Goal: Communication & Community: Answer question/provide support

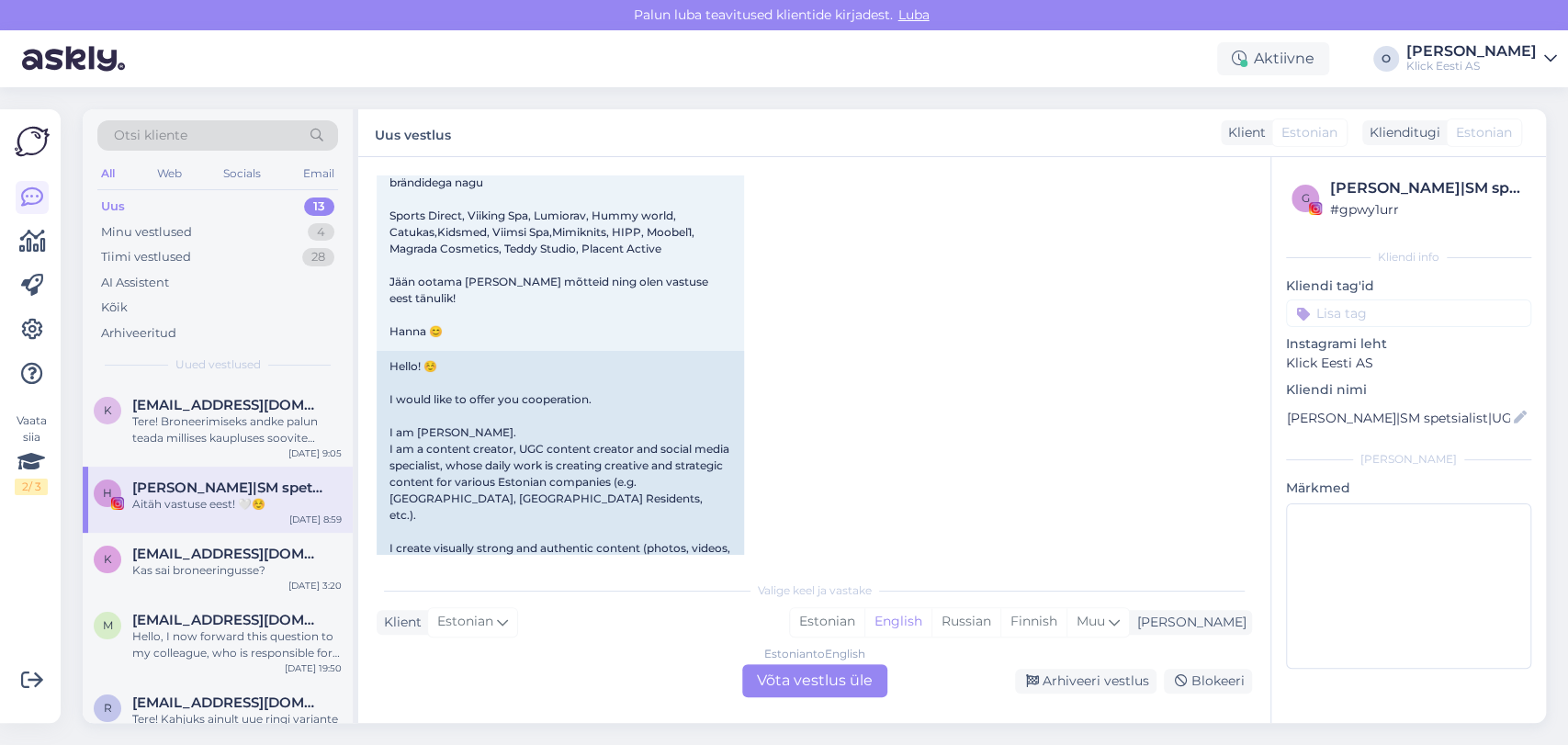
scroll to position [2623, 0]
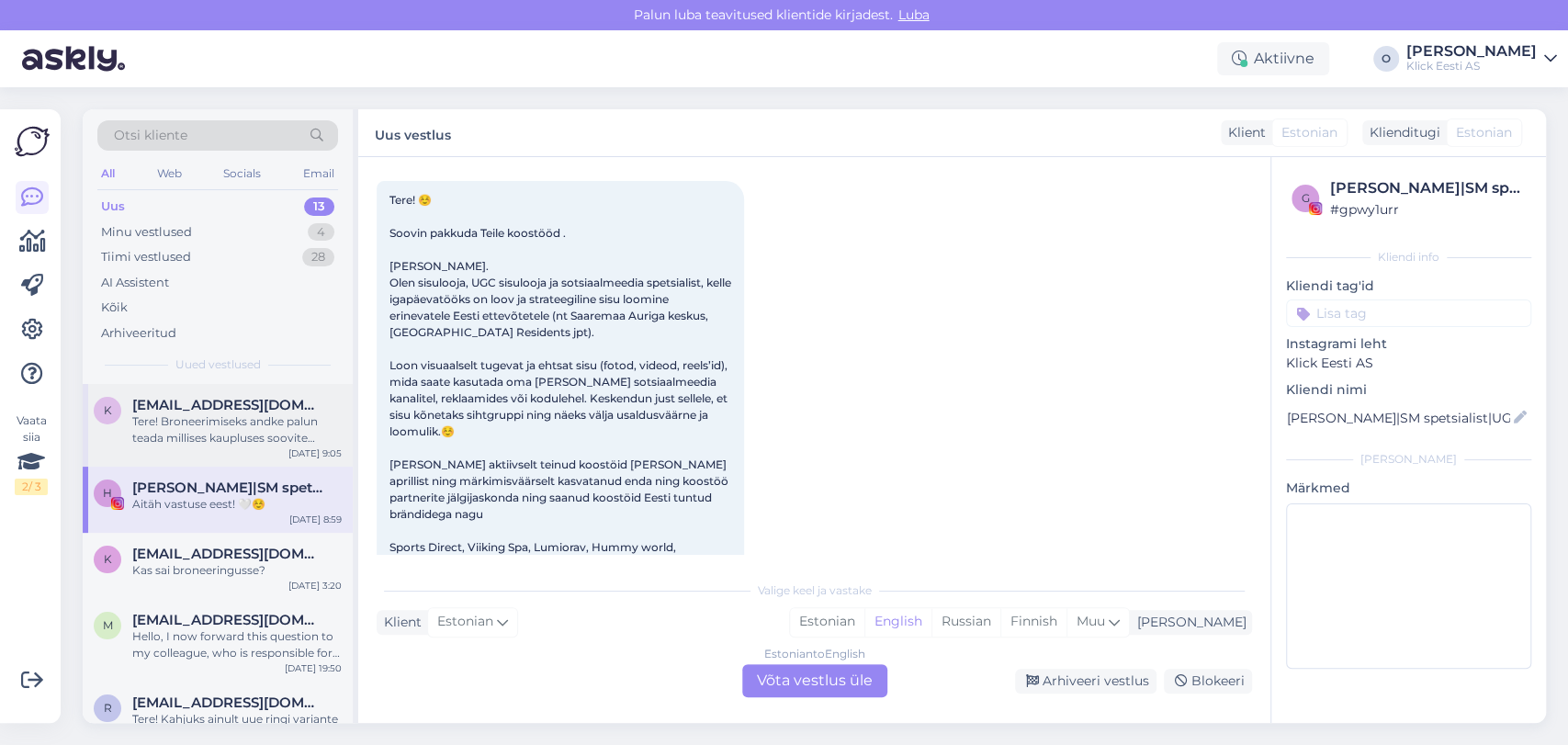
click at [257, 428] on div "Tere! Broneerimiseks andke palun teada millises kaupluses soovite broneerida ja…" at bounding box center [236, 430] width 210 height 33
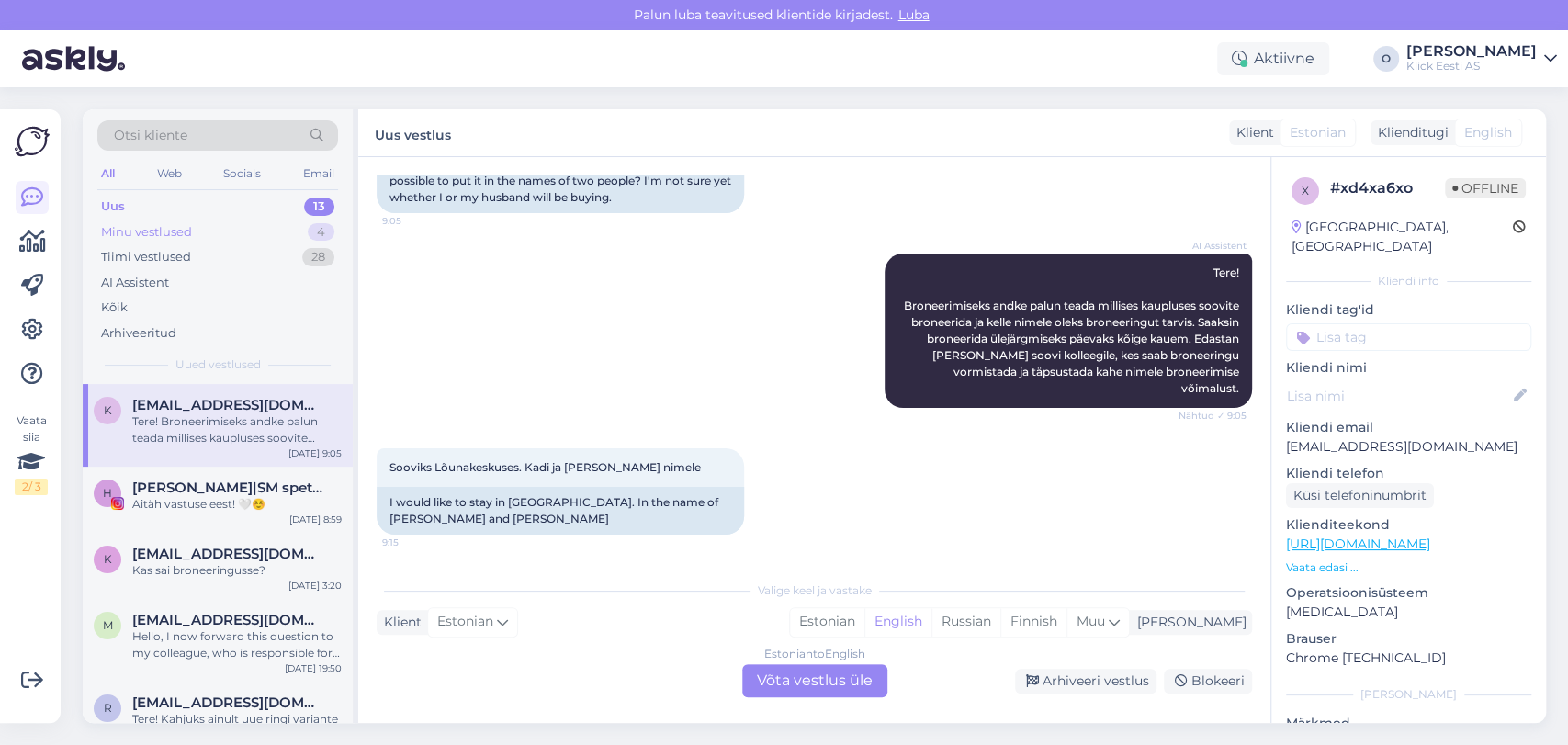
click at [189, 229] on div "Minu vestlused" at bounding box center [147, 232] width 91 height 19
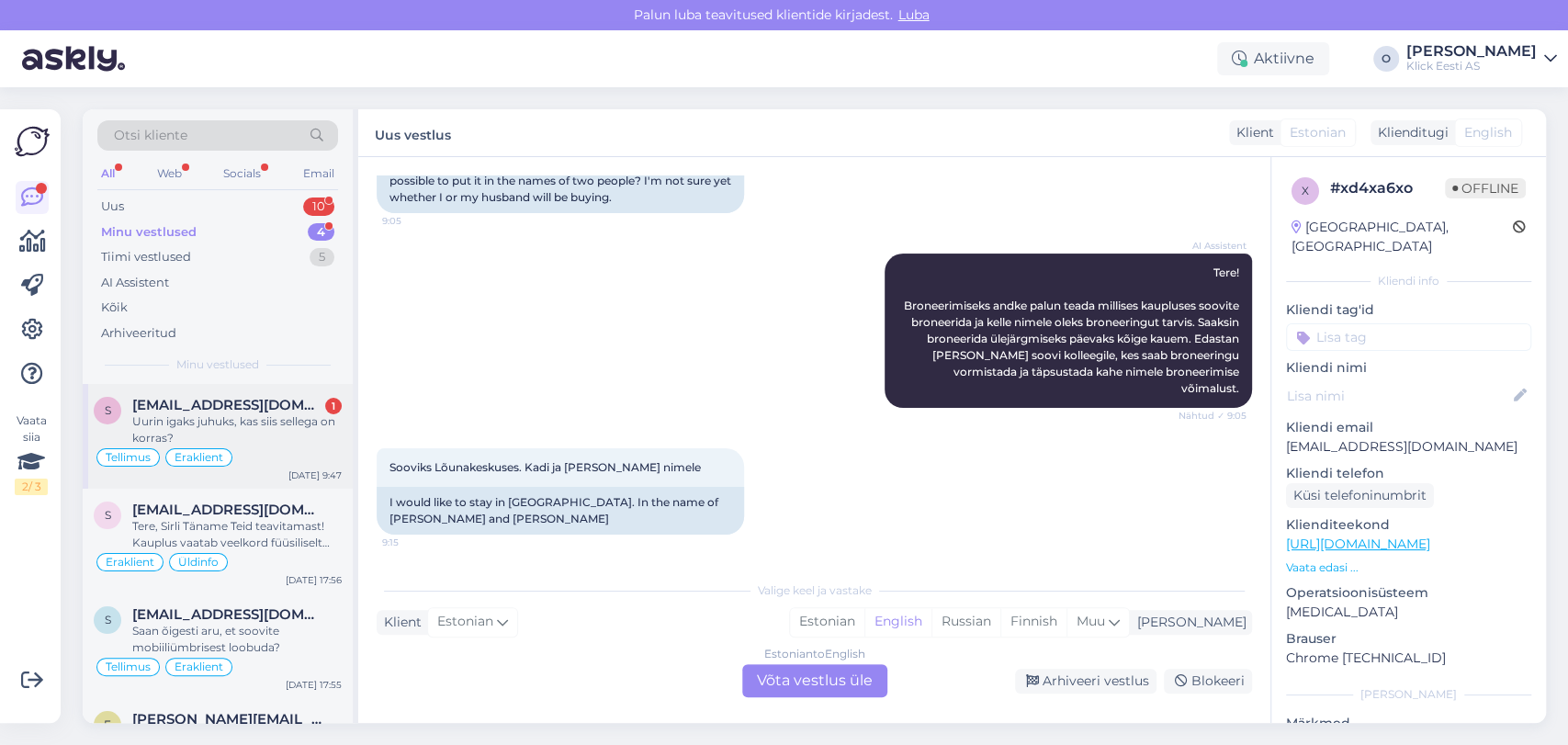
click at [189, 420] on div "Uurin igaks juhuks, kas siis sellega on korras?" at bounding box center [236, 430] width 210 height 33
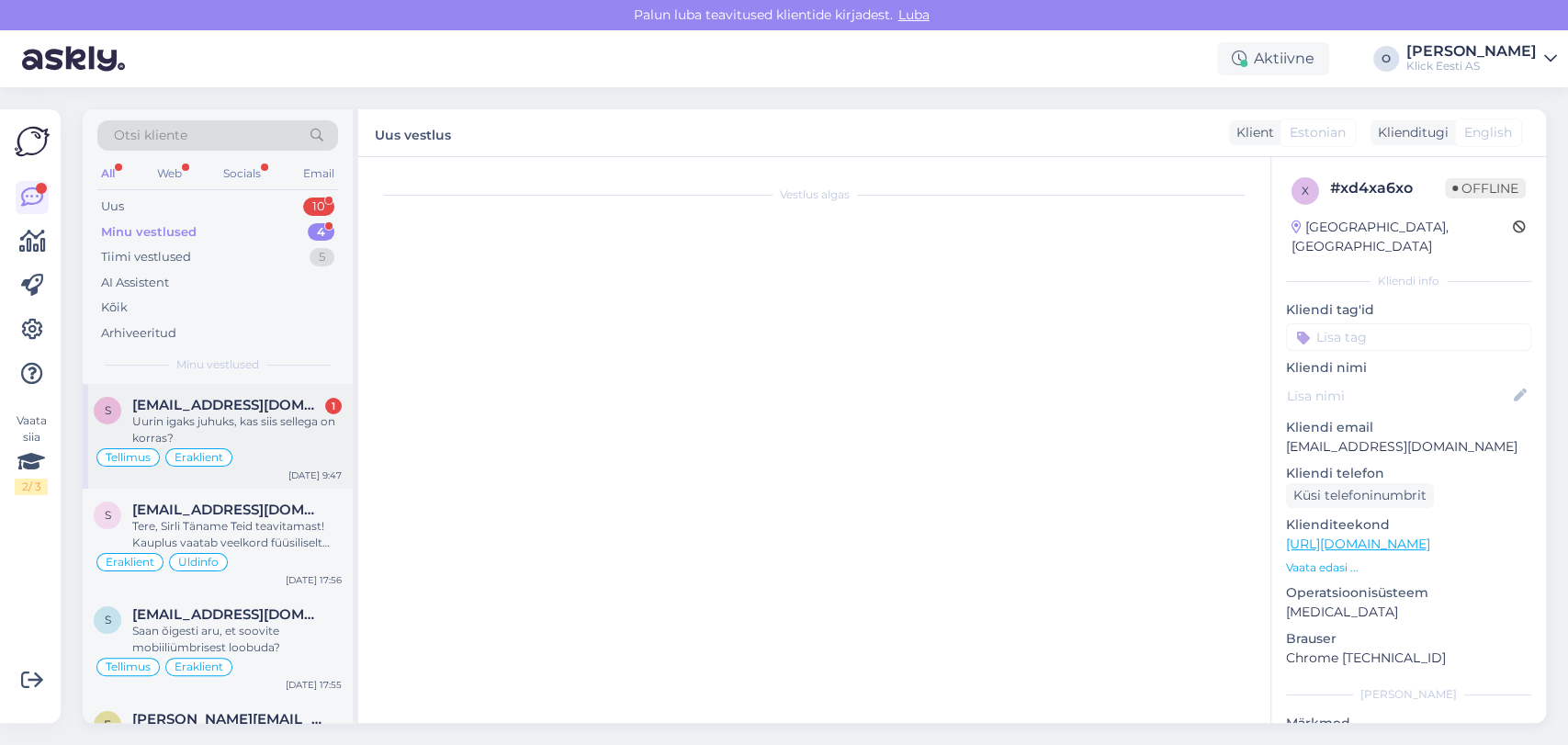
scroll to position [727, 0]
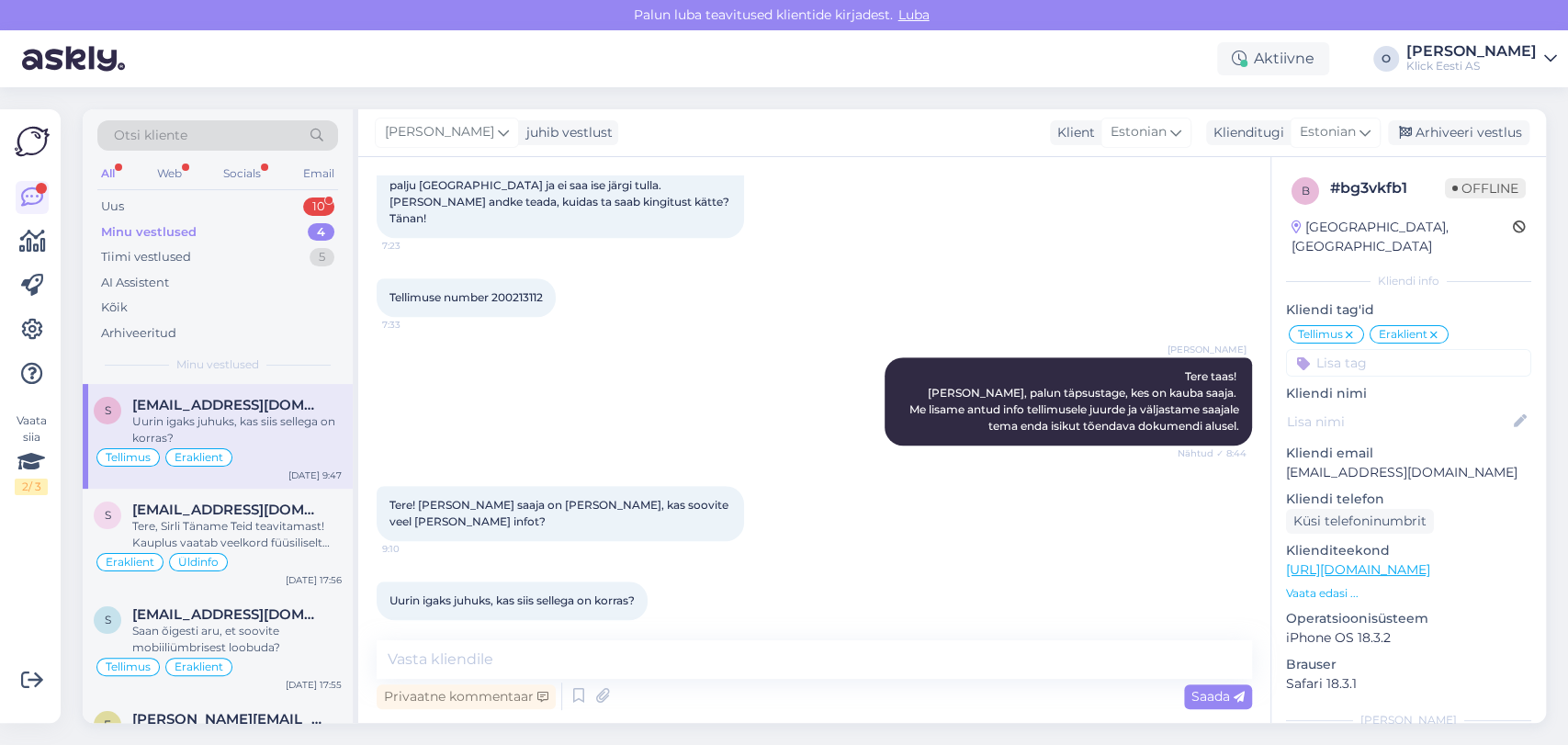
click at [503, 290] on span "Tellimuse number 200213112" at bounding box center [467, 297] width 154 height 14
copy div "200213112 7:33"
drag, startPoint x: 598, startPoint y: 487, endPoint x: 527, endPoint y: 496, distance: 71.6
click at [527, 496] on div "Tere! [PERSON_NAME] saaja on [PERSON_NAME], kas soovite veel [PERSON_NAME] info…" at bounding box center [560, 514] width 367 height 55
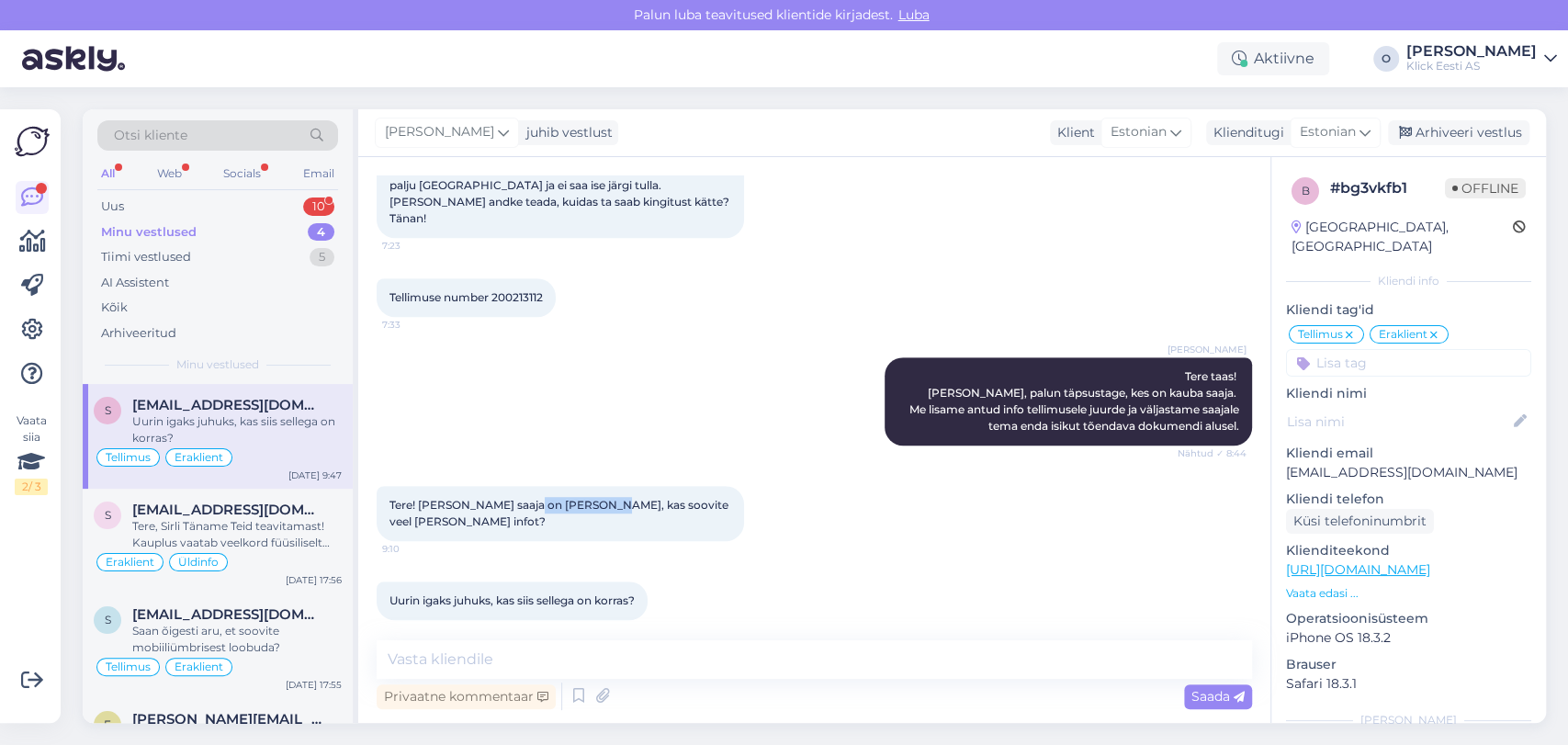
copy span "[PERSON_NAME]"
click at [552, 667] on textarea at bounding box center [814, 658] width 875 height 38
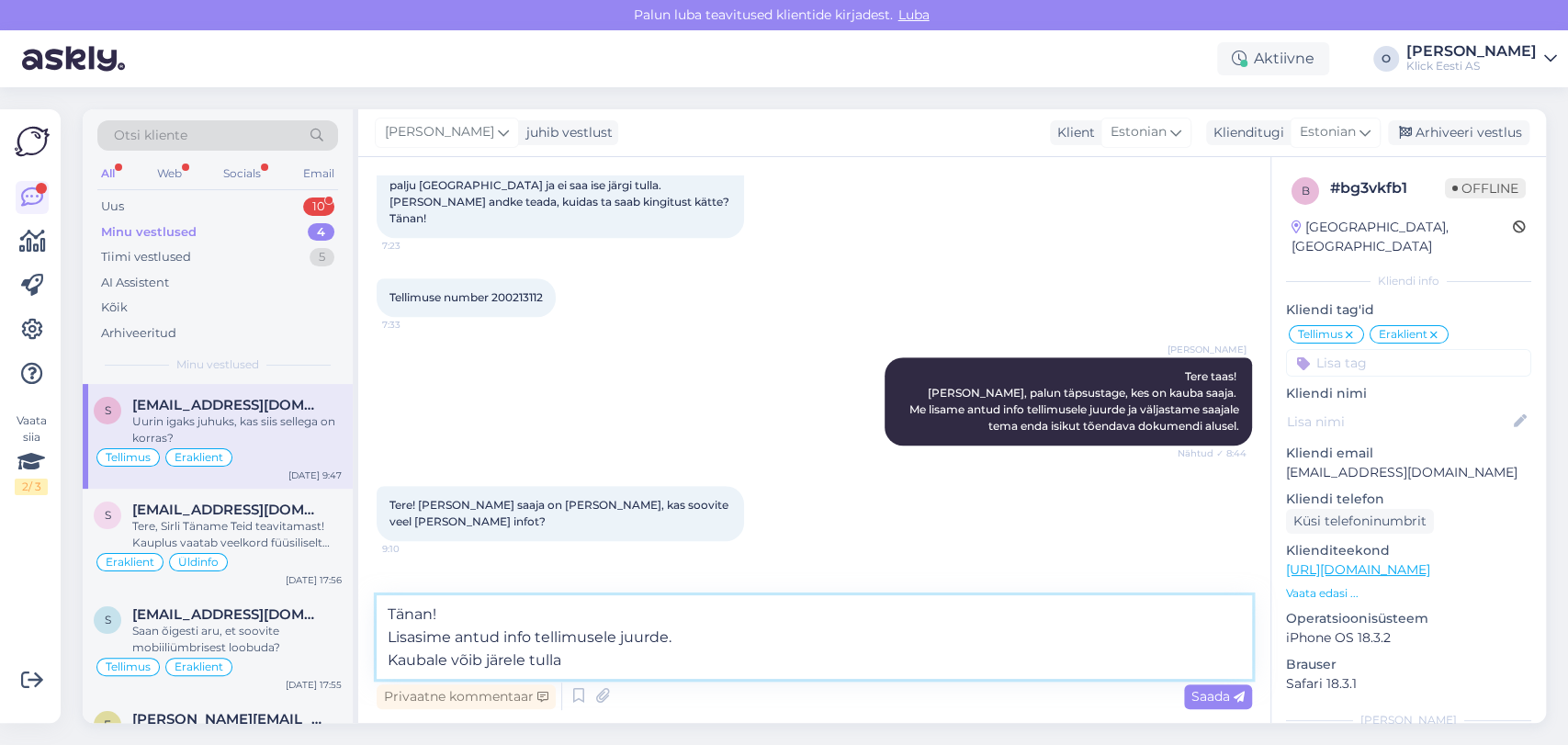
type textarea "Tänan! Lisasime antud info tellimusele juurde. Kaubale võib järele tulla."
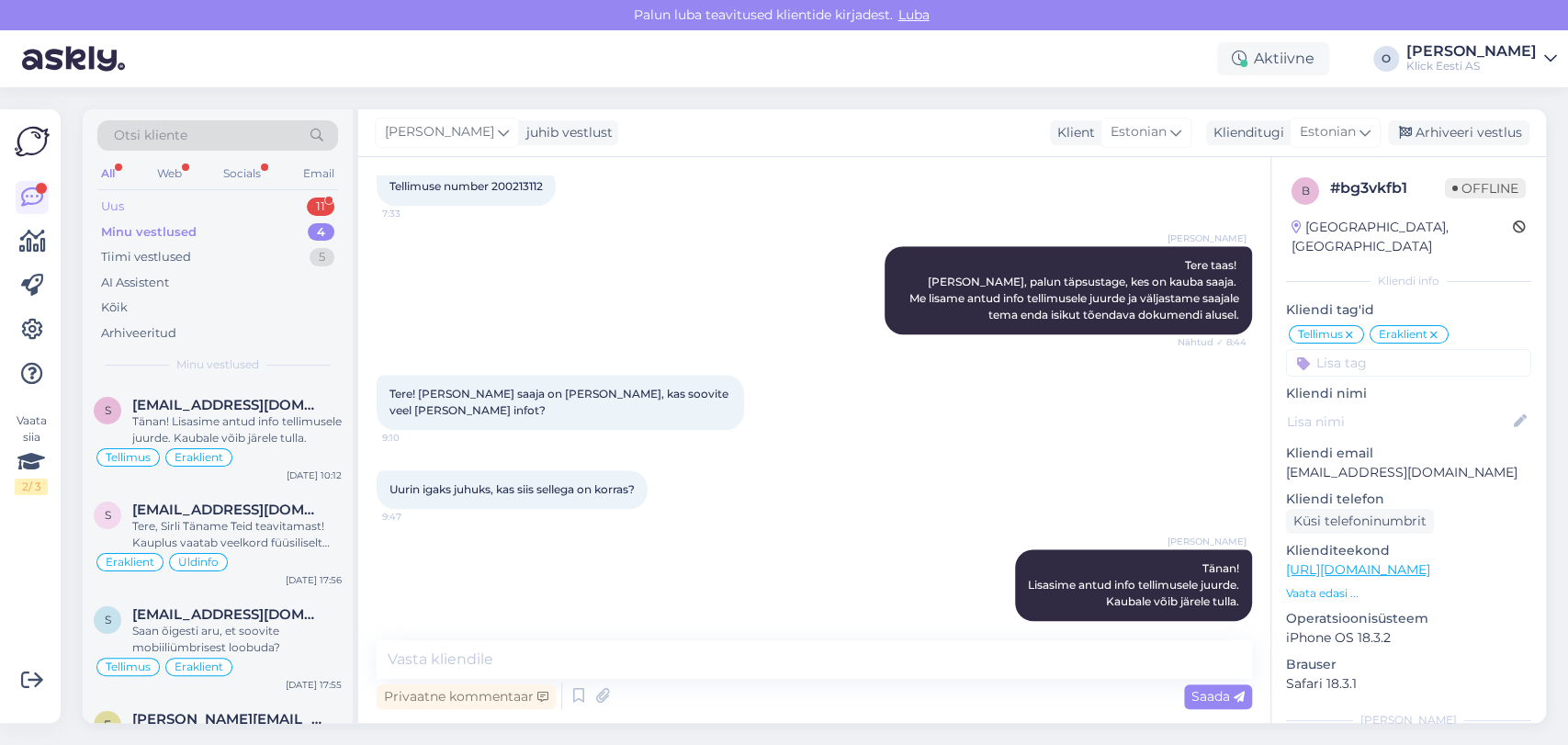
click at [169, 203] on div "Uus 11" at bounding box center [218, 207] width 241 height 26
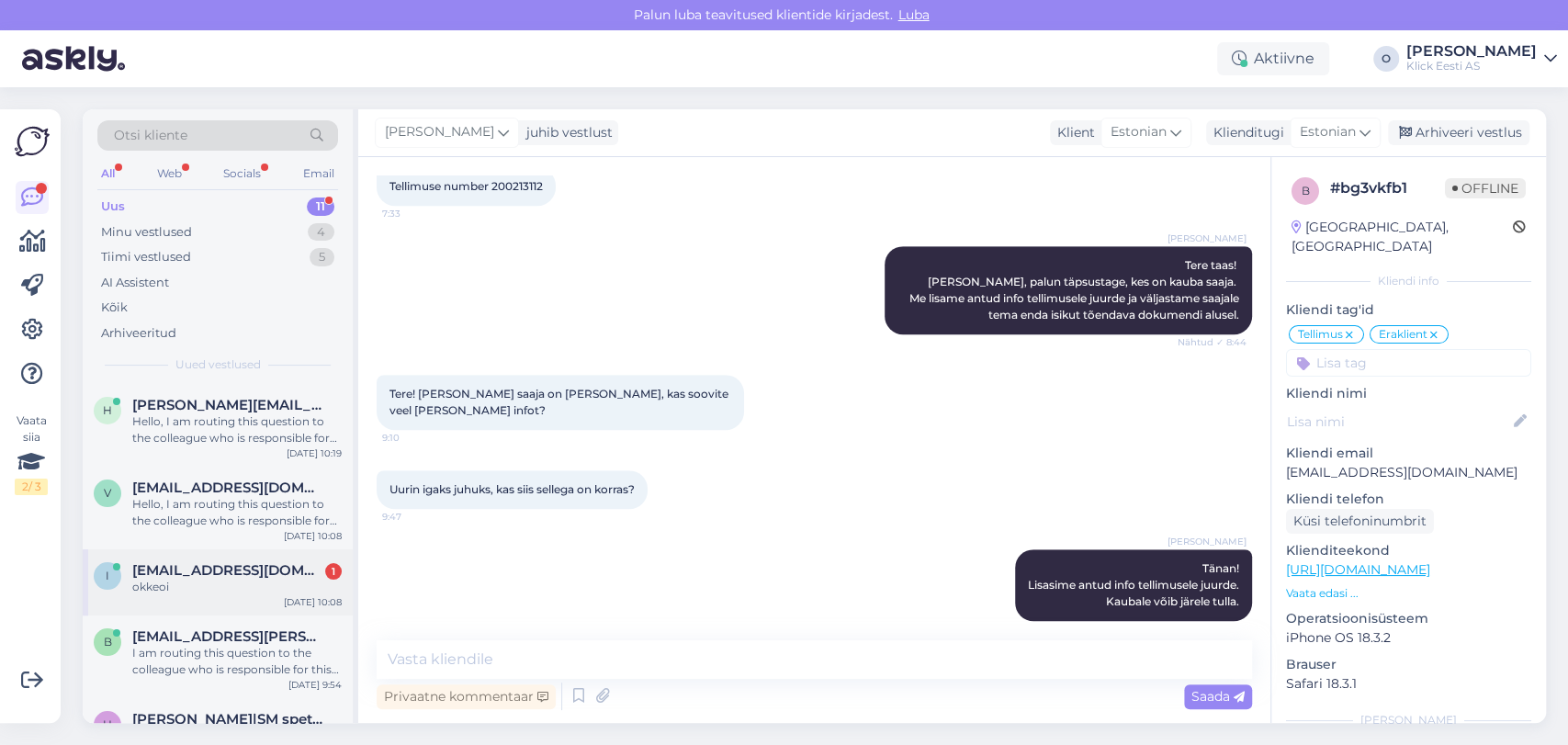
click at [192, 587] on div "okkeoi" at bounding box center [236, 587] width 210 height 17
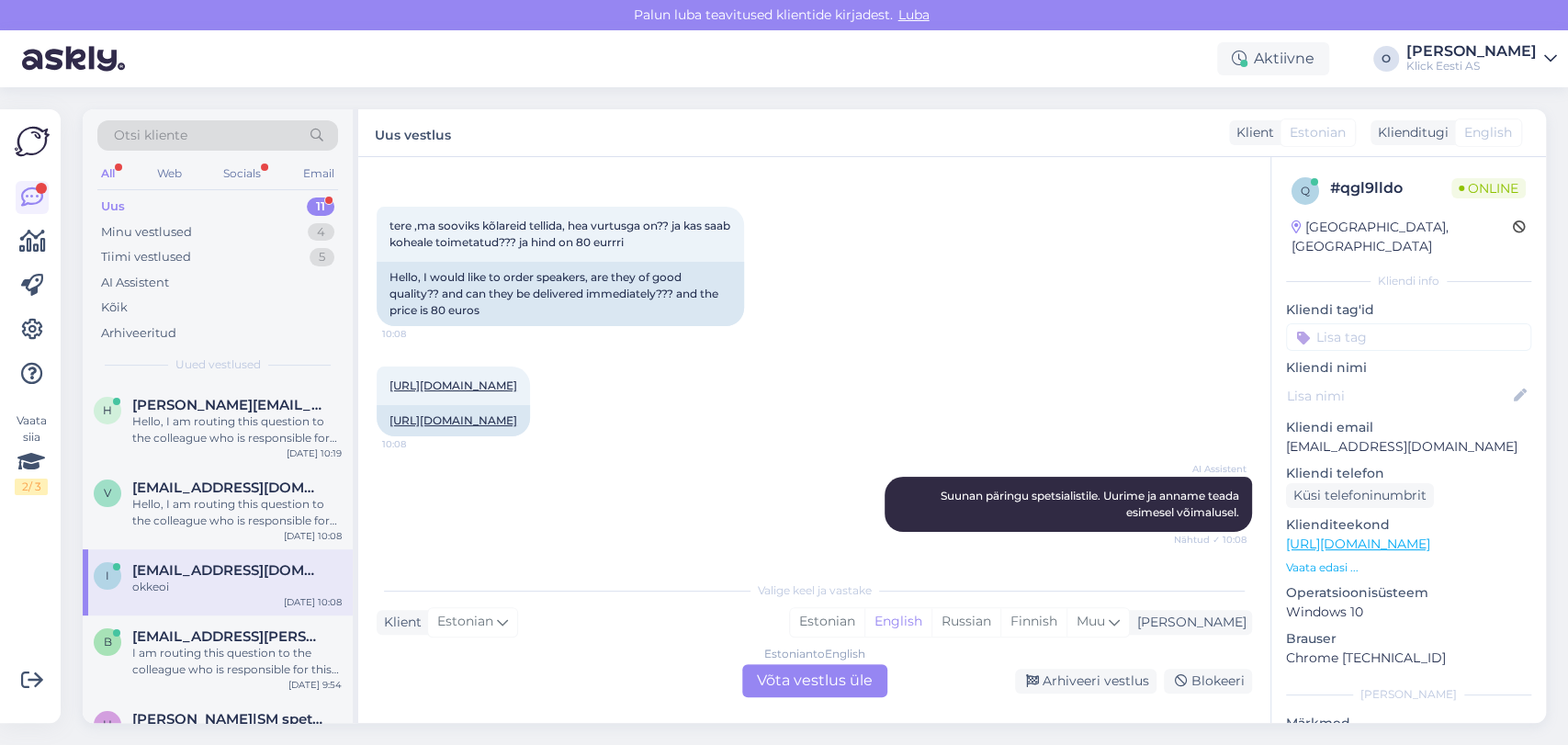
scroll to position [51, 0]
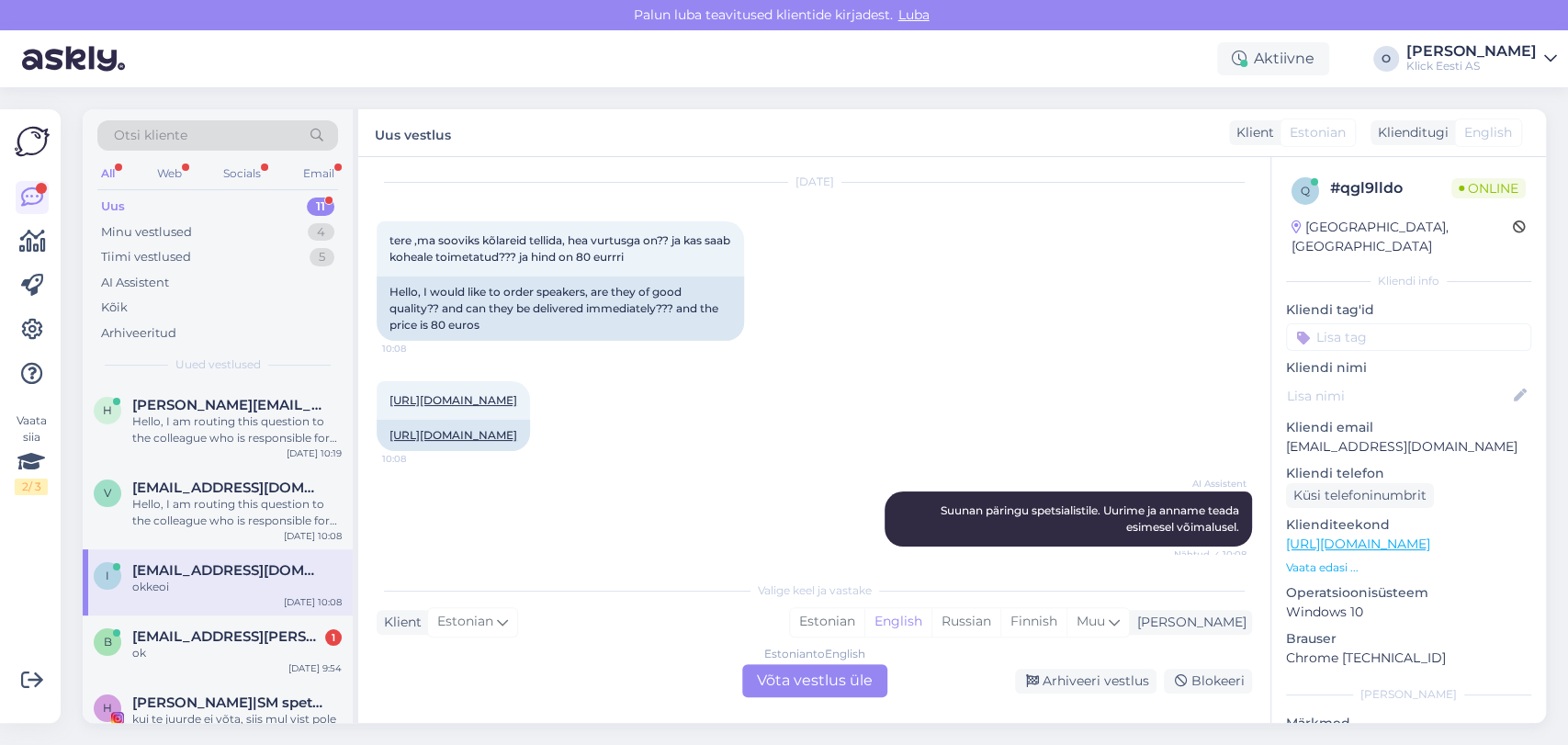
click at [175, 190] on div "Otsi kliente All Web Socials Email Uus 11 Minu vestlused 4 Tiimi vestlused 5 AI…" at bounding box center [218, 246] width 270 height 275
click at [173, 197] on div "Uus 11" at bounding box center [218, 207] width 241 height 26
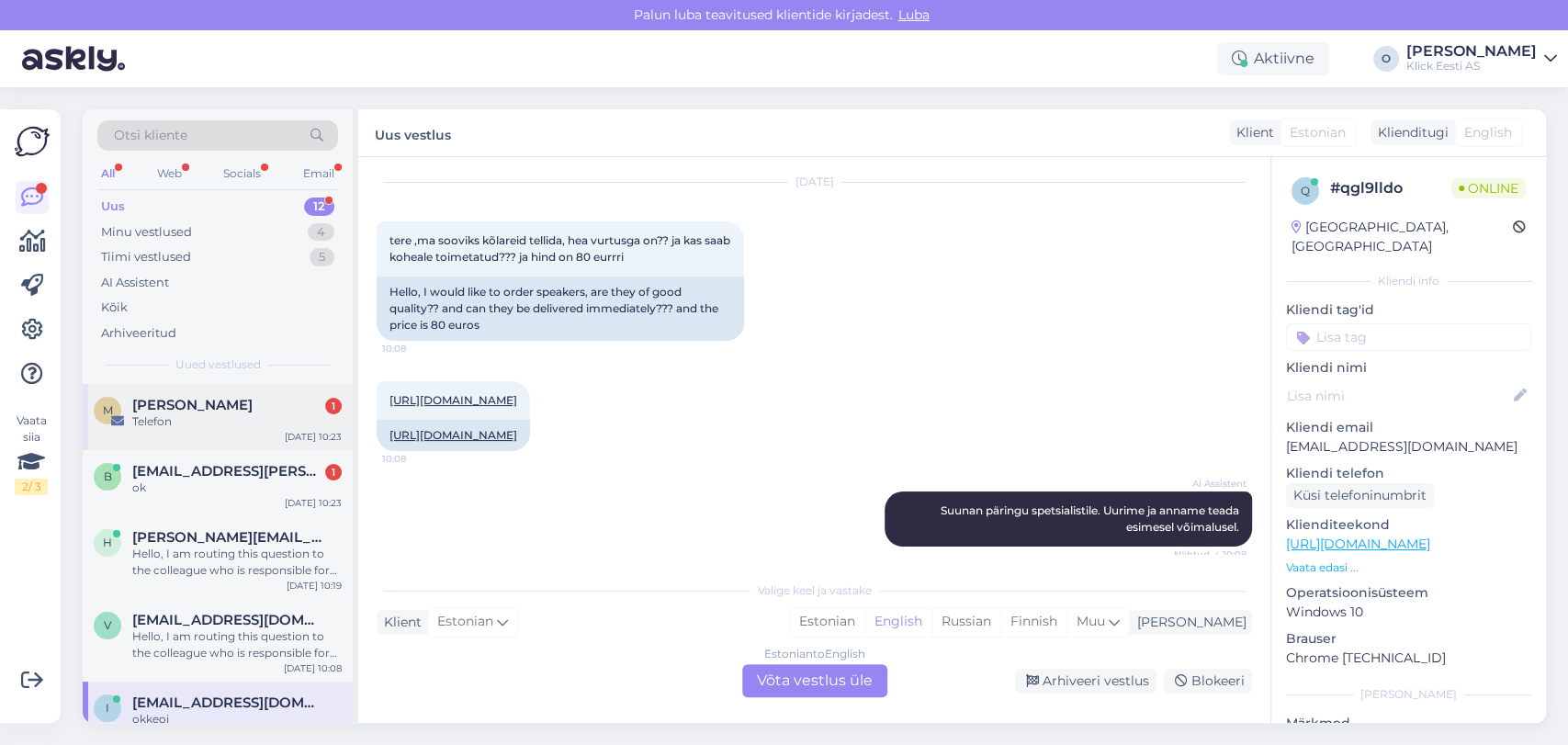
click at [166, 420] on div "Telefon" at bounding box center [236, 421] width 210 height 17
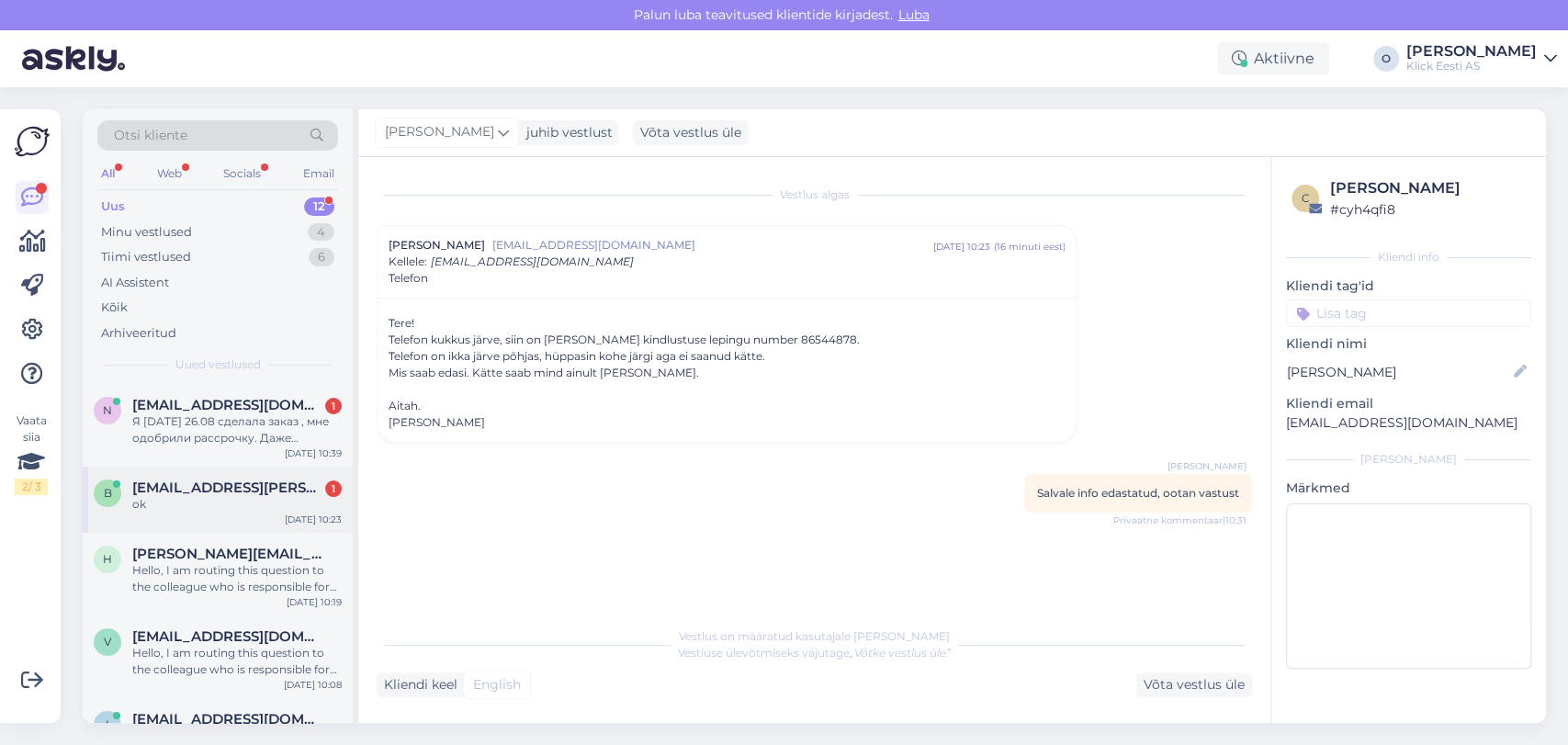
click at [189, 524] on div "b [EMAIL_ADDRESS][PERSON_NAME][DOMAIN_NAME] 1 ok [DATE] 10:23" at bounding box center [218, 499] width 270 height 66
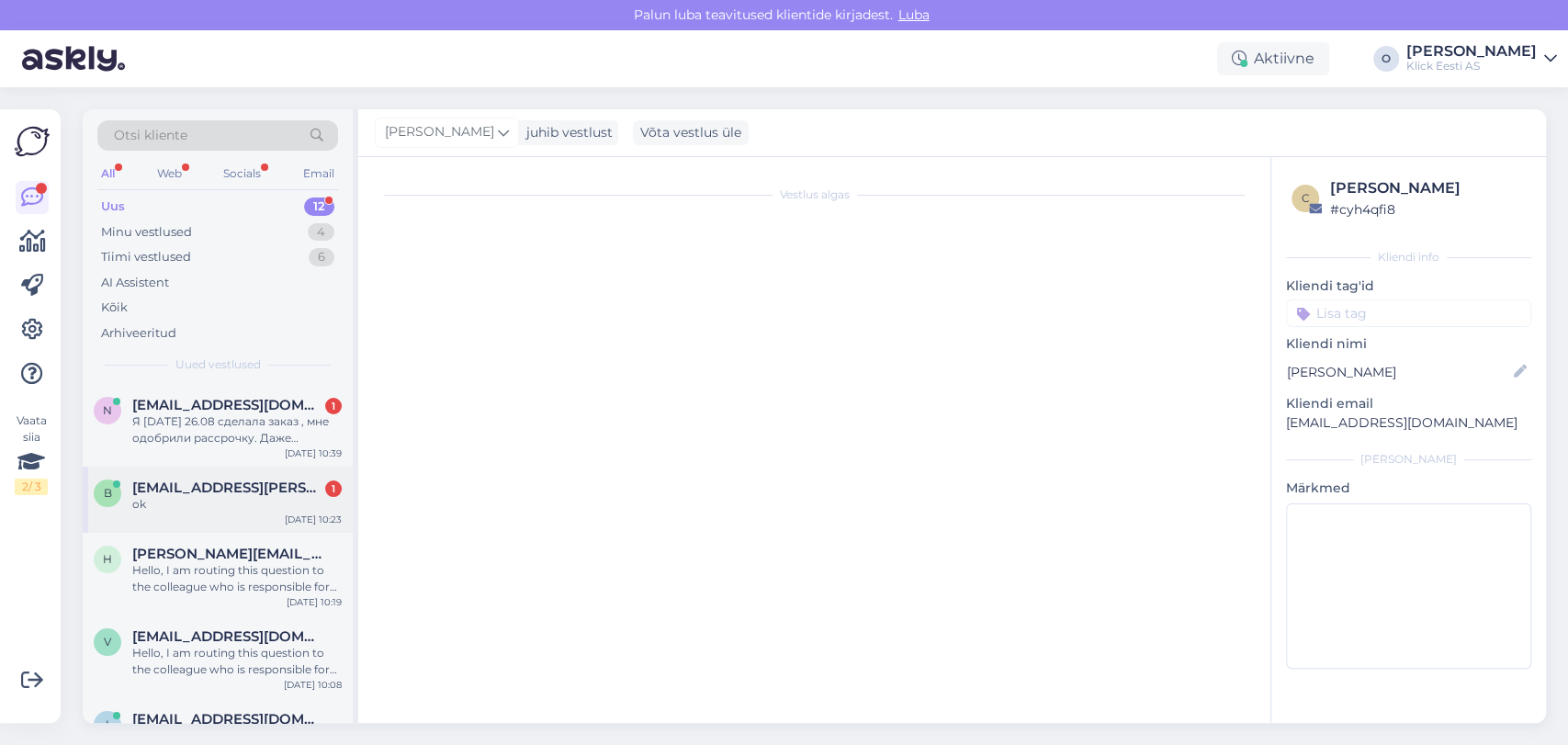
scroll to position [730, 0]
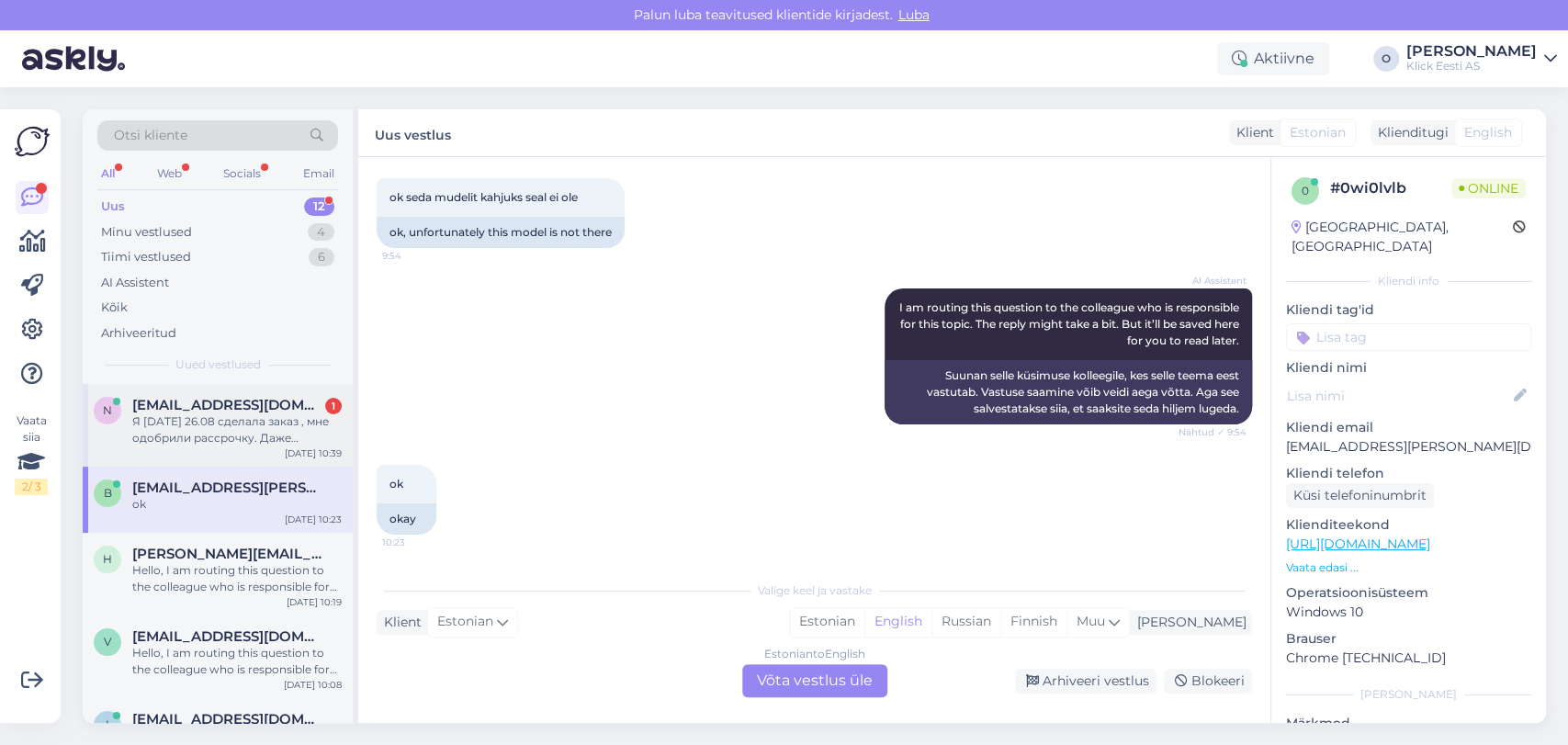
click at [197, 426] on div "Я [DATE] 26.08 сделала заказ , мне одобрили рассрочку. Даже отправили договор с…" at bounding box center [236, 430] width 210 height 33
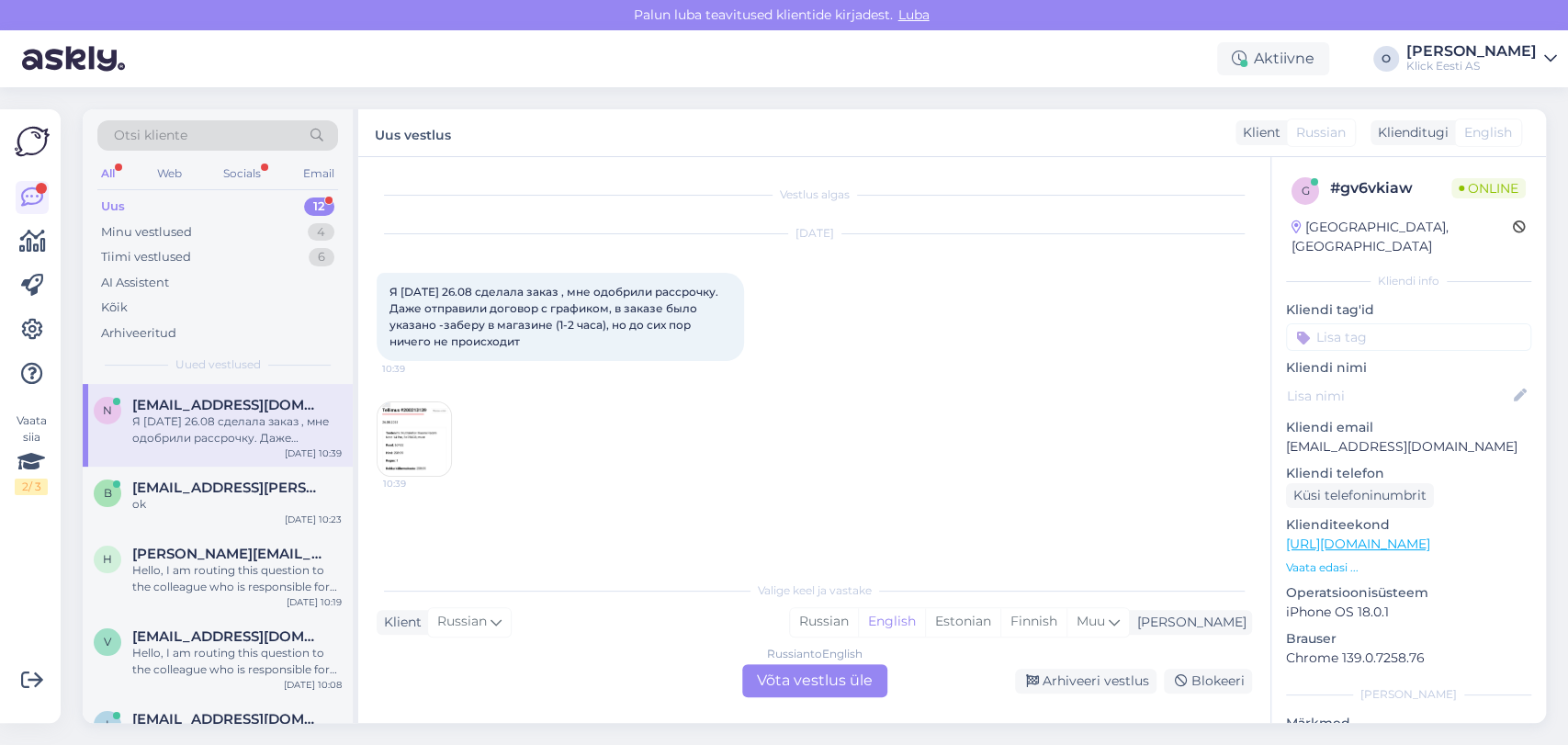
scroll to position [0, 0]
click at [400, 435] on img at bounding box center [414, 439] width 74 height 74
click at [835, 693] on div "Russian to English Võta vestlus üle" at bounding box center [814, 681] width 145 height 33
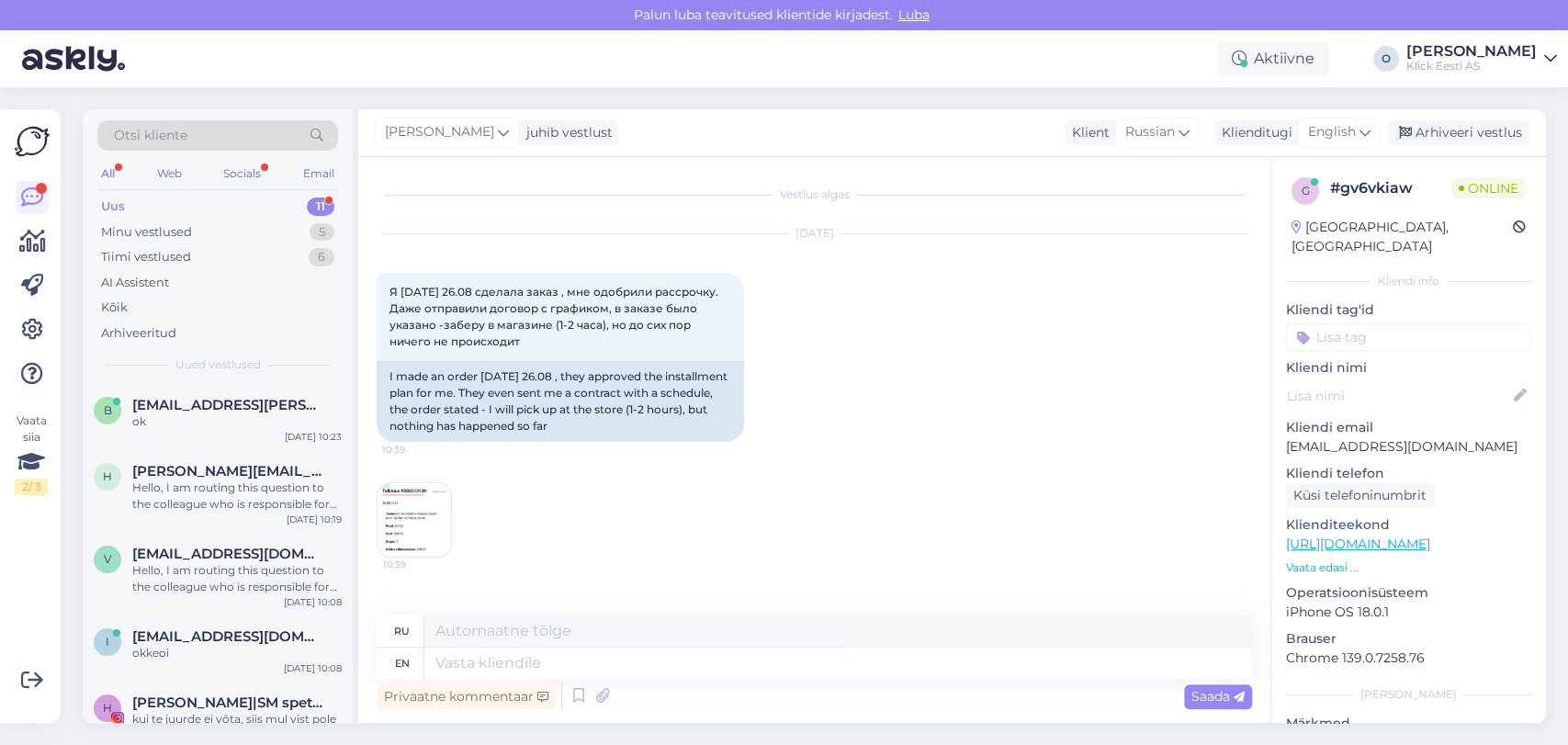
click at [1350, 437] on p "[EMAIL_ADDRESS][DOMAIN_NAME]" at bounding box center [1409, 447] width 245 height 20
copy p "[EMAIL_ADDRESS][DOMAIN_NAME]"
click at [409, 520] on img at bounding box center [414, 520] width 74 height 74
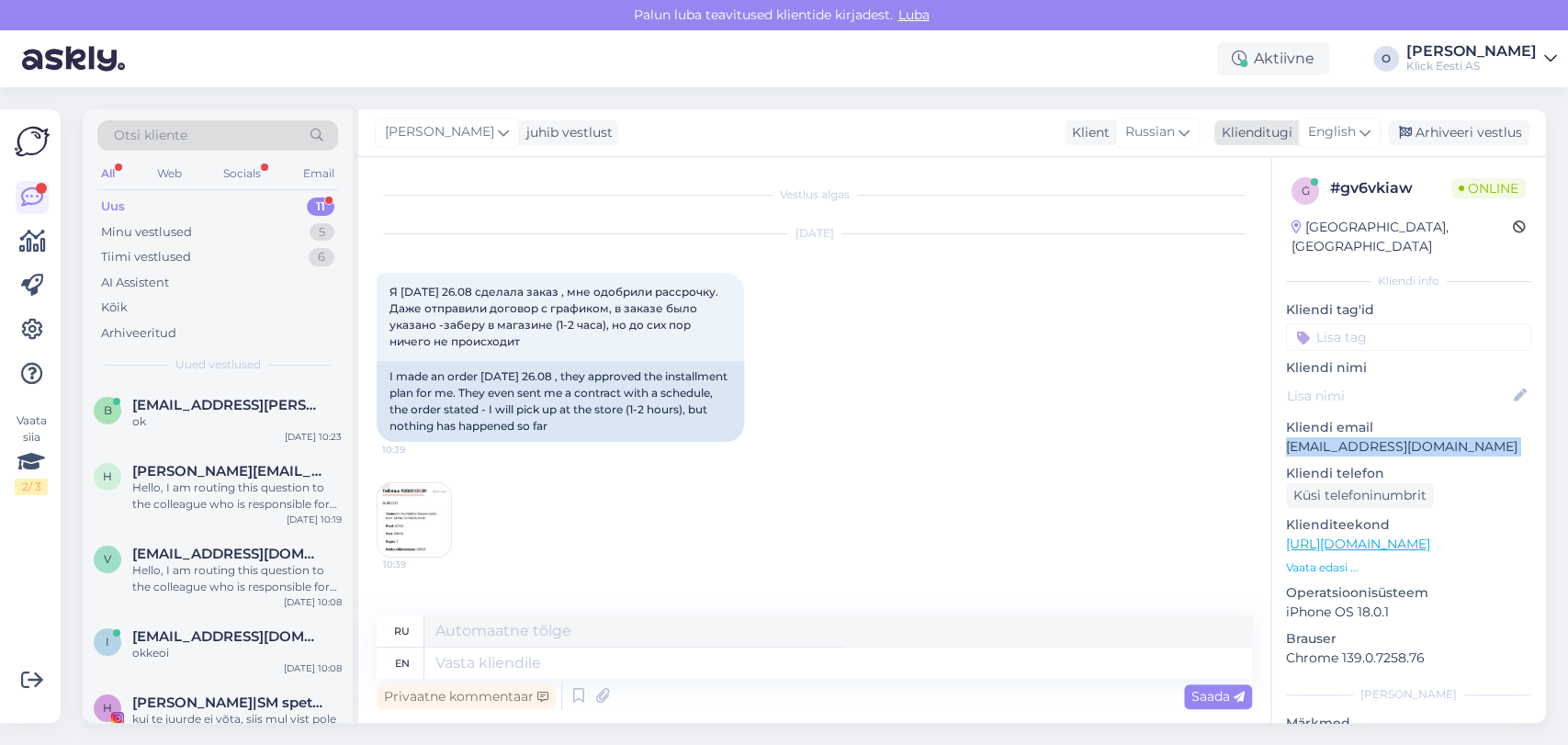
click at [1338, 119] on div "English" at bounding box center [1340, 132] width 83 height 30
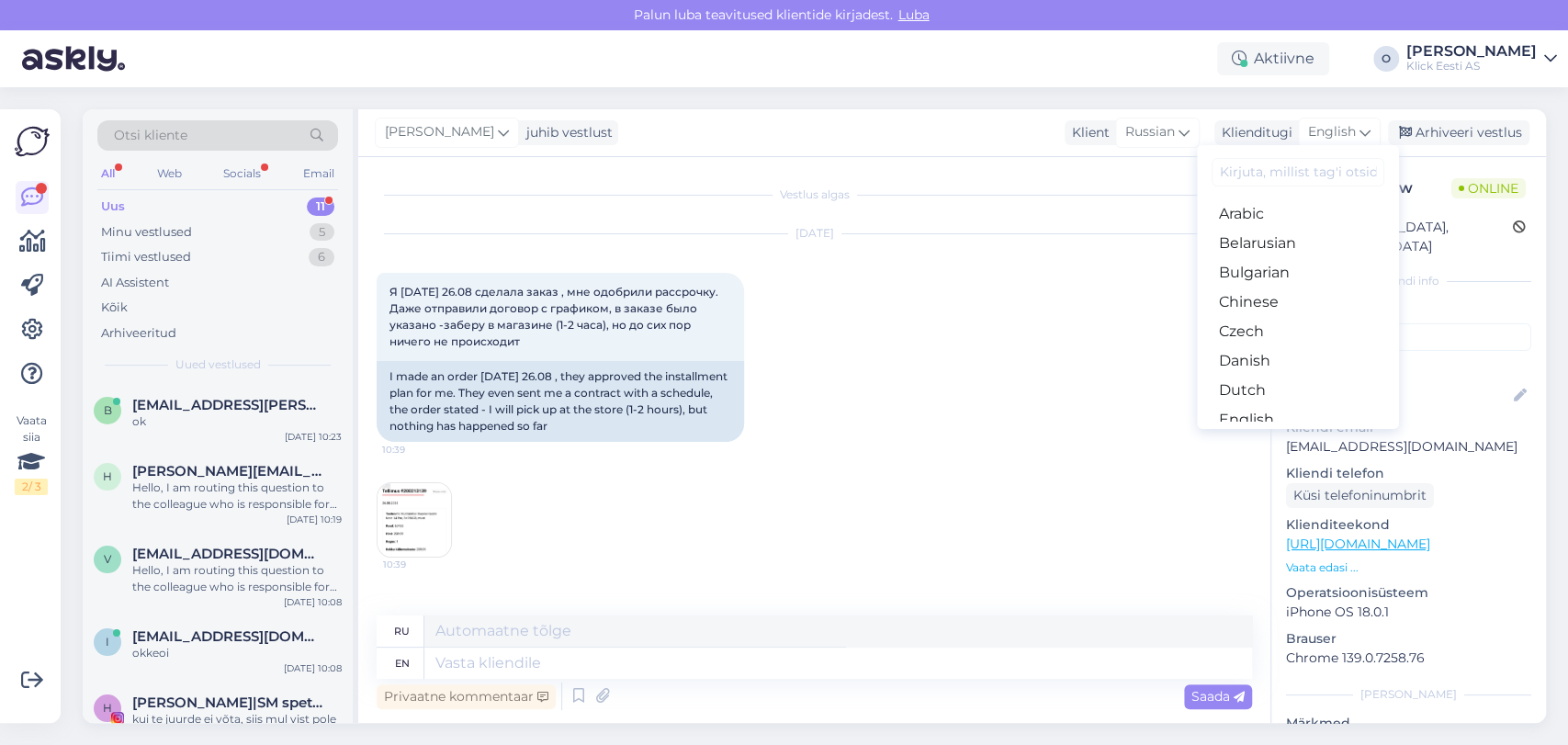
scroll to position [200, 0]
click at [1260, 248] on link "Estonian" at bounding box center [1297, 250] width 202 height 30
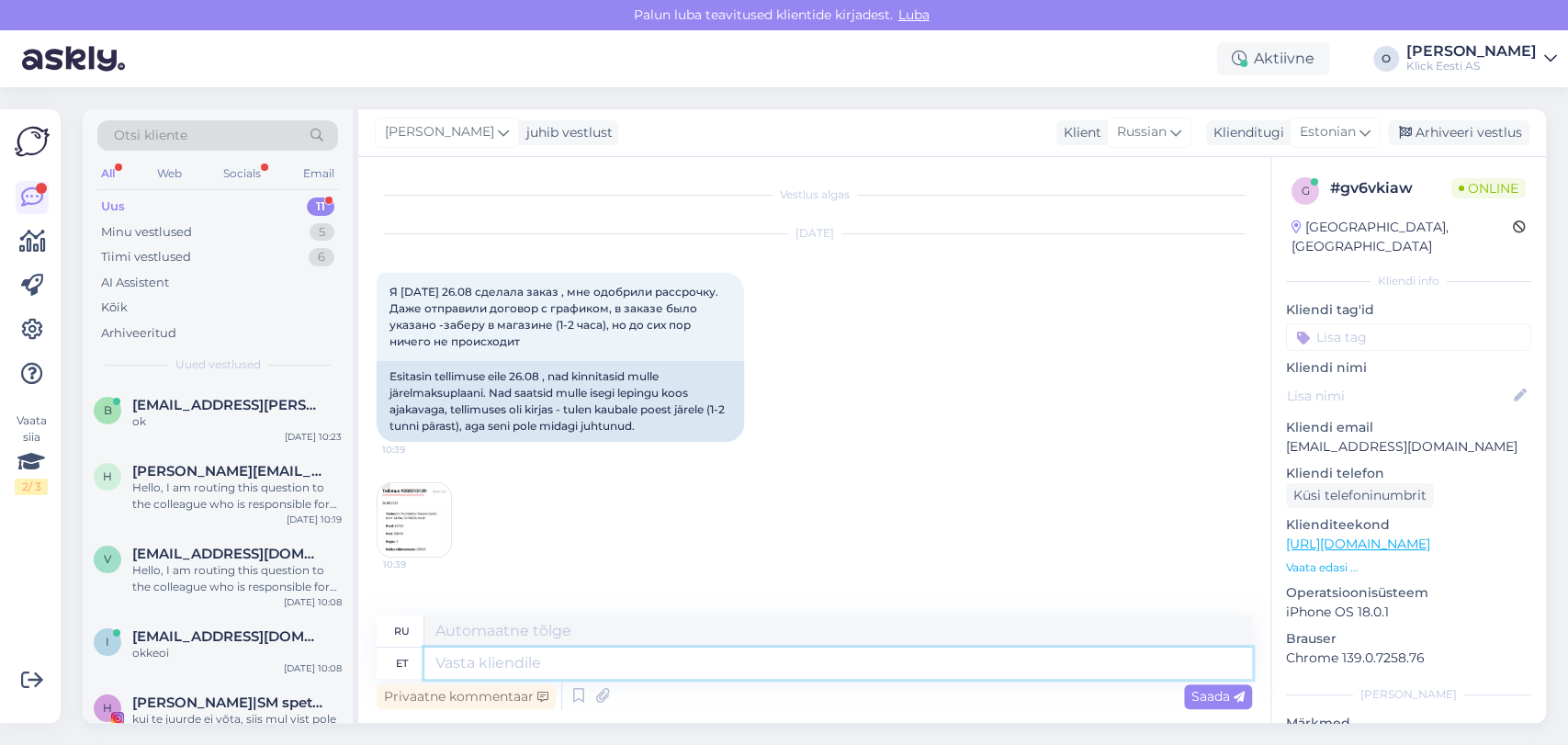
click at [498, 675] on textarea at bounding box center [838, 663] width 828 height 31
type textarea "Tere!"
type textarea "Привет!"
type textarea "Tere! Kontrol"
type textarea "Привет! Проверьте."
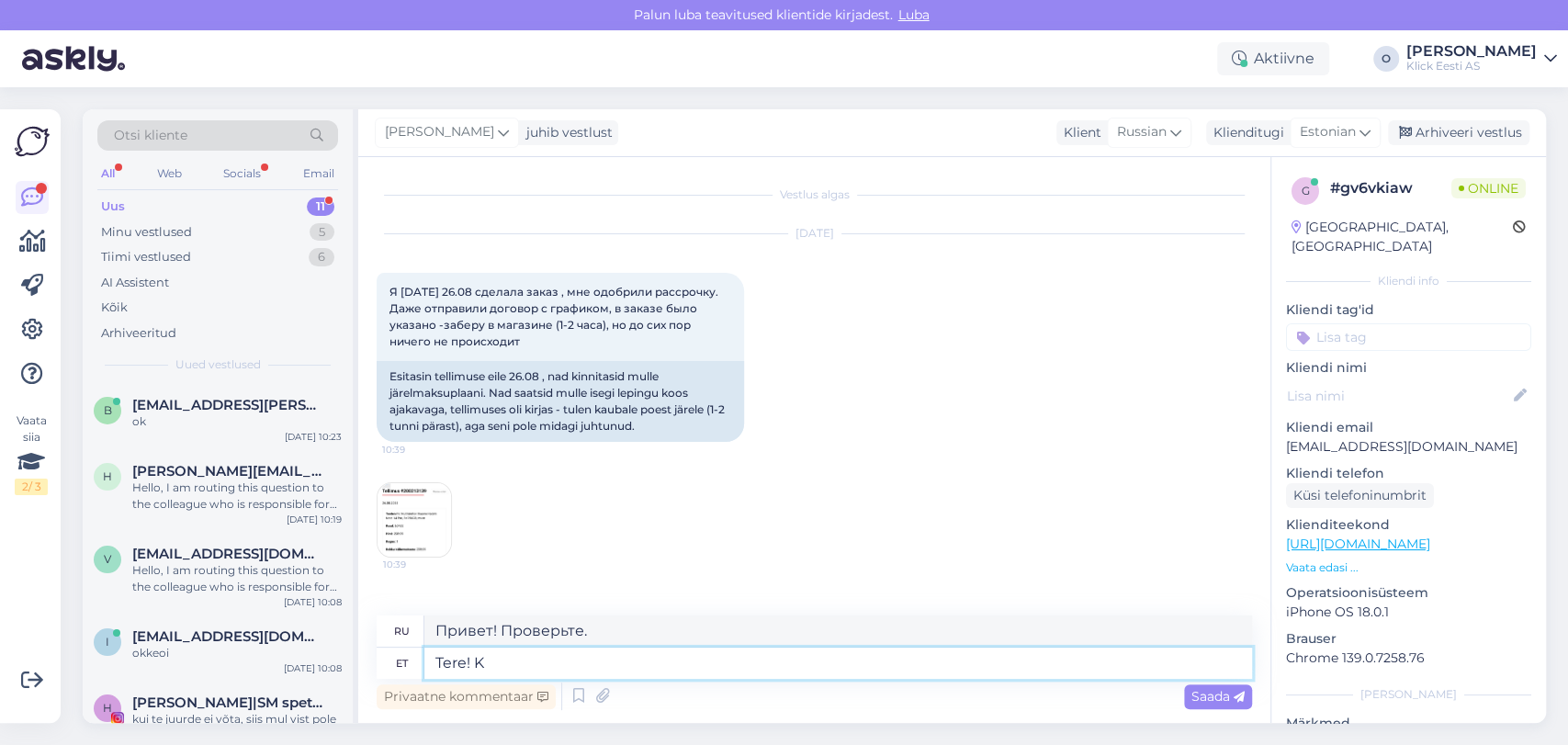
type textarea "Tere!"
type textarea "Привет!"
type textarea "T"
type textarea "[PERSON_NAME]"
type textarea "Привет"
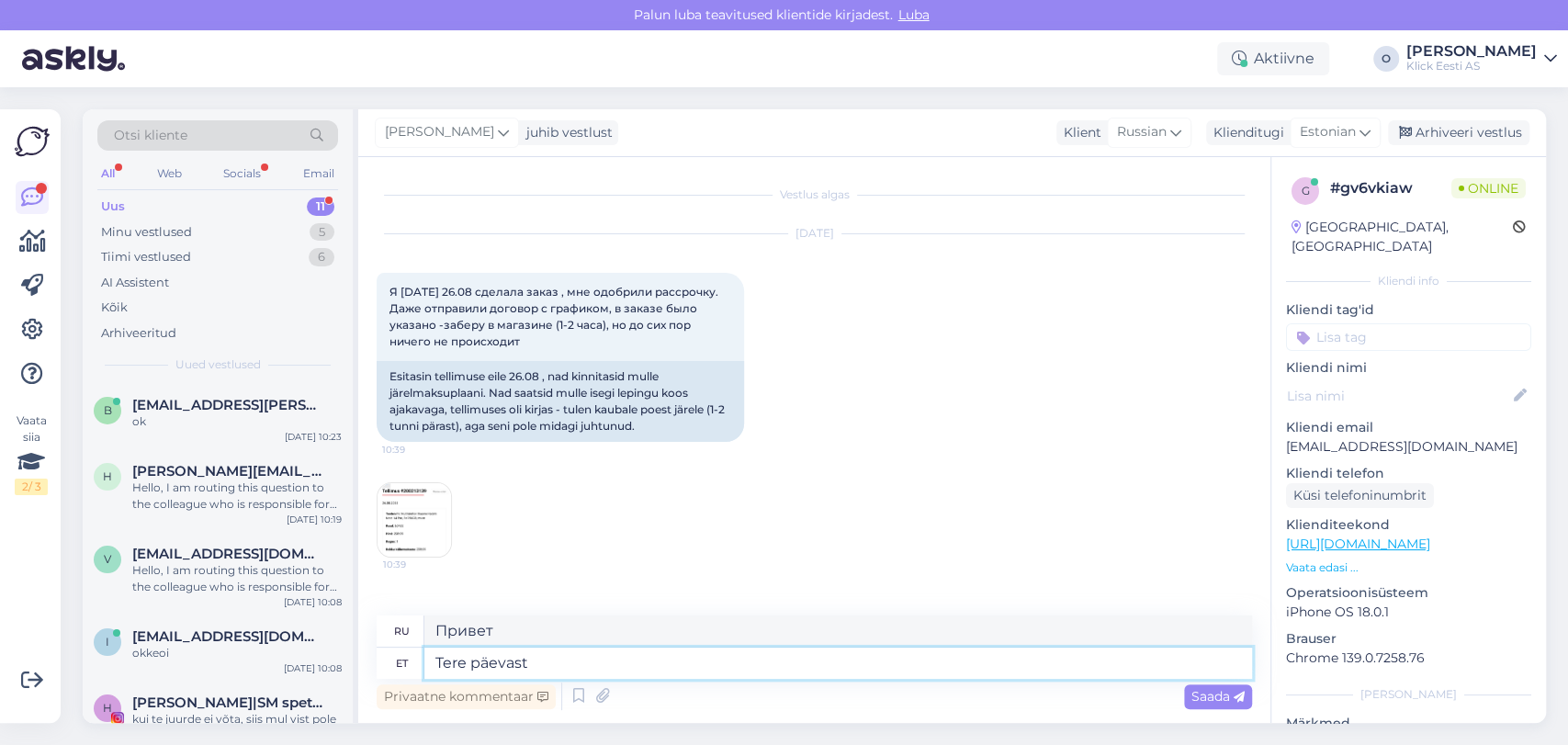
type textarea "Tere päevast!"
type textarea "Добрый день!"
type textarea "T"
type textarea "Привет"
type textarea "Tervist!"
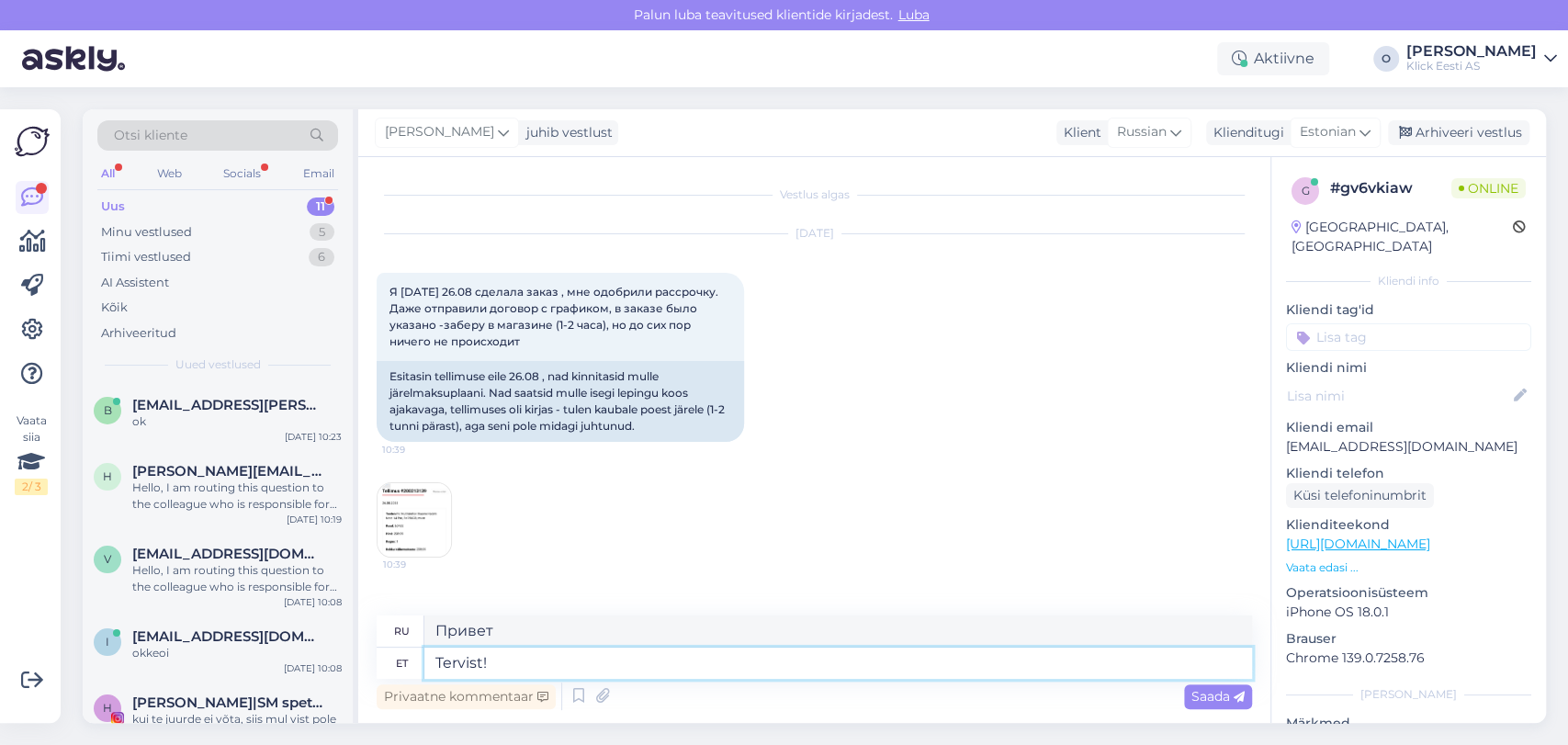
type textarea "Ваше здоровье!"
type textarea "Tervist"
type textarea "Здоровье"
type textarea "Tervitus"
type textarea "Приветствие"
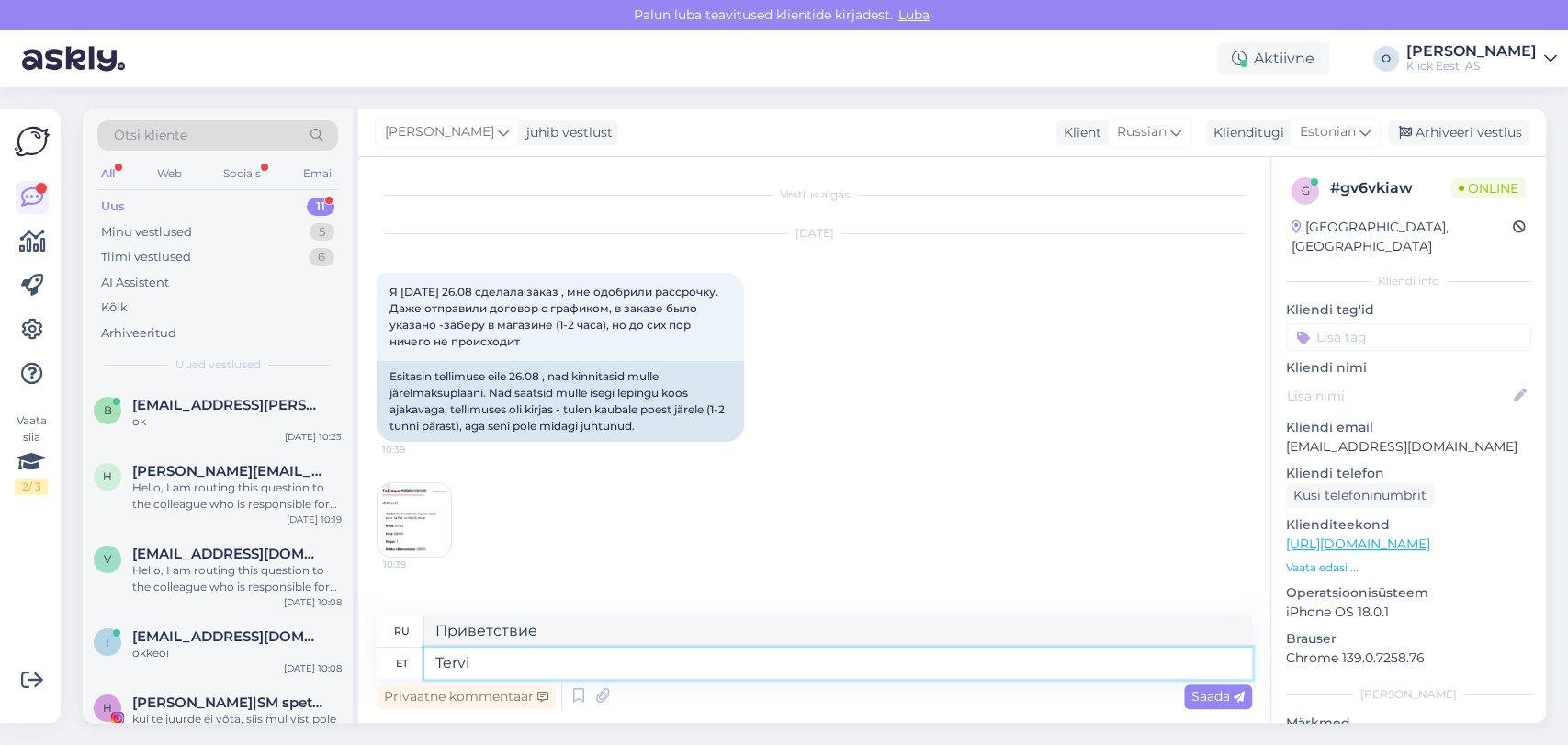
type textarea "Terv"
type textarea "Весь"
type textarea "Tere"
type textarea "Привет"
type textarea "Tere!"
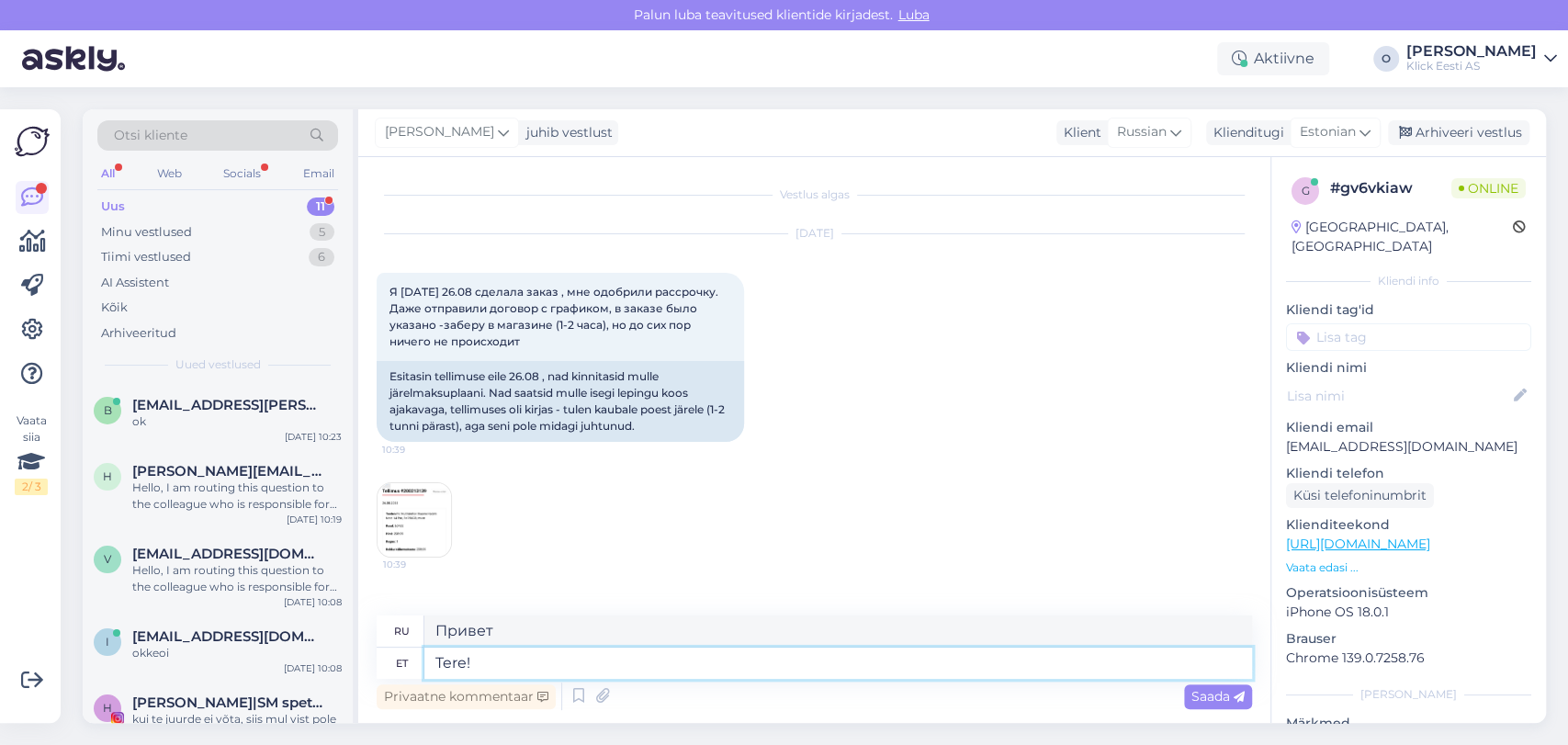
type textarea "Привет!"
type textarea "T"
type textarea "Kontrollime"
type textarea "Мы проверяем"
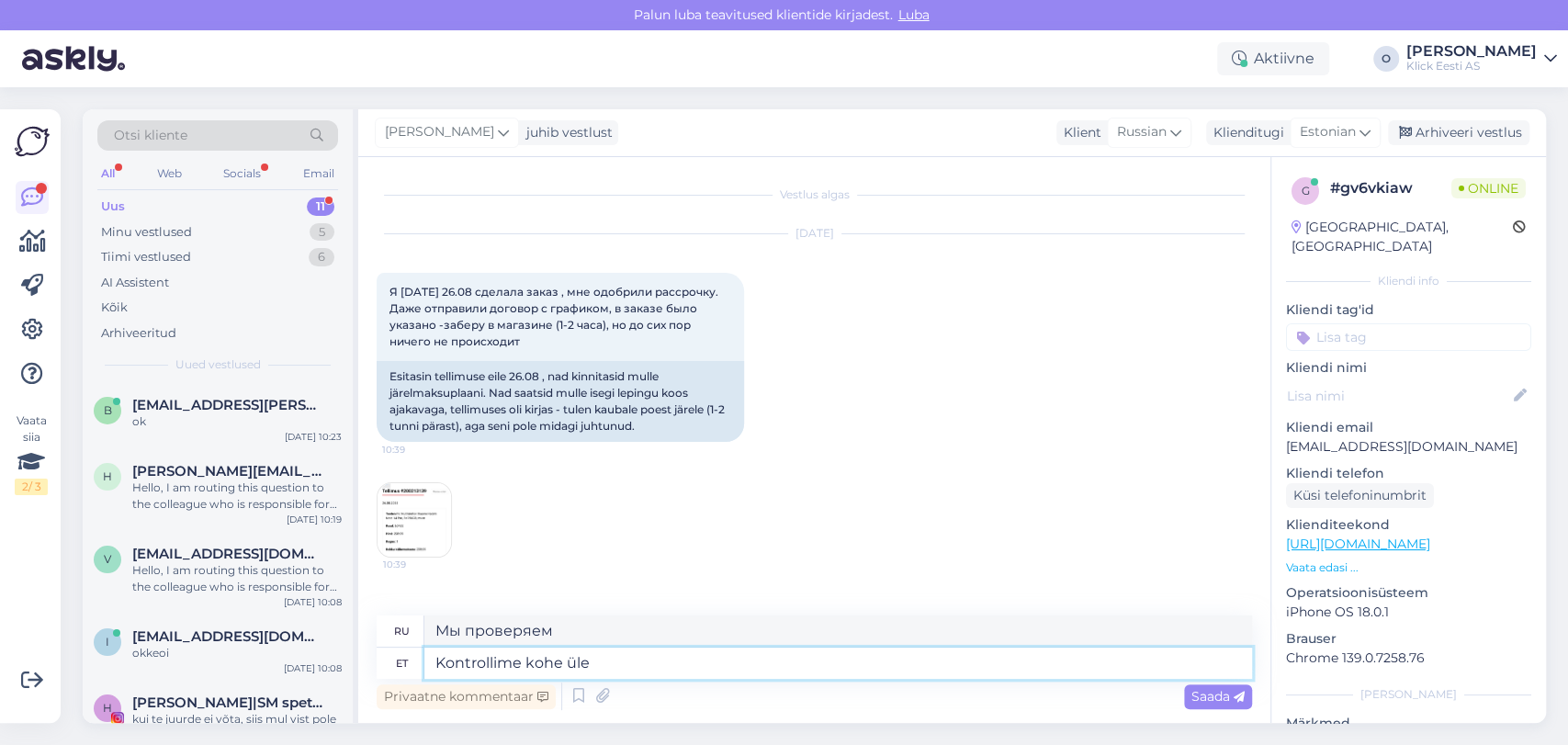
type textarea "Kontrollime kohe üle."
type textarea "Мы проверим прямо сейчас."
type textarea "Kontrollime"
type textarea "Мы проверяем"
type textarea "Kontrollime üle"
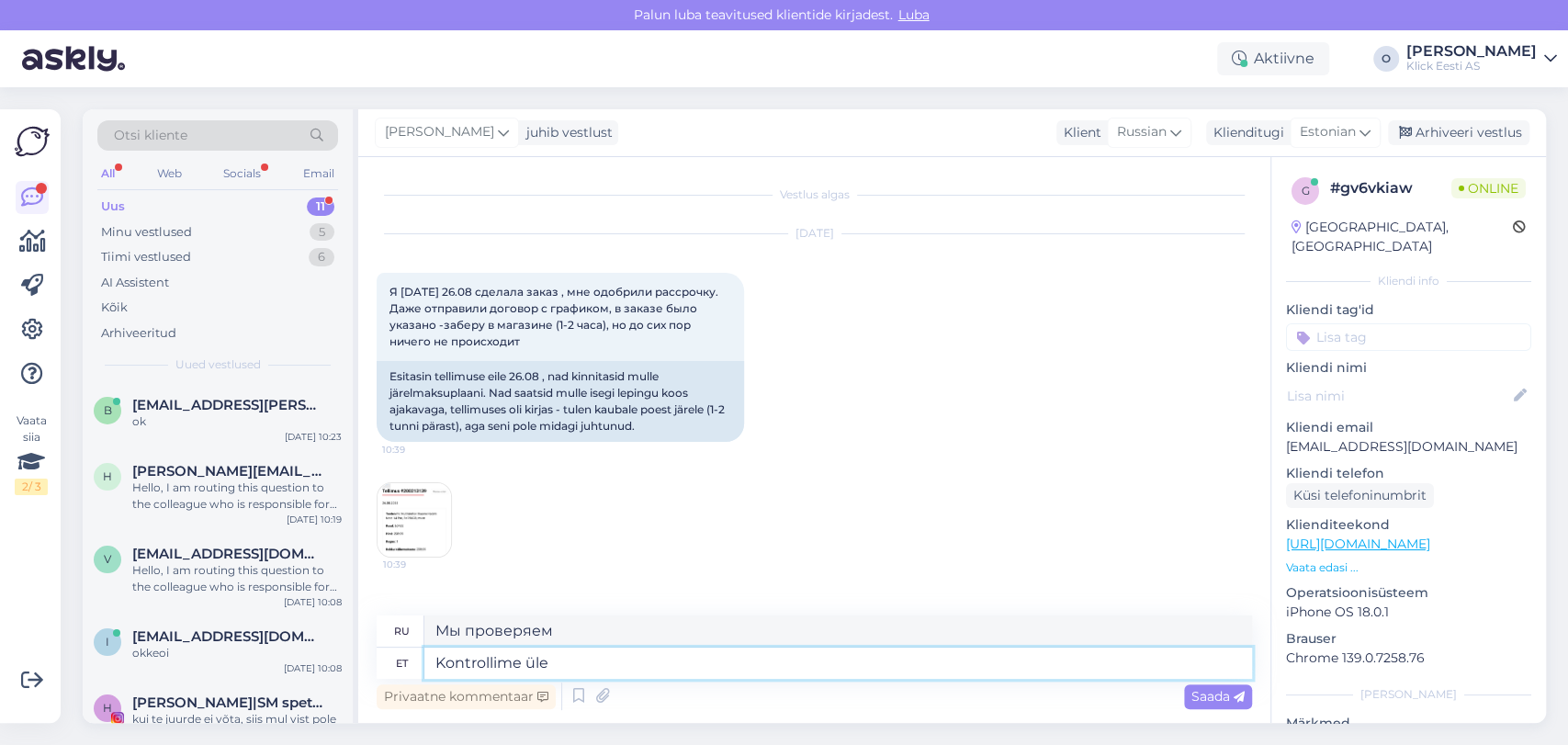
type textarea "Давайте проверим."
type textarea "Kontr"
type textarea "Мы проверяем"
type textarea "K"
click at [422, 526] on img at bounding box center [414, 520] width 74 height 74
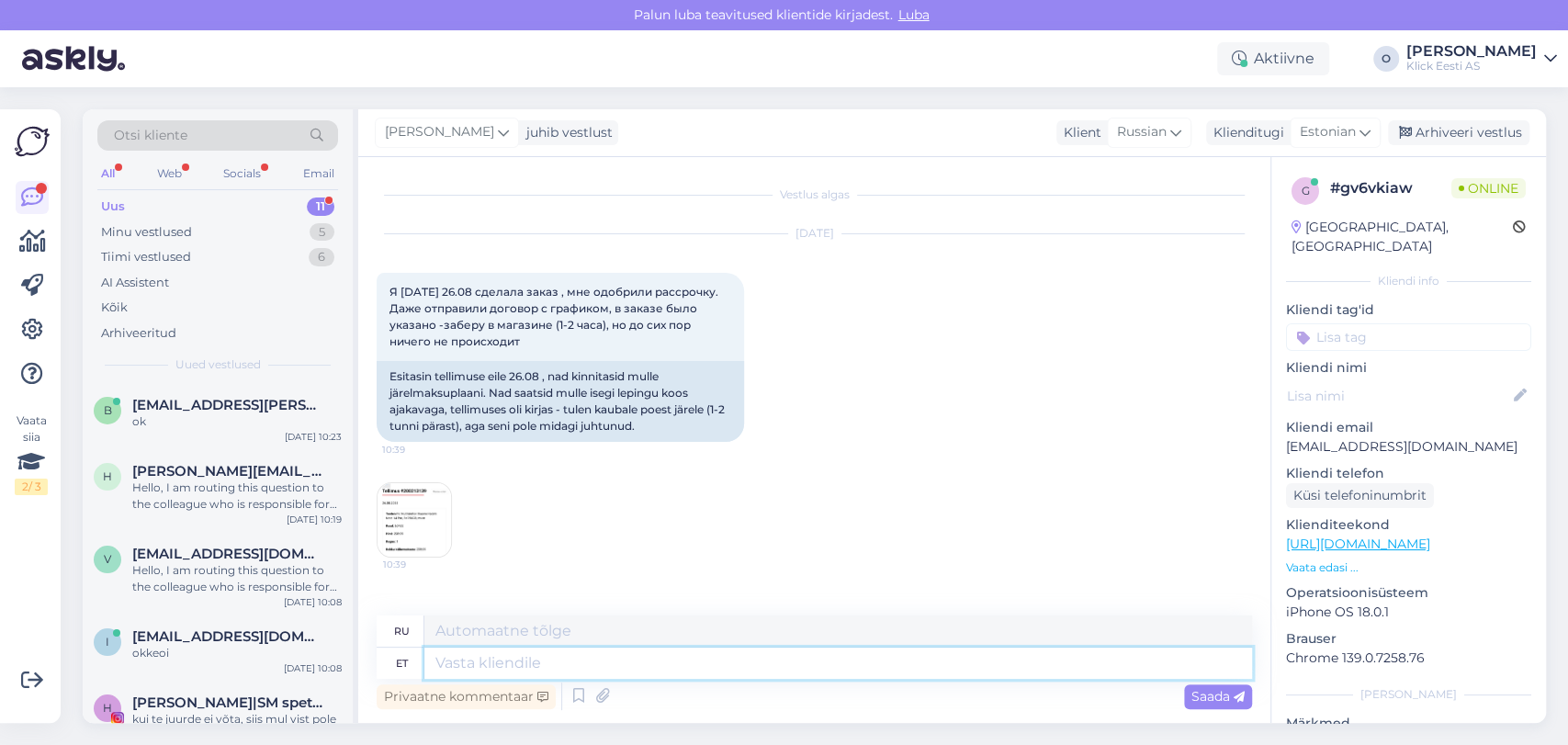
click at [540, 670] on textarea at bounding box center [838, 663] width 828 height 31
type textarea "Tere"
type textarea "Привет"
type textarea "Tere! N"
type textarea "Привет!"
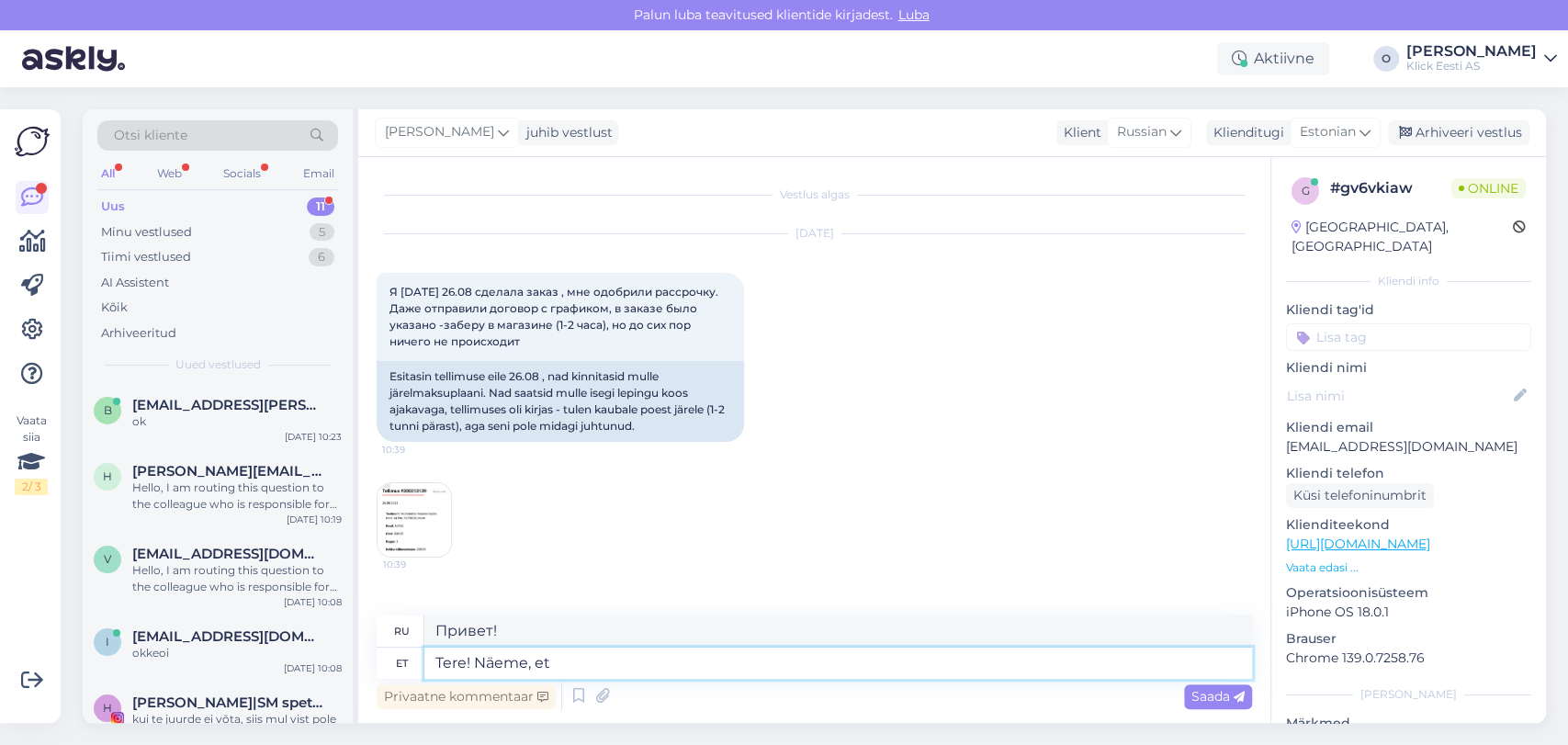
type textarea "Tere! Näeme, et"
type textarea "Привет! До встречи!"
type textarea "Tere! Näeme, et oli"
type textarea "Привет! Мы видим это."
type textarea "Tere! Näeme, et olite al"
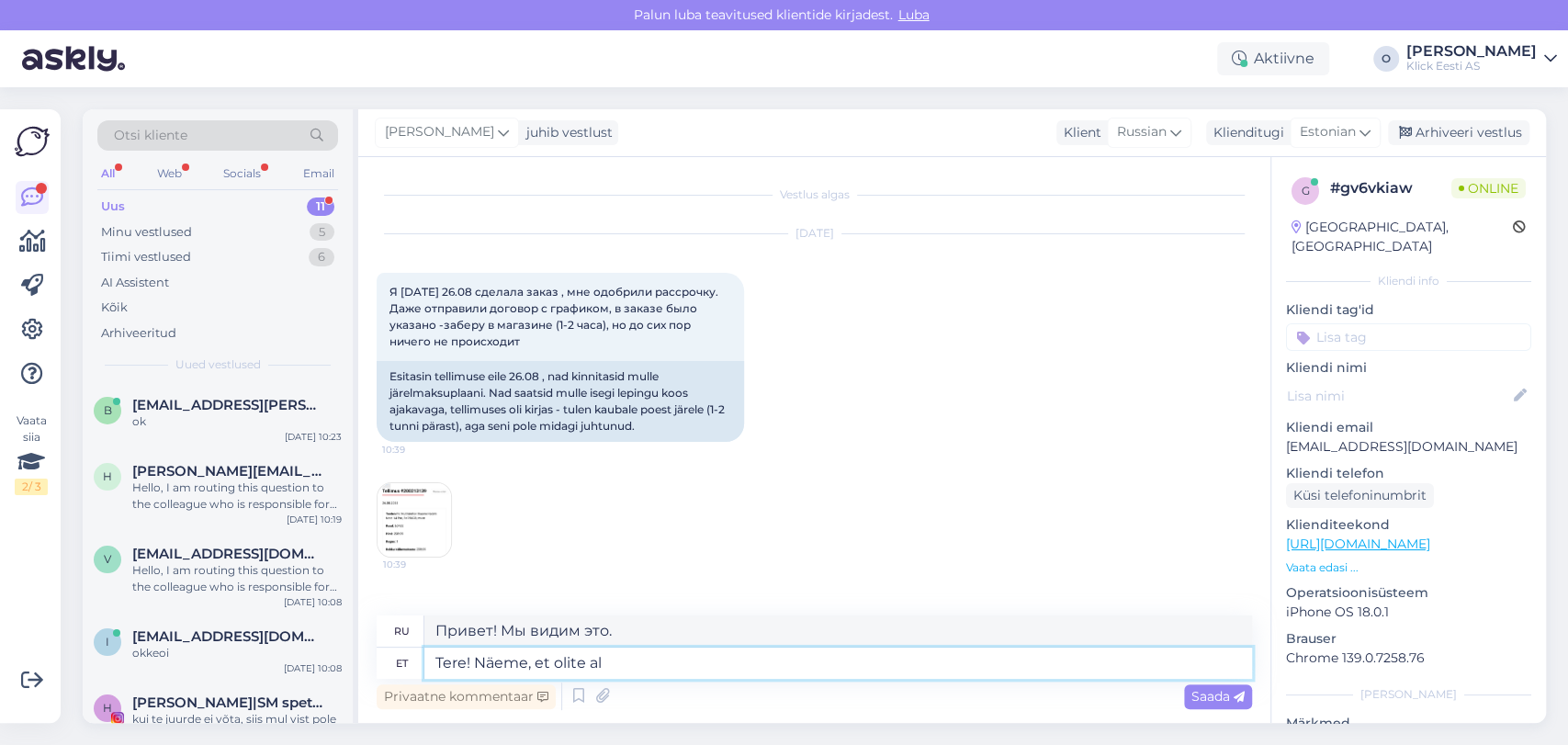
type textarea "Привет! Мы видим, что ты был"
type textarea "Tere! Näeme, et olite allkirjastanud lep"
type textarea "Здравствуйте! Мы видим, что вы подписались."
type textarea "Tere! Näeme, et olite allkirjastanud lepingu I"
type textarea "Здравствуйте! Мы видим, что вы подписали контракт."
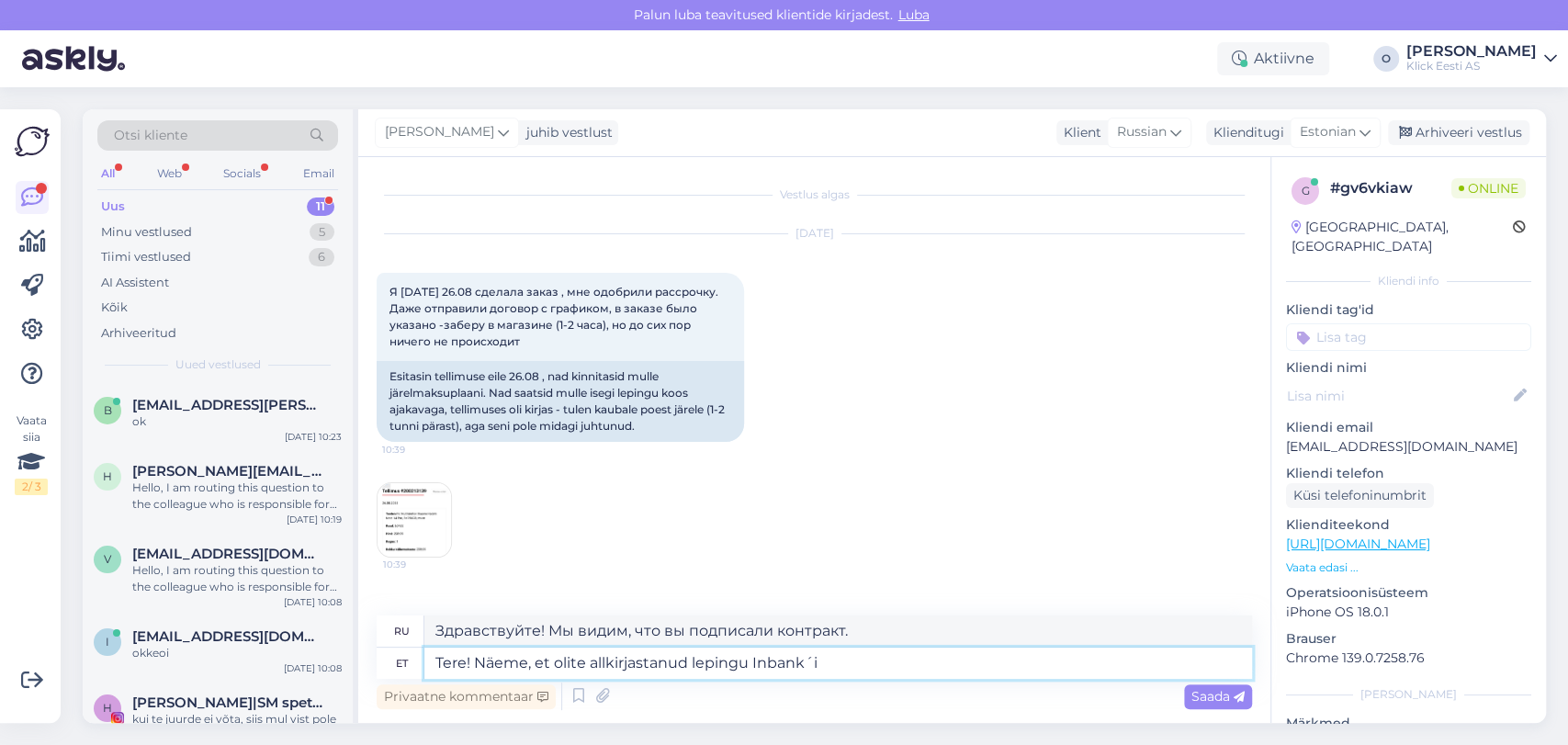
type textarea "Tere! Näeme, et olite allkirjastanud lepingu Inbank´i i"
type textarea "Здравствуйте! Мы видим, что вы заключили договор с Inbank."
type textarea "Tere! Näeme, et olite allkirjastanud lepingu Inbank´i iseteeninduses, m"
type textarea "Здравствуйте! Мы видим, что вы подписали договор в системе самообслуживания Inb…"
type textarea "Tere! Näeme, et olite allkirjastanud lepingu Inbank´i iseteeninduses, mis l"
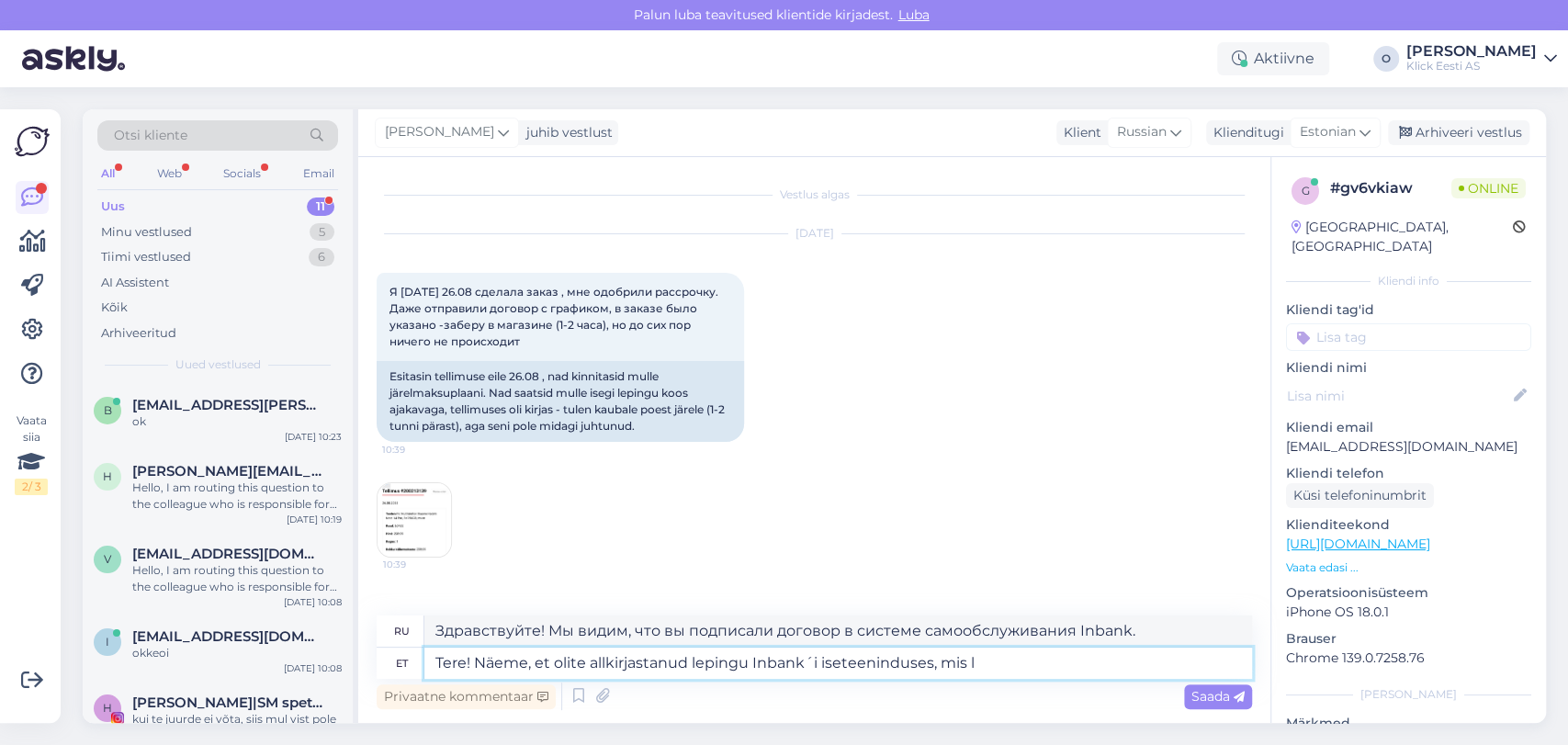
type textarea "Здравствуйте! Мы видим, что вы подписали договор в системе самообслуживания Inb…"
type textarea "Tere! Näeme, et olite allkirjastanud lepingu Inbank´i iseteeninduses, mis oli"
type textarea "Здравствуйте! Мы видим, что вы подписали договор в системе самообслуживания Inb…"
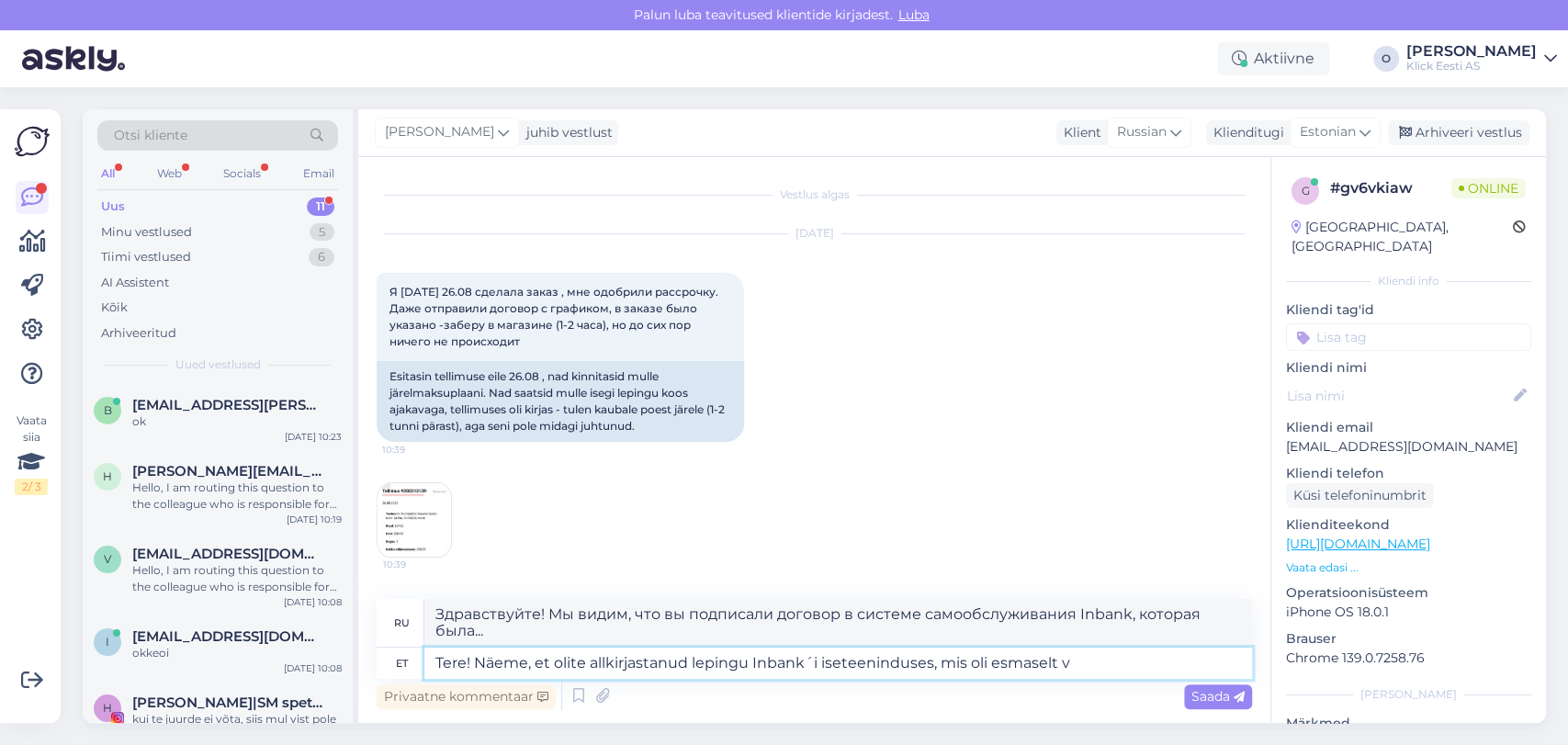
type textarea "Tere! Näeme, et olite allkirjastanud lepingu Inbank´i iseteeninduses, mis oli e…"
type textarea "Здравствуйте! Мы видим, что вы подписали договор в системе самообслуживания Inb…"
type textarea "Tere! Näeme, et olite allkirjastanud lepingu Inbank´i iseteeninduses, mis oli e…"
type textarea "Здравствуйте! Мы видим, что вы подписали договор в системе самообслуживания Inb…"
type textarea "Tere! Näeme, et olite allkirjastanud lepingu Inbank´i iseteeninduses, mis oli e…"
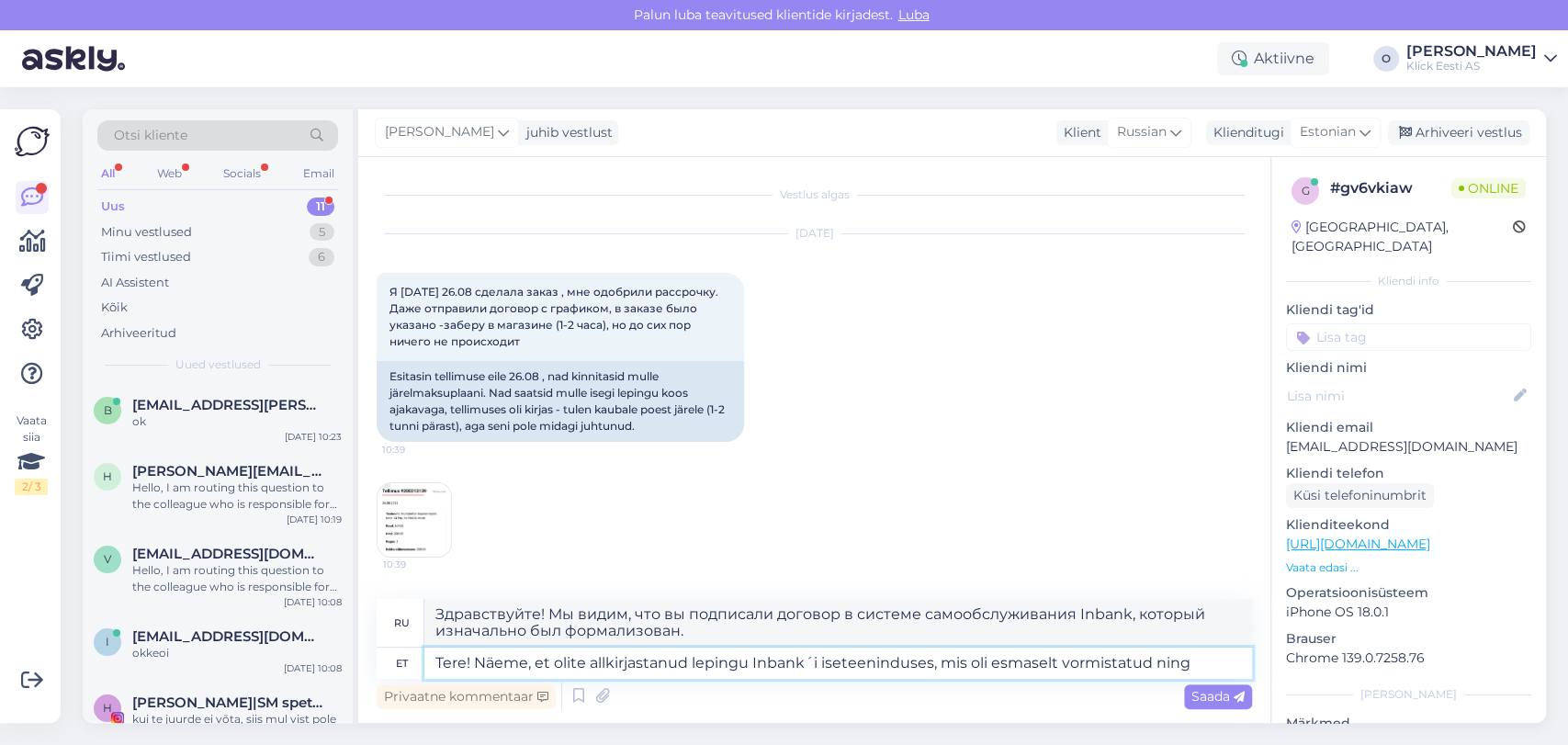
type textarea "Здравствуйте! Мы видим, что вы подписали договор в системе самообслуживания Inb…"
type textarea "Tere! Näeme, et olite allkirjastanud lepingu Inbank´i iseteeninduses, mis oli e…"
type textarea "Здравствуйте! Мы видим, что вы подписали договор в системе самообслуживания Inb…"
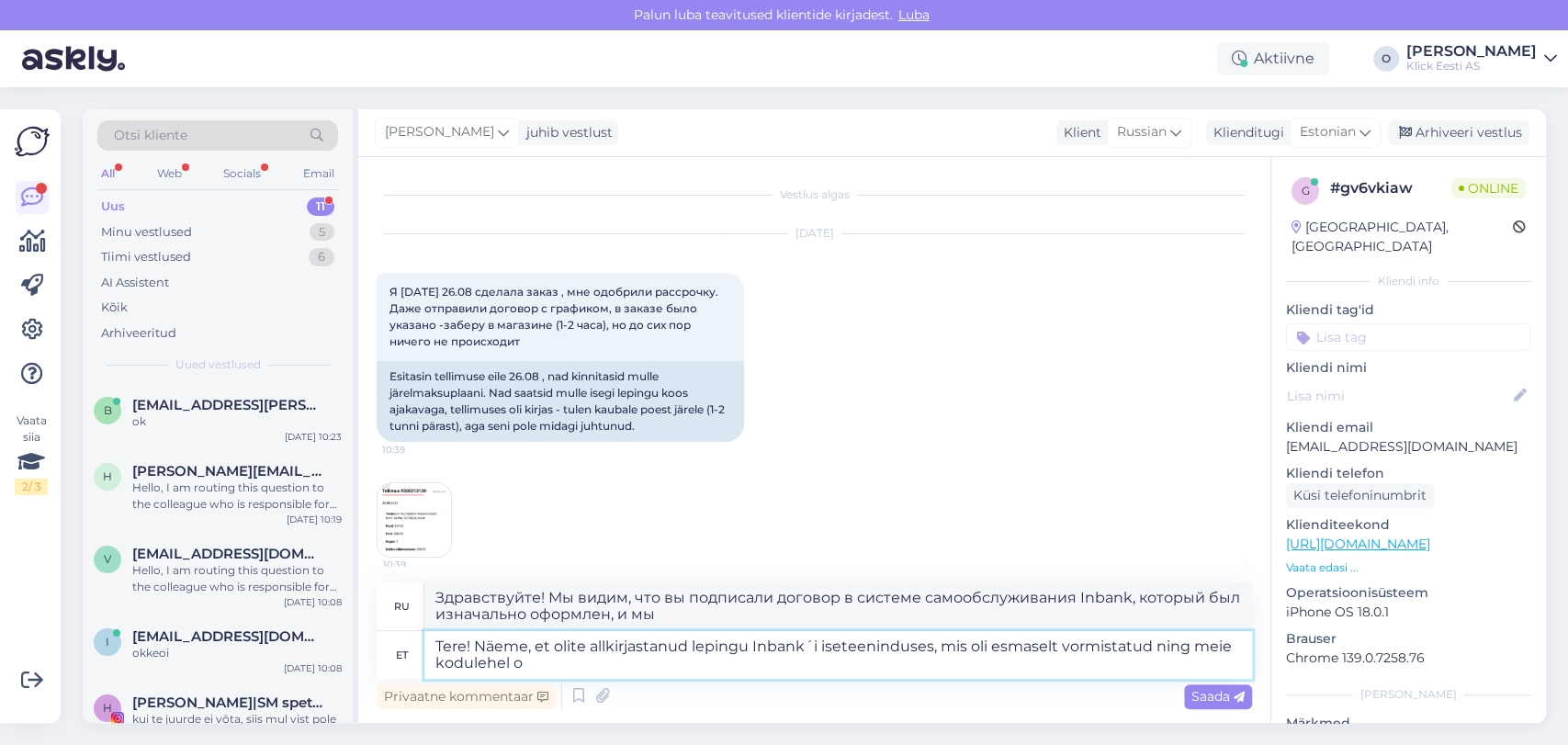
type textarea "Tere! Näeme, et olite allkirjastanud lepingu Inbank´i iseteeninduses, mis oli e…"
type textarea "Здравствуйте! Мы видим, что вы подписали договор в системе самообслуживания Inb…"
type textarea "Tere! Näeme, et olite allkirjastanud lepingu Inbank´i iseteeninduses, mis oli e…"
type textarea "Здравствуйте! Мы видим, что вы подписали договор в системе самообслуживания Inb…"
type textarea "Tere! Näeme, et olite allkirjastanud lepingu Inbank´i iseteeninduses, mis oli e…"
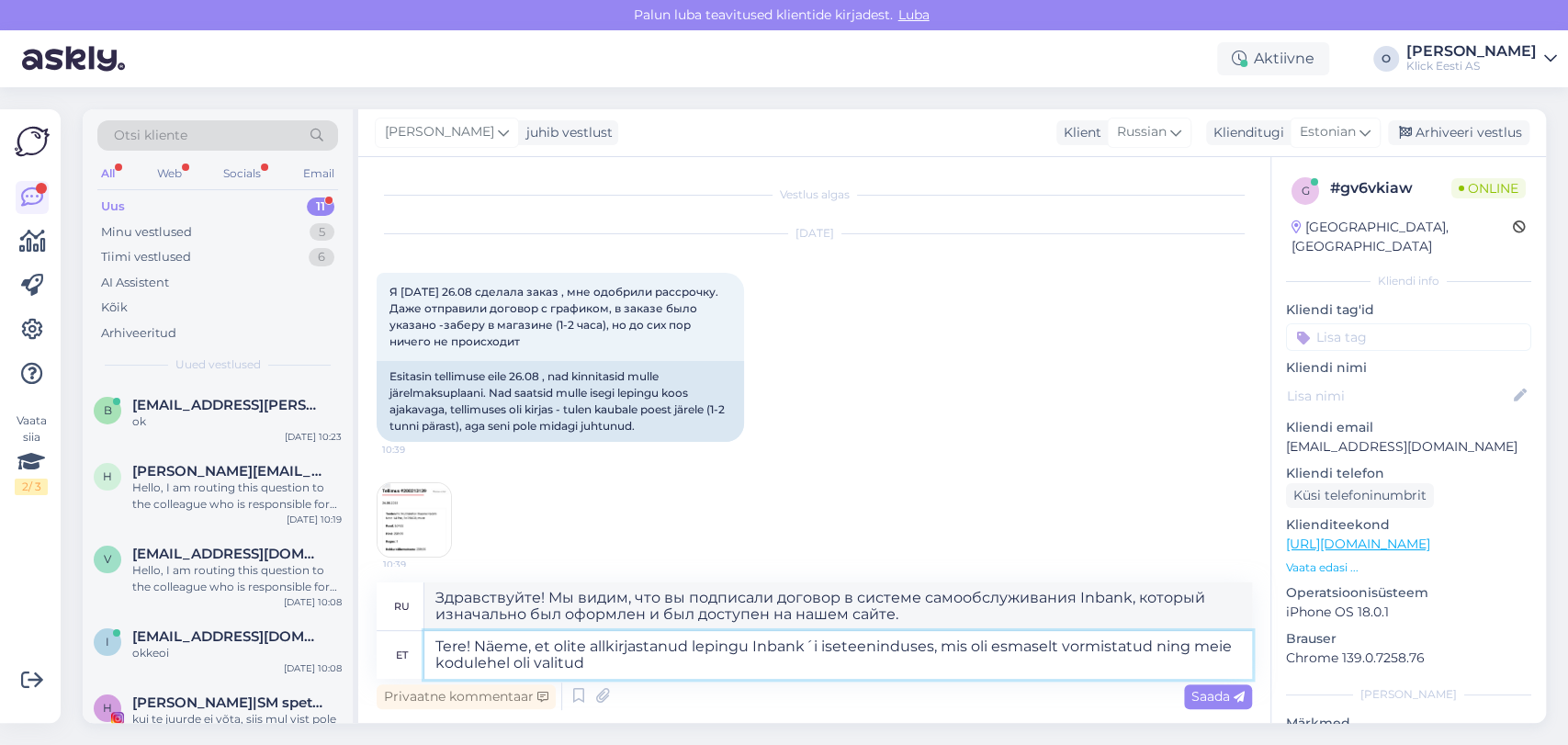
type textarea "Здравствуйте! Мы видим, что вы подписали договор в системе самообслуживания Inb…"
type textarea "Tere! Näeme, et olite allkirjastanud lepingu Inbank´i iseteeninduses, mis oli e…"
type textarea "Здравствуйте! Мы видим, что вы подписали договор в системе самообслуживания Inb…"
type textarea "Tere! Näeme, et olite allkirjastanud lepingu Inbank´i iseteeninduses, mis oli e…"
type textarea "Здравствуйте! Мы видим, что вы подписали договор в системе самообслуживания Inb…"
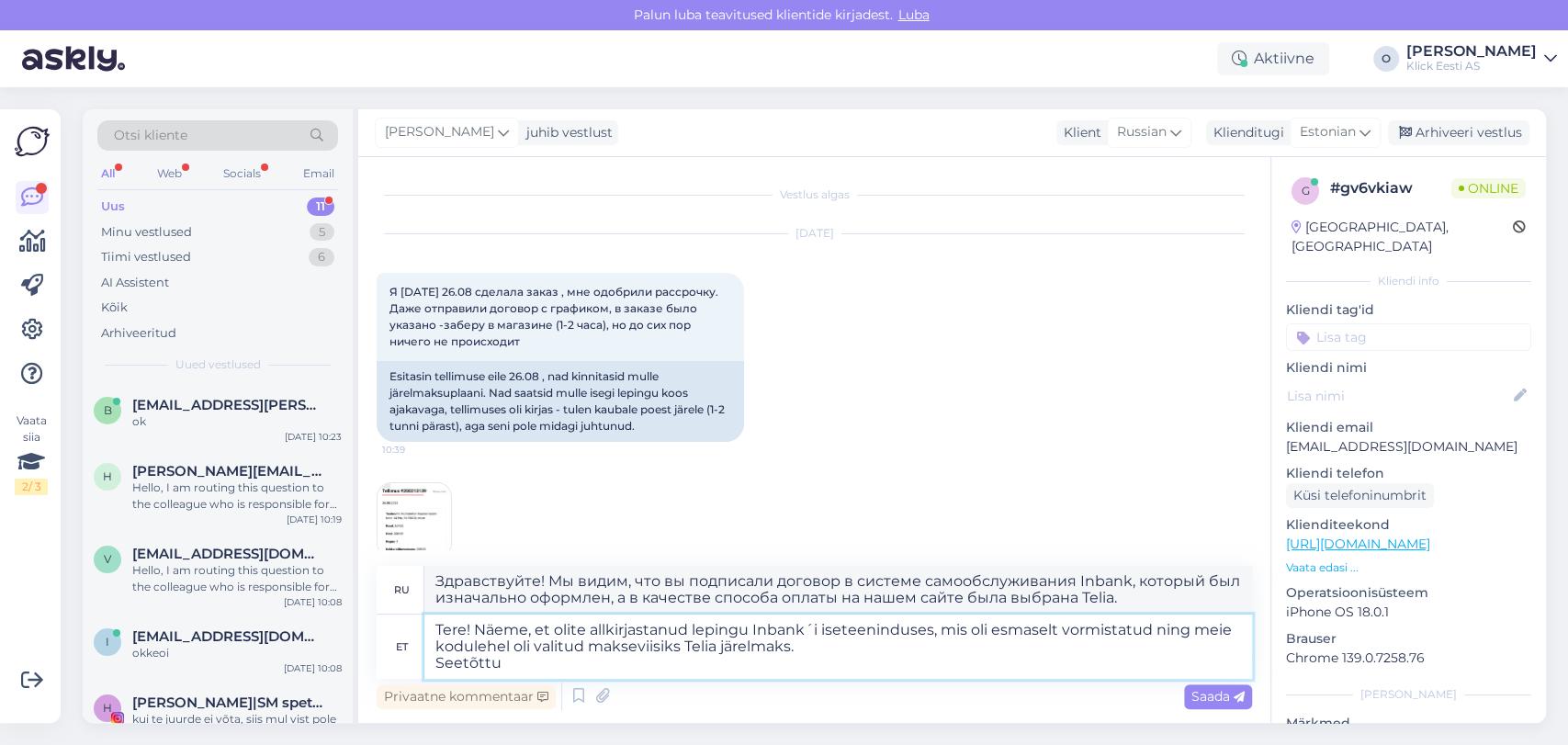
type textarea "Tere! Näeme, et olite allkirjastanud lepingu Inbank´i iseteeninduses, mis oli e…"
type textarea "Здравствуйте! Мы видим, что вы подписали договор в системе самообслуживания Inb…"
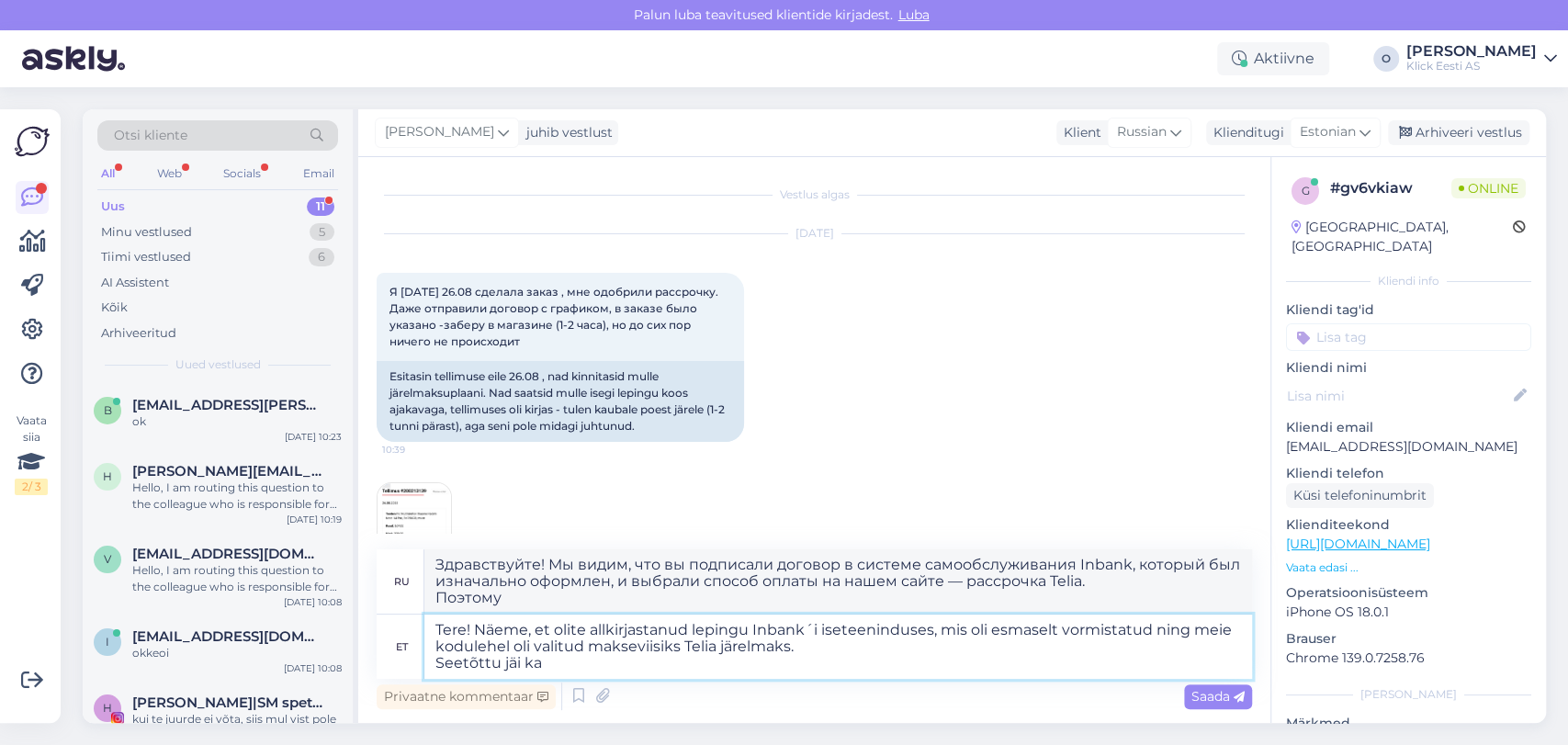
type textarea "Tere! Näeme, et olite allkirjastanud lepingu Inbank´i iseteeninduses, mis oli e…"
type textarea "Здравствуйте! Мы видим, что вы подписали договор в системе самообслуживания Inb…"
type textarea "Tere! Näeme, et olite allkirjastanud lepingu Inbank´i iseteeninduses, mis oli e…"
type textarea "Здравствуйте! Мы видим, что вы подписали договор в системе самообслуживания Inb…"
type textarea "Tere! Näeme, et olite allkirjastanud lepingu Inbank´i iseteeninduses, mis oli e…"
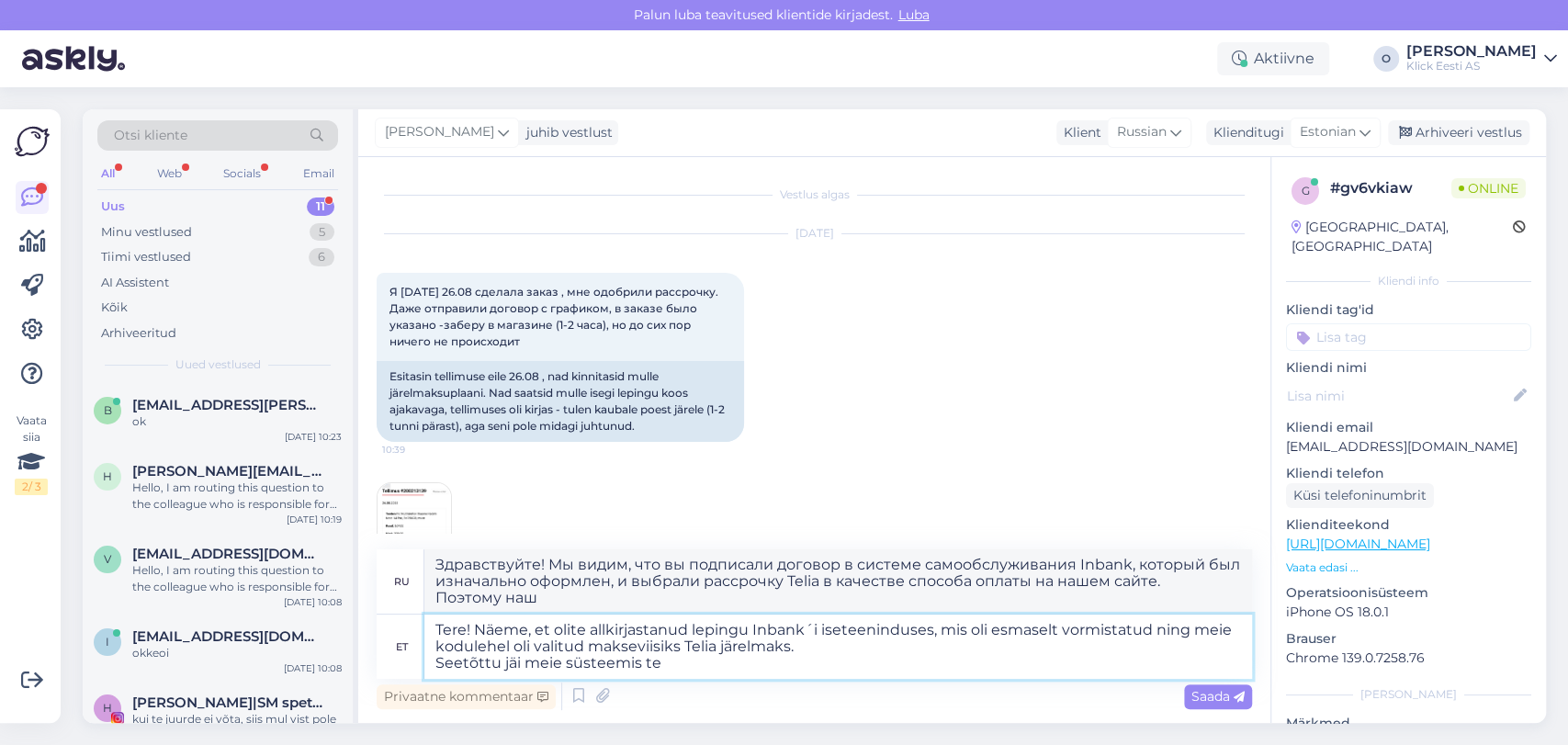
type textarea "Здравствуйте! Мы видим, что вы подписали договор в системе самообслуживания Inb…"
type textarea "Tere! Näeme, et olite allkirjastanud lepingu Inbank´i iseteeninduses, mis oli e…"
type textarea "Здравствуйте! Мы видим, что вы подписали договор в системе самообслуживания Inb…"
type textarea "Tere! Näeme, et olite allkirjastanud lepingu Inbank´i iseteeninduses, mis oli e…"
type textarea "Здравствуйте! Мы видим, что вы подписали договор в системе самообслуживания Inb…"
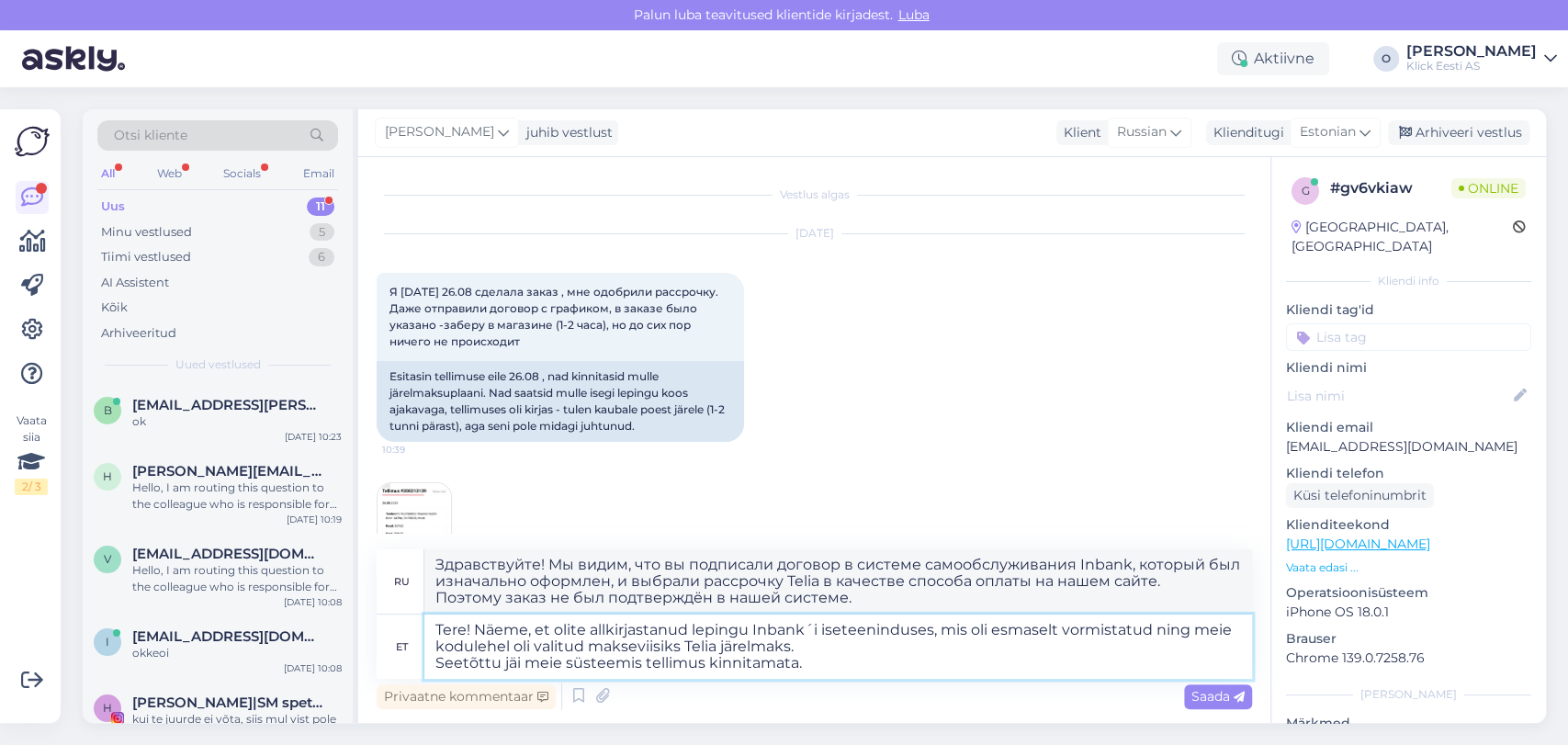
click at [941, 625] on textarea "Tere! Näeme, et olite allkirjastanud lepingu Inbank´i iseteeninduses, mis oli e…" at bounding box center [838, 646] width 828 height 64
click at [1006, 630] on textarea "Tere! Näeme, et olite allkirjastanud lepingu Inbank´i iseteeninduses, mis oli e…" at bounding box center [838, 646] width 828 height 64
type textarea "Tere! Näeme, et olite allkirjastanud lepingu Inbank´i iseteeninduses, mis oli e…"
type textarea "Здравствуйте! Мы видим, что вы подписали договор в системе самообслуживания Inb…"
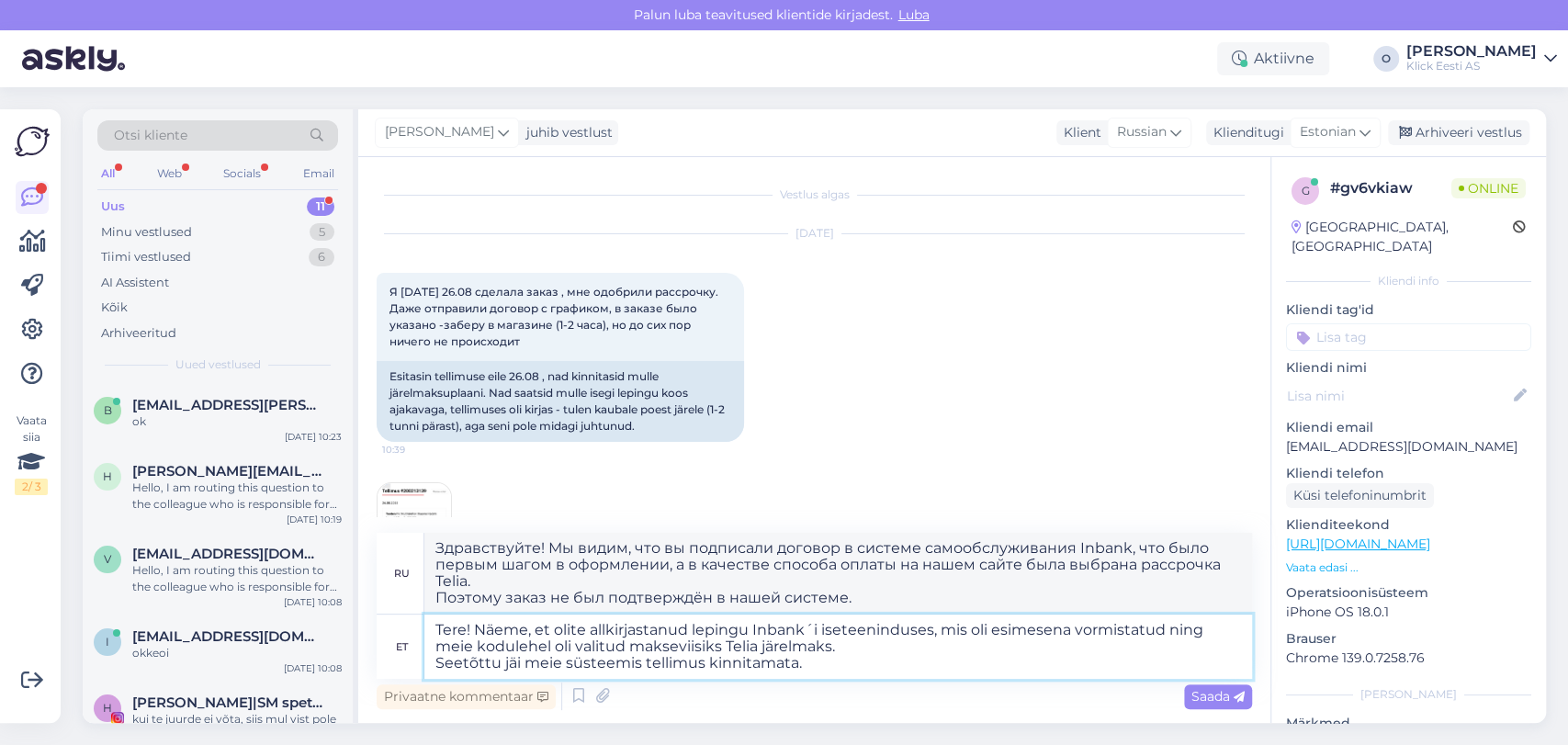
click at [828, 656] on textarea "Tere! Näeme, et olite allkirjastanud lepingu Inbank´i iseteeninduses, mis oli e…" at bounding box center [838, 646] width 828 height 64
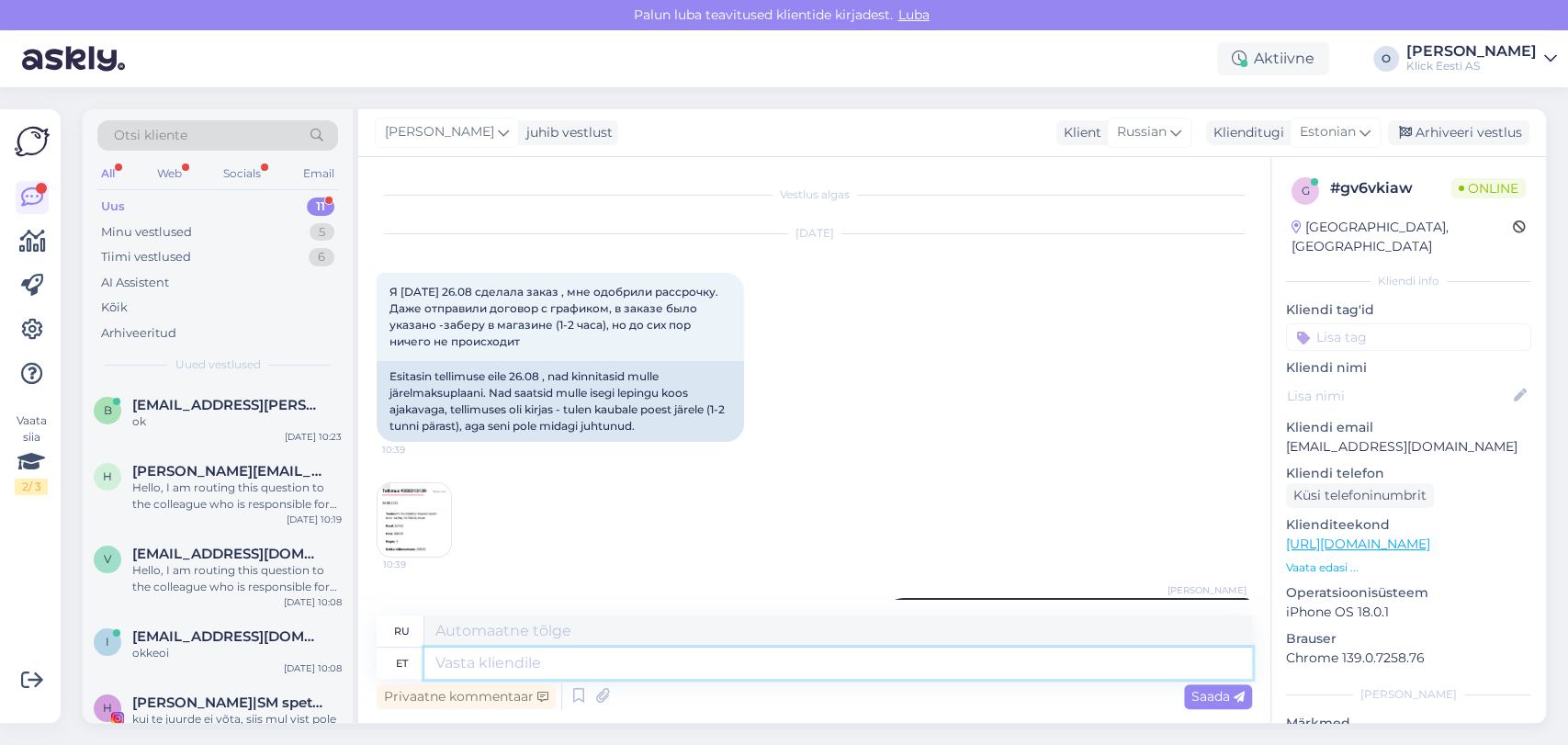
scroll to position [205, 0]
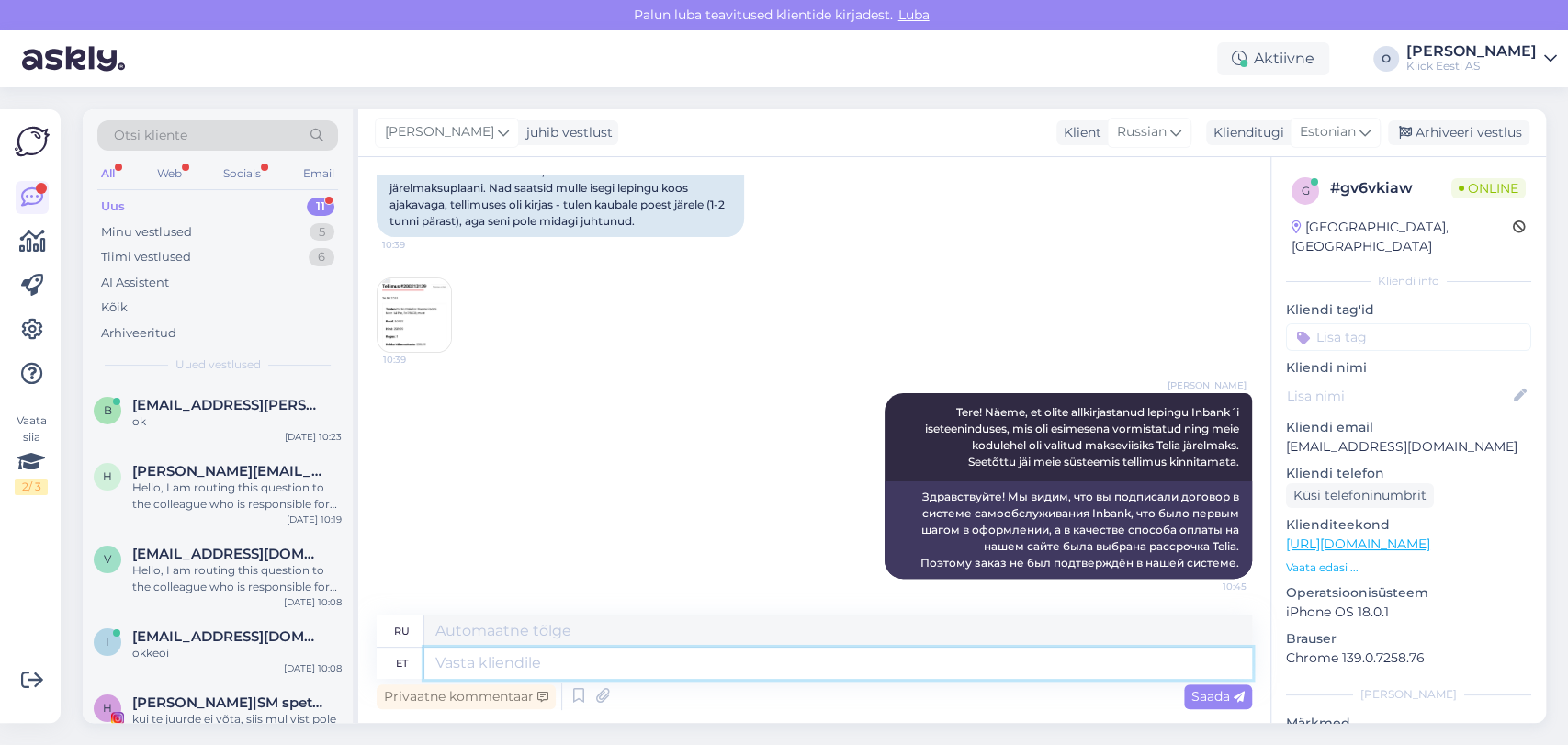
type textarea "i"
type textarea "Kinnitame n"
type textarea "Мы подтверждаем"
type textarea "Kinnitame nüüd"
type textarea "Мы подтверждаем сейчас"
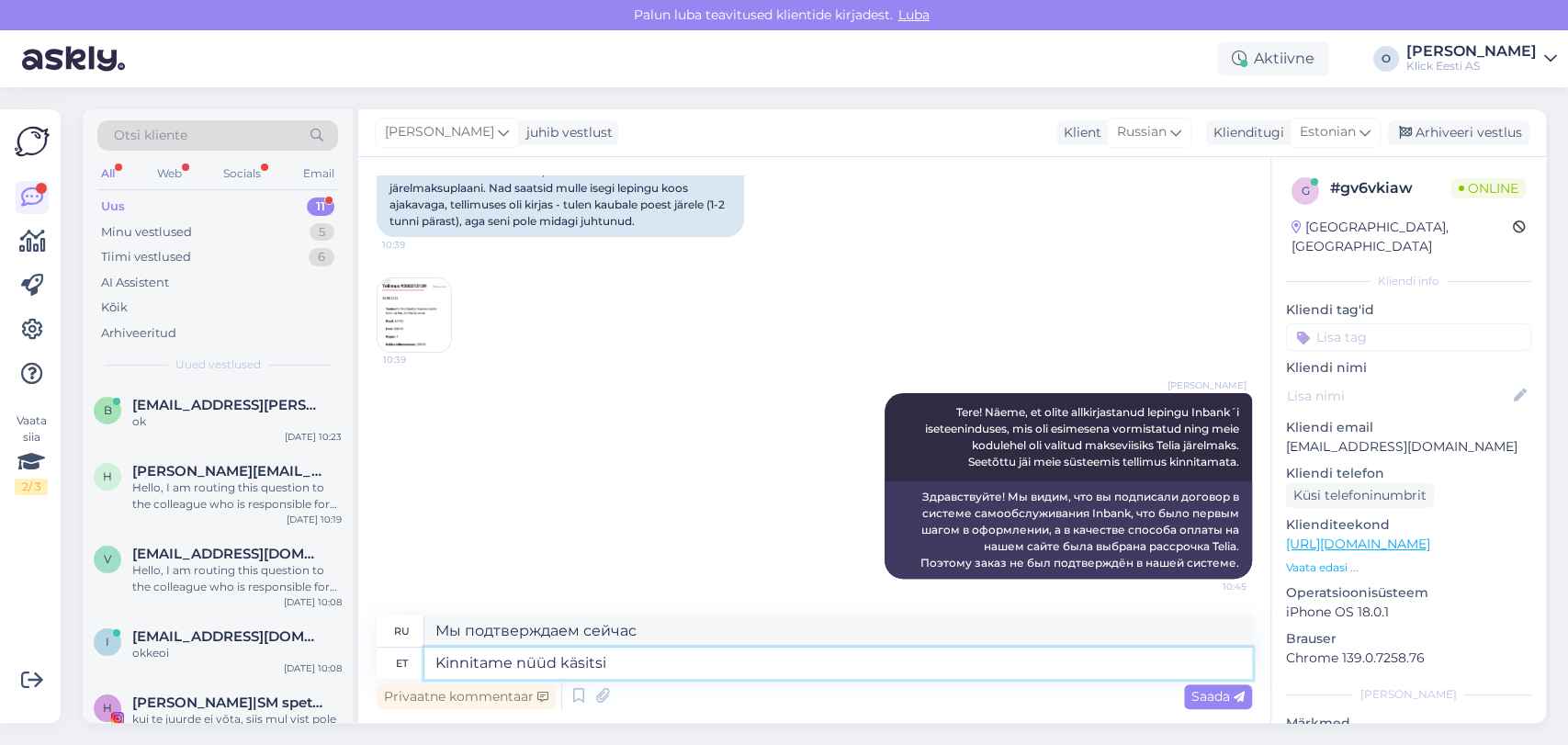
type textarea "Kinnitame nüüd käsitsi ä"
type textarea "Теперь мы подтвердим вручную"
type textarea "Kinnitame nüüd käsitsi ära ja"
type textarea "Давайте теперь выполним подтверждение вручную."
type textarea "Kinnitame nüüd käsitsi ära ja pan"
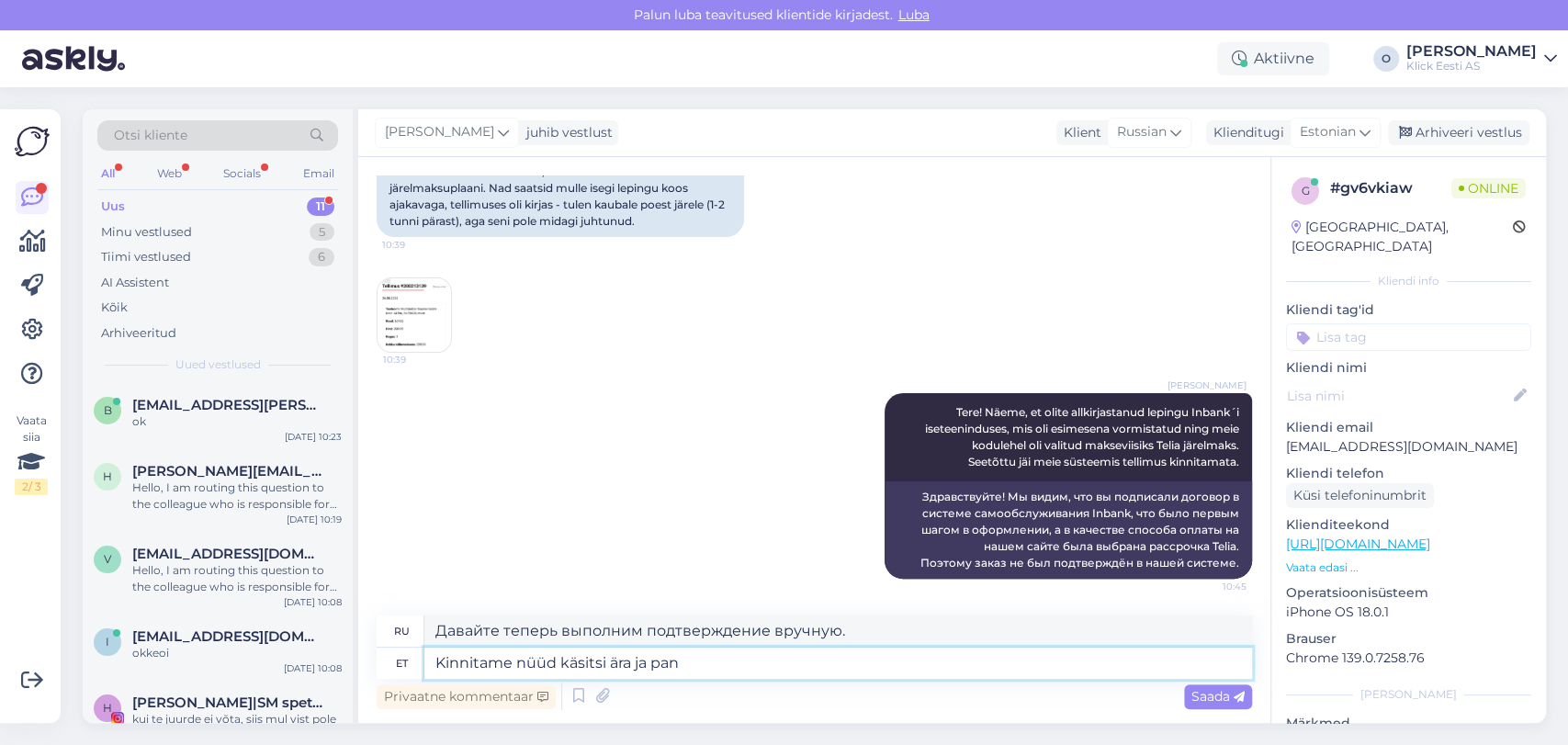
type textarea "Теперь мы вручную подтверждаем [PERSON_NAME]"
type textarea "Kinnitame nüüd käsitsi ära ja paneme t"
type textarea "Теперь мы вручную прикрепим его и поместим"
type textarea "Kinnitame nüüd käsitsi ära ja paneme tellimuse töö"
type textarea "Сейчас мы вручную подтвердим и оформим заказ."
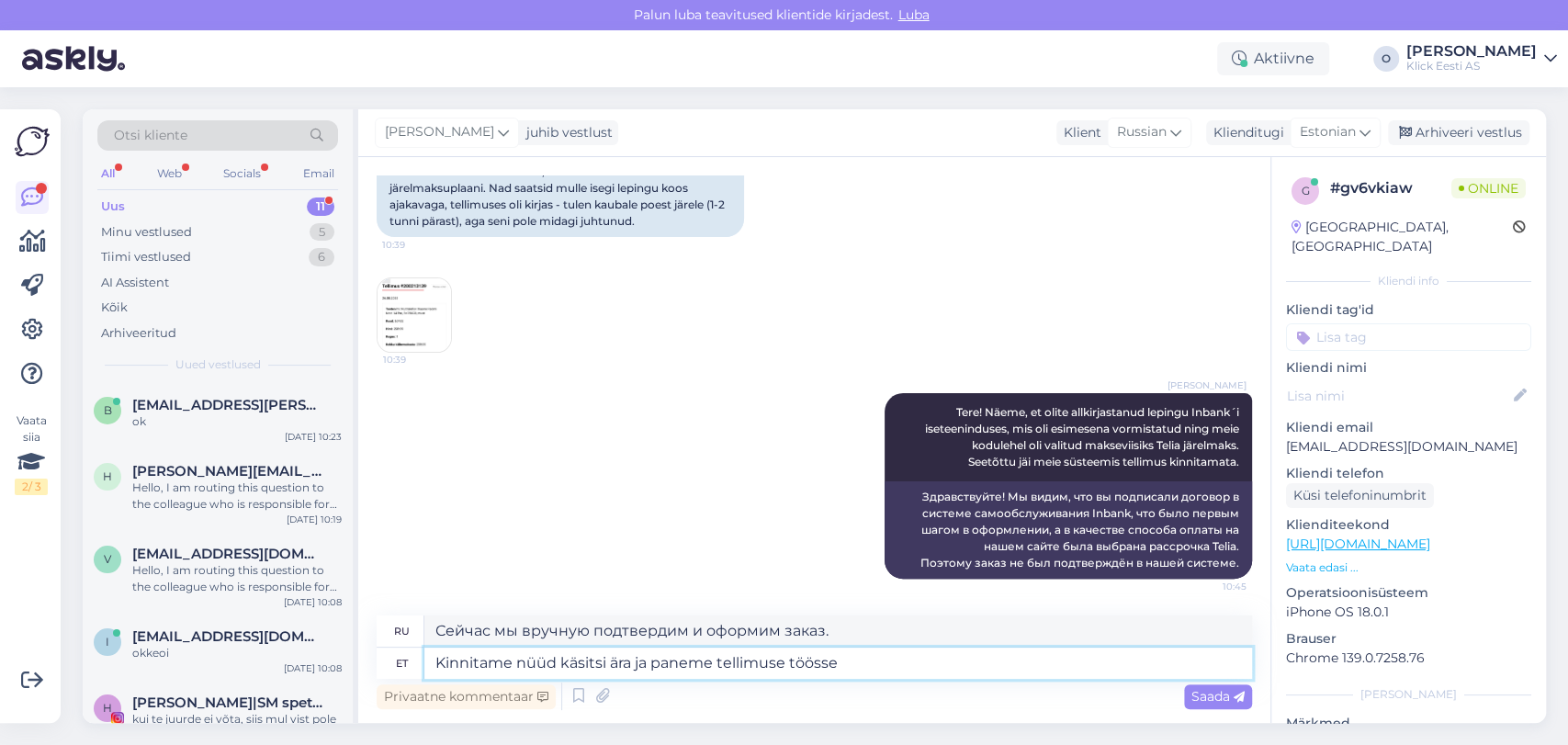
type textarea "Kinnitame nüüd käsitsi ära ja paneme tellimuse töösse."
type textarea "Сейчас мы вручную подтвердим и запустим заказ в производство."
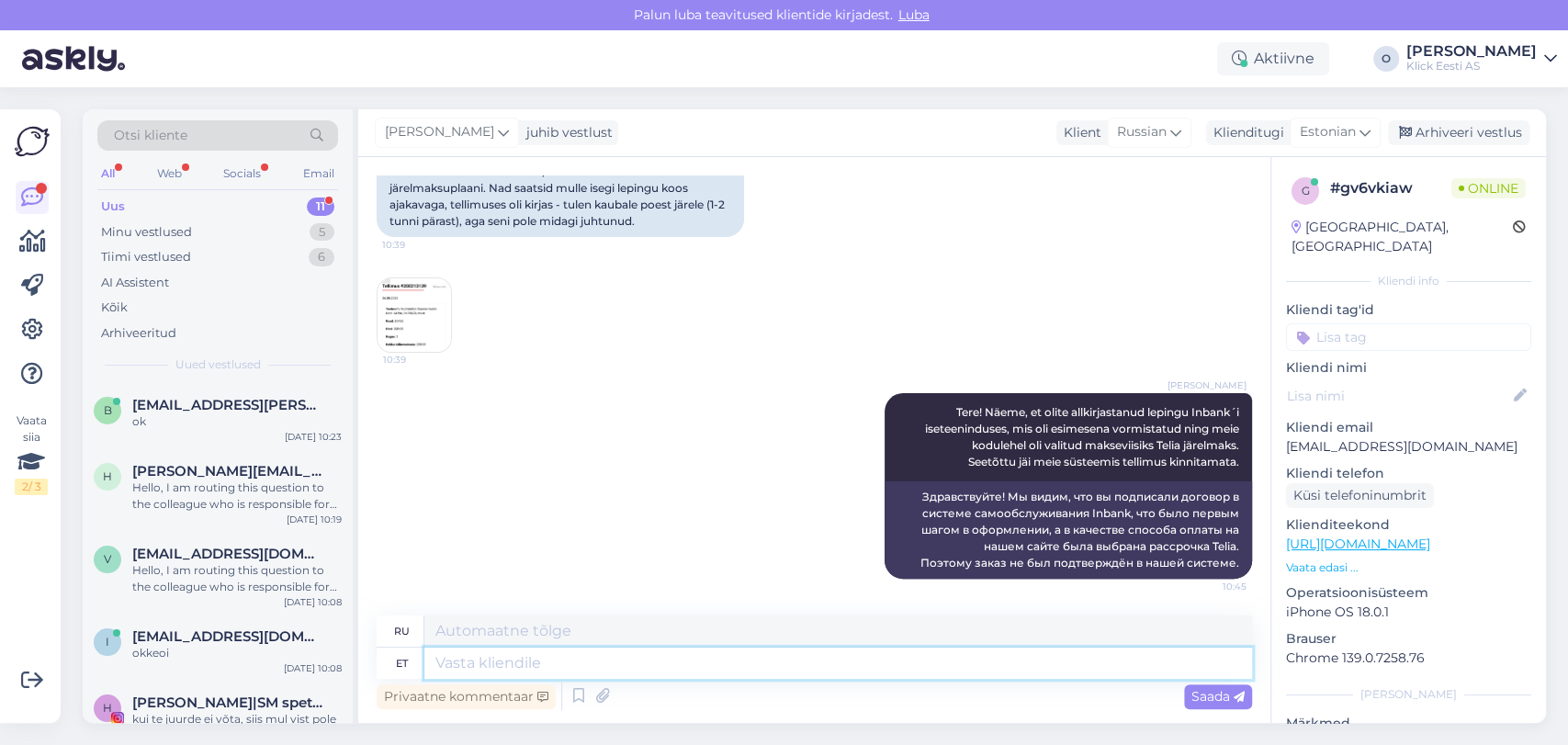
scroll to position [332, 0]
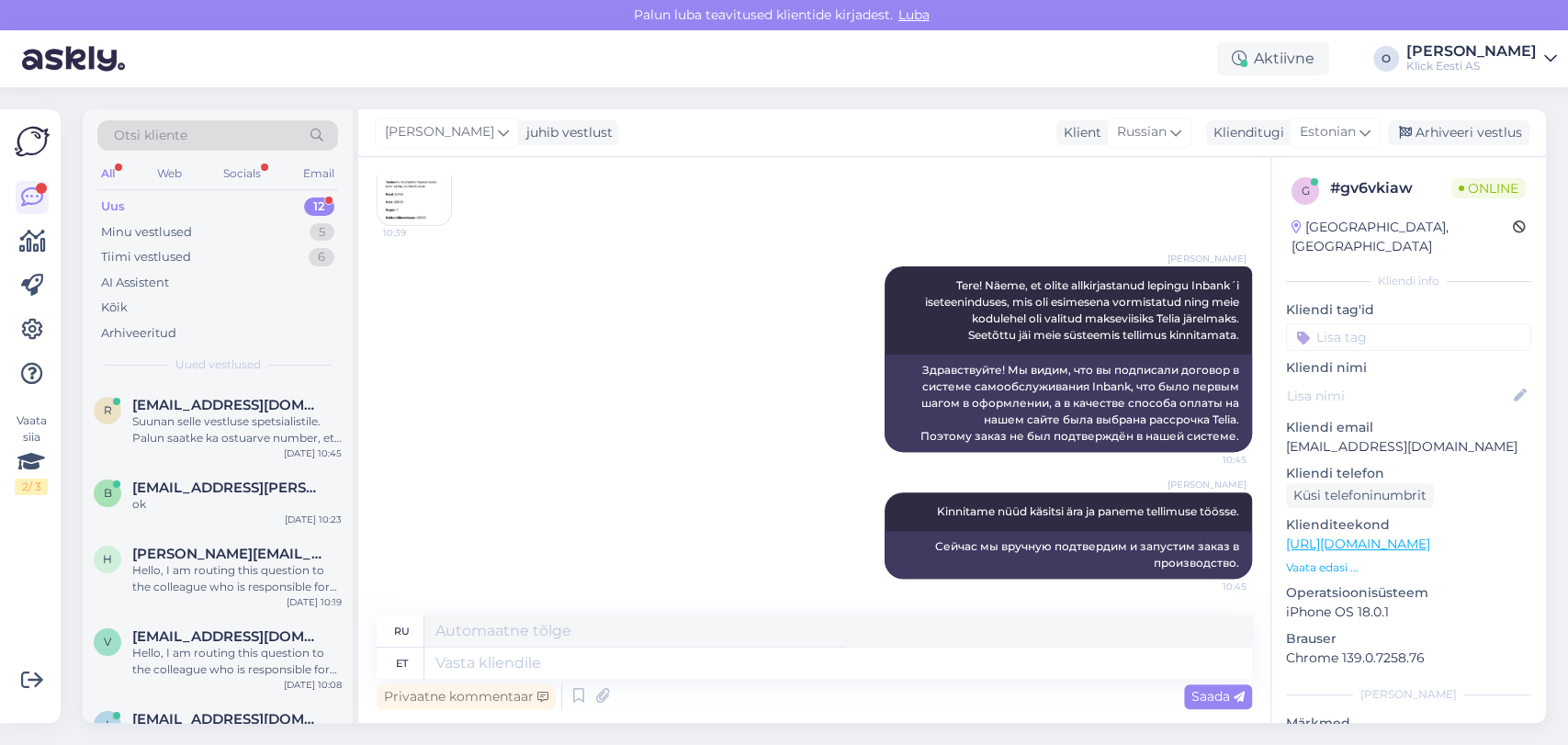
click at [424, 180] on img at bounding box center [414, 188] width 74 height 74
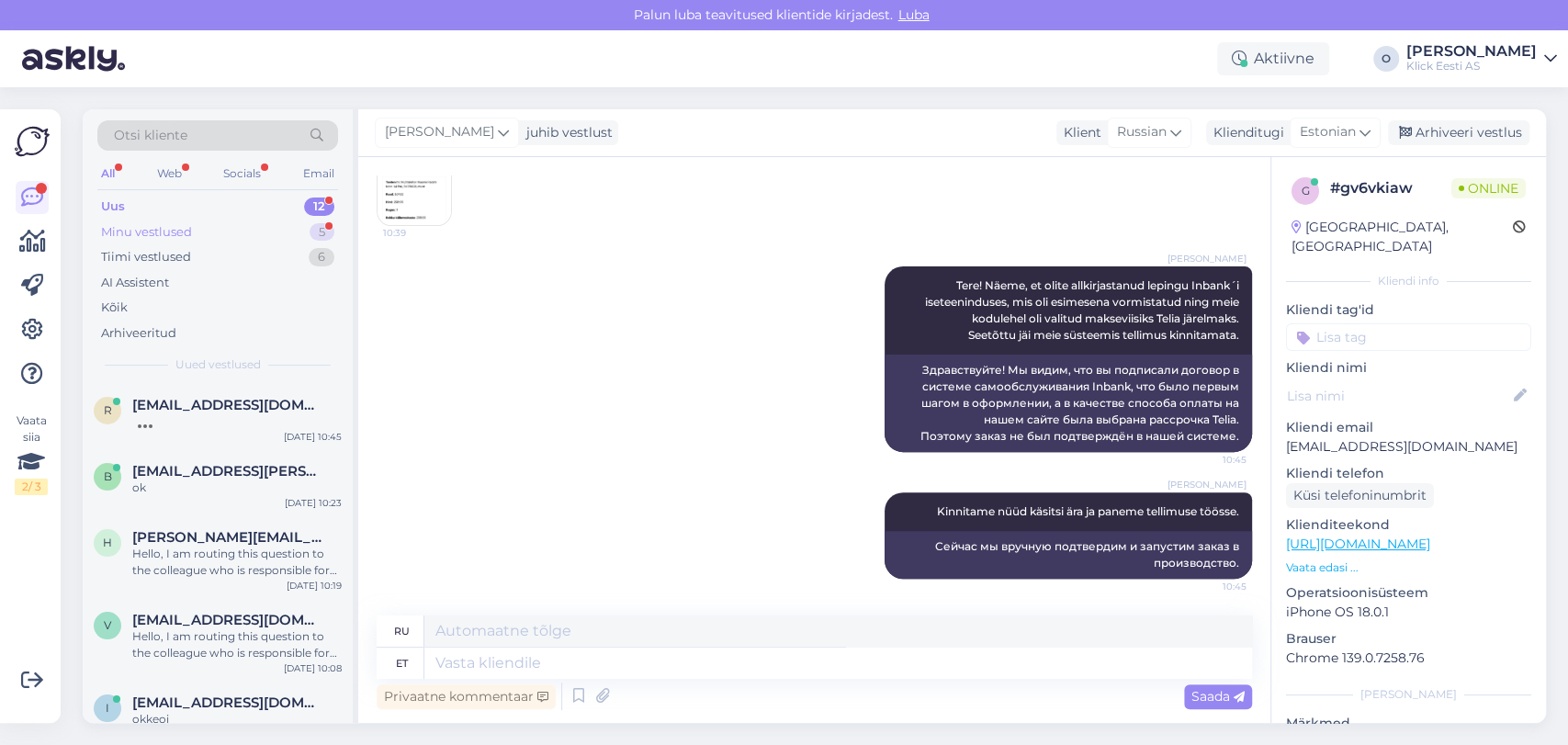
click at [241, 229] on div "Minu vestlused 5" at bounding box center [218, 232] width 241 height 26
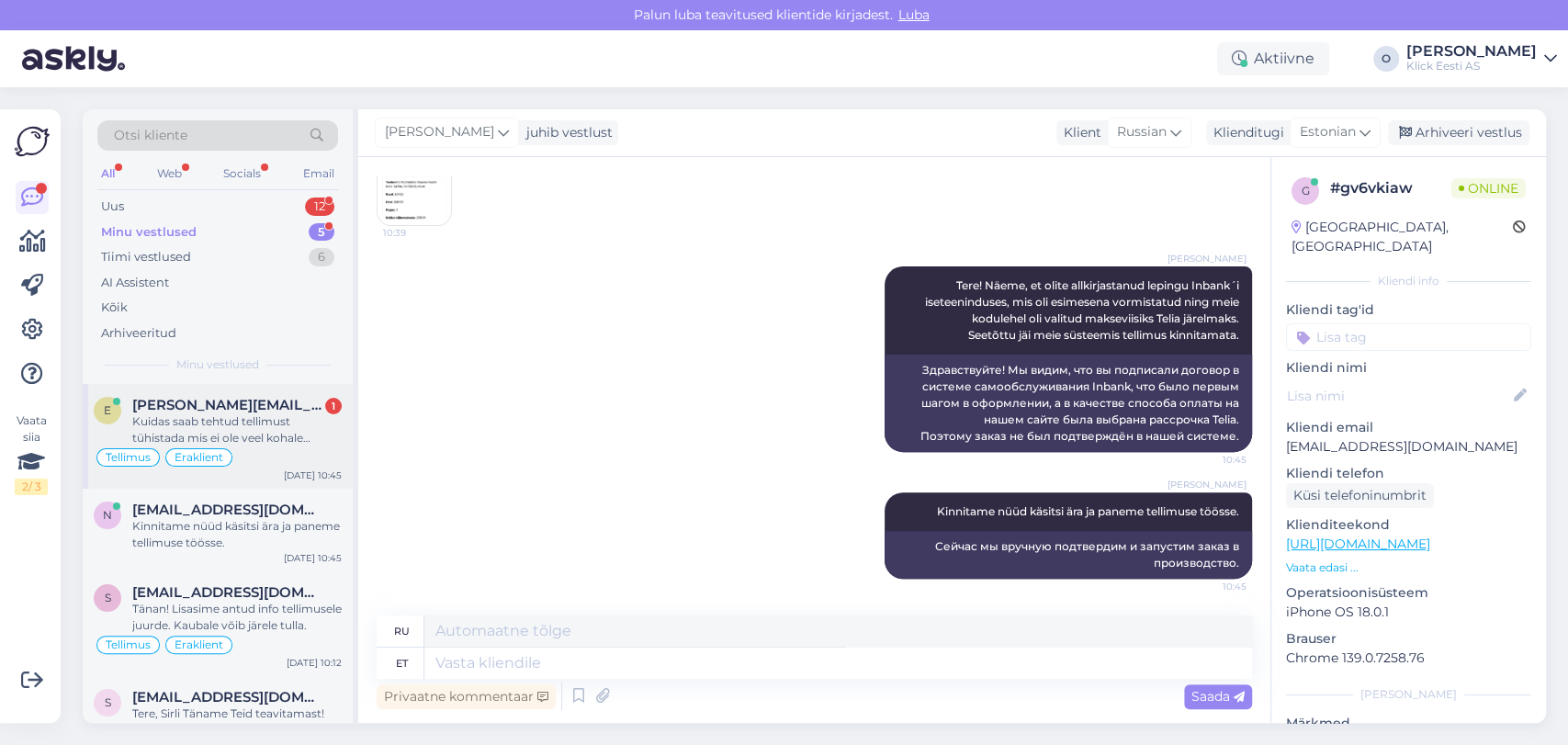
click at [186, 413] on div "Kuidas saab tehtud tellimust tühistada mis ei ole veel kohale jõudnud ega kompl…" at bounding box center [236, 430] width 210 height 33
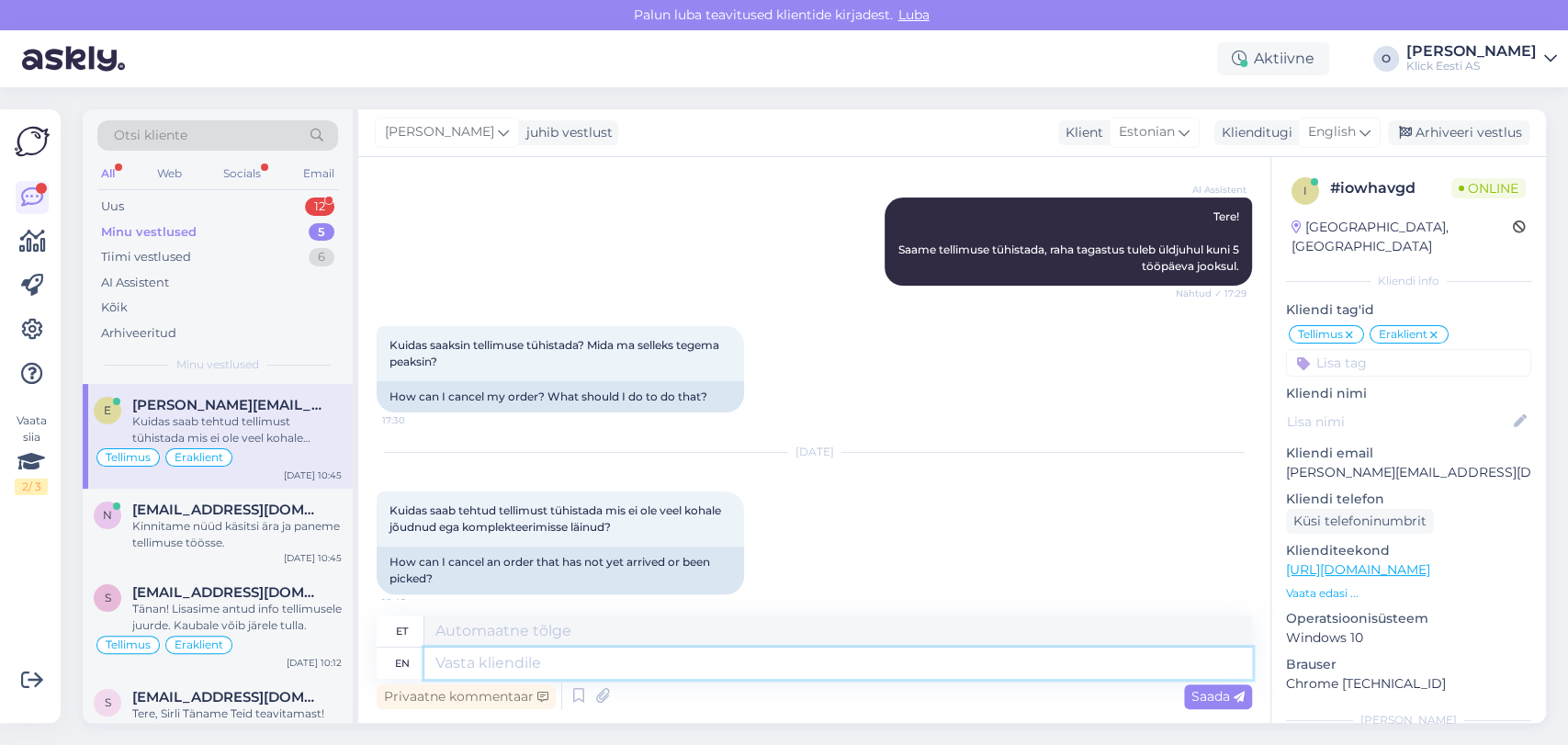
click at [467, 653] on textarea at bounding box center [838, 663] width 828 height 31
click at [543, 639] on textarea at bounding box center [838, 631] width 828 height 31
click at [1320, 137] on span "English" at bounding box center [1332, 132] width 48 height 21
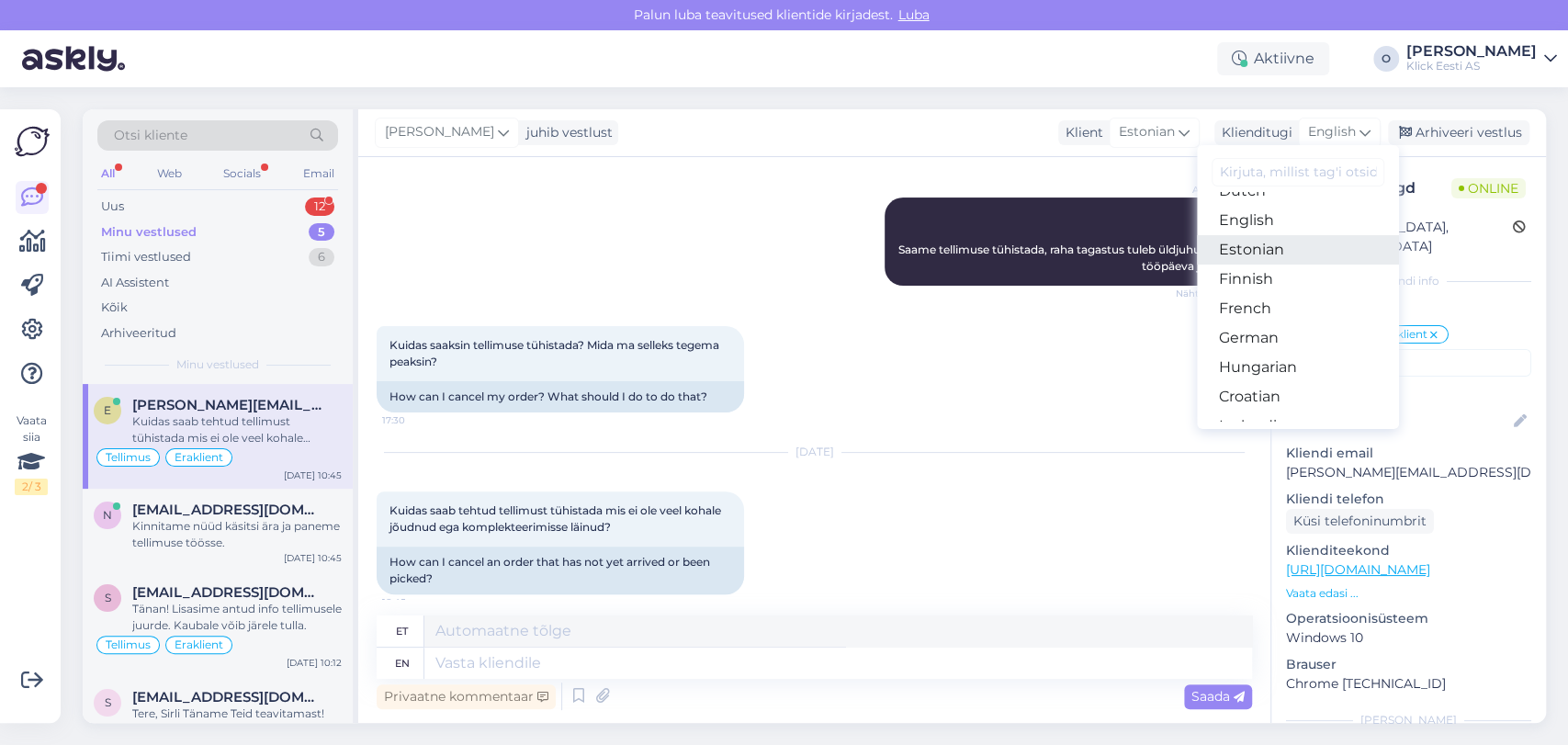
click at [1254, 245] on link "Estonian" at bounding box center [1297, 250] width 202 height 30
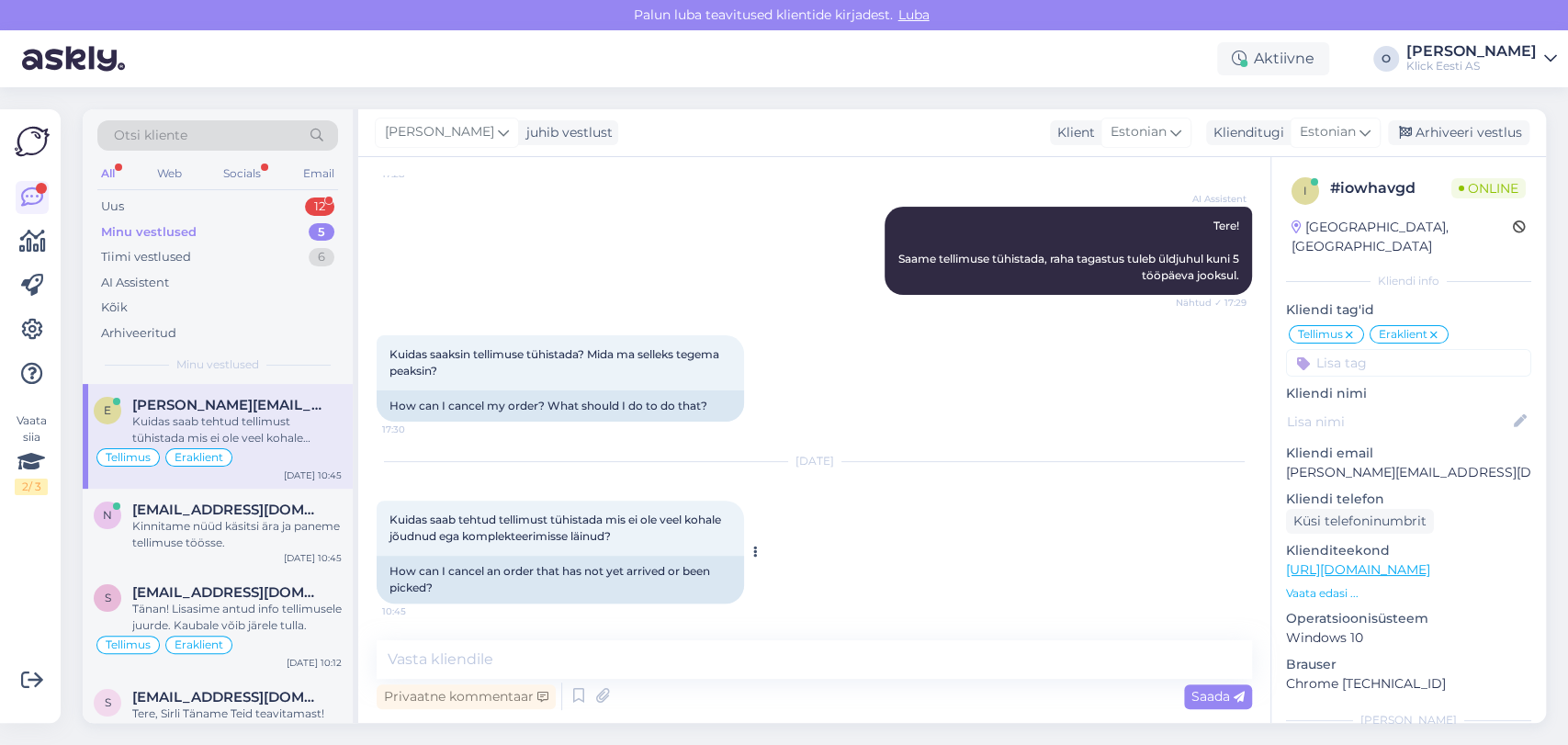
scroll to position [276, 0]
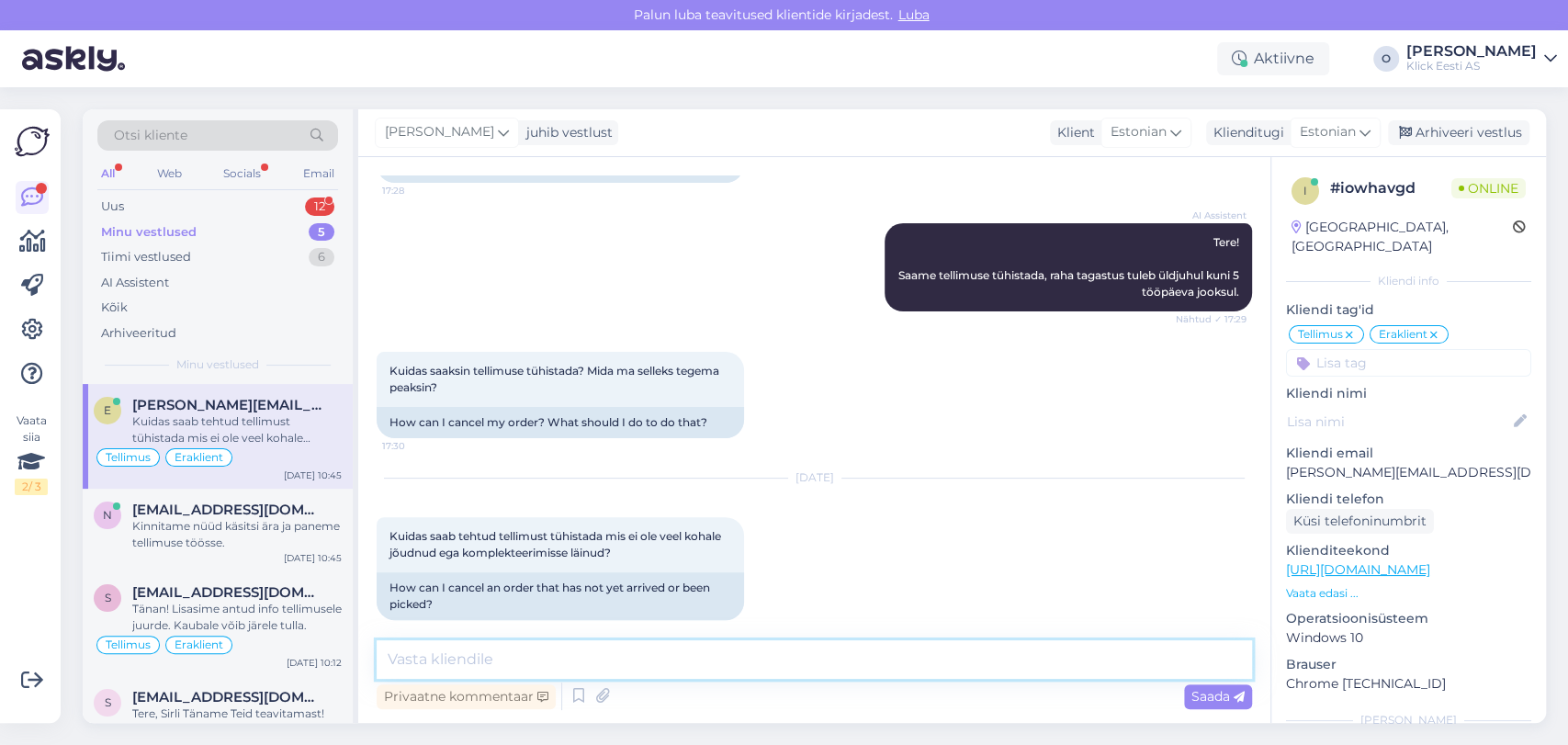
click at [570, 643] on textarea at bounding box center [814, 658] width 875 height 38
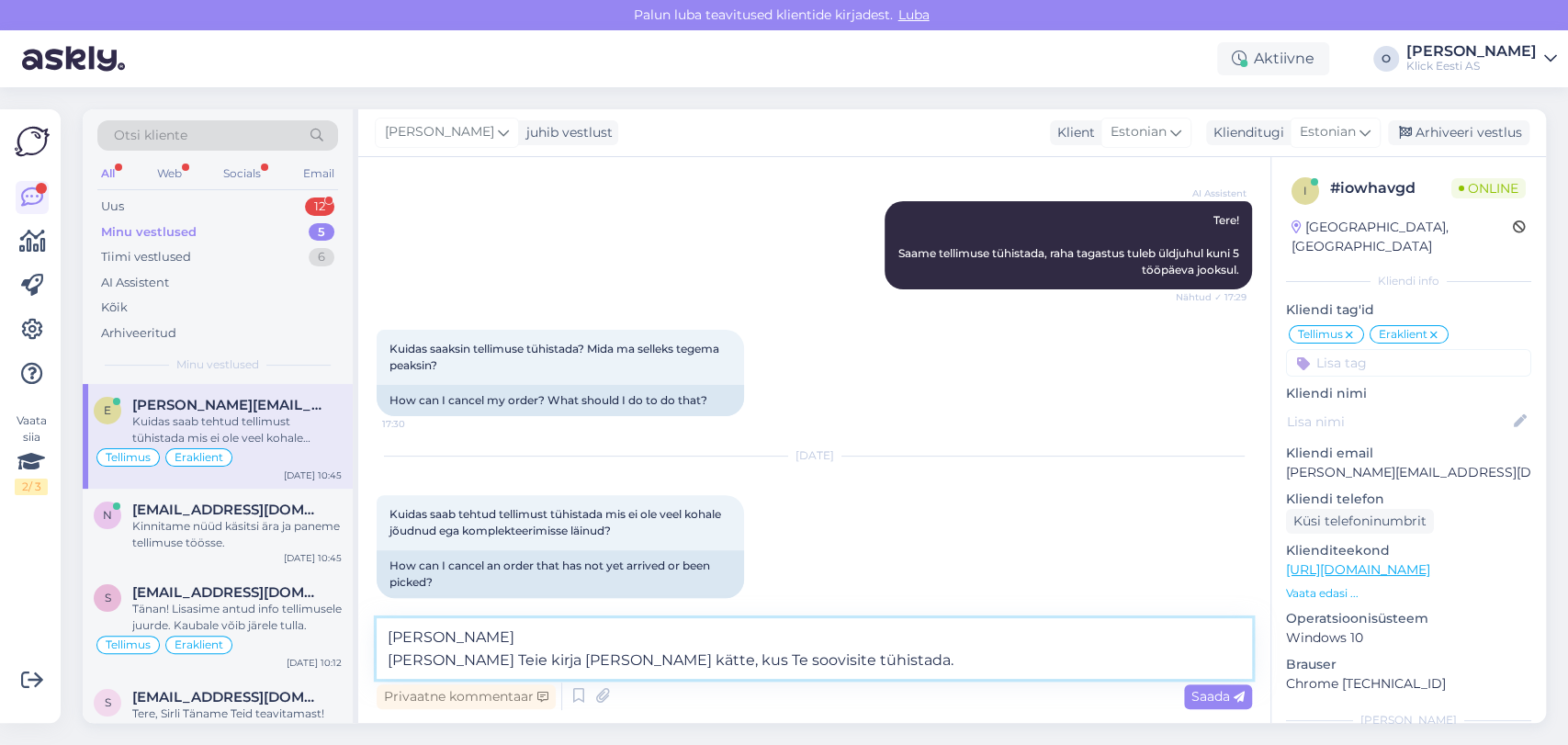
scroll to position [301, 0]
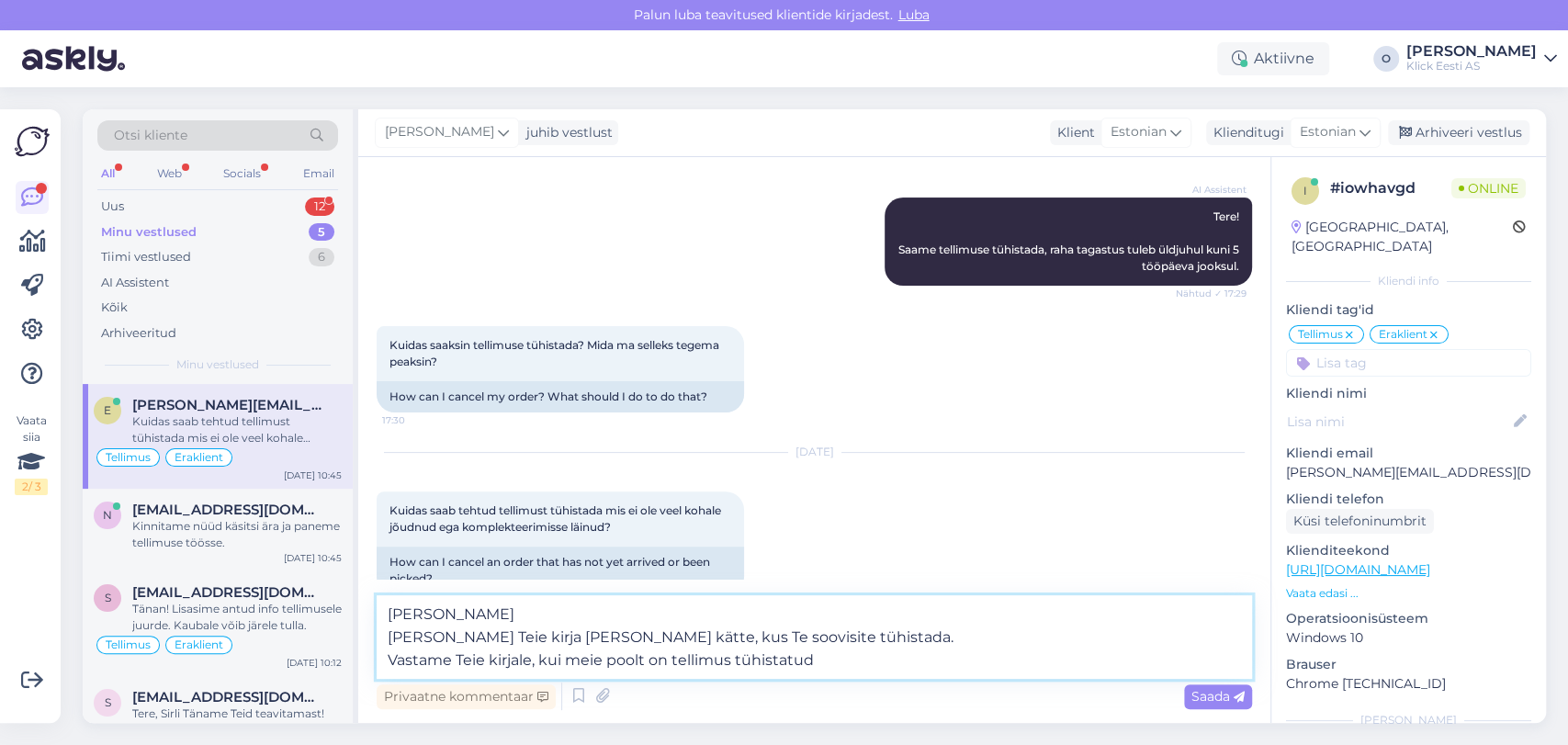
type textarea "[PERSON_NAME] [PERSON_NAME] Teie kirja [PERSON_NAME] kätte, kus Te soovisite tü…"
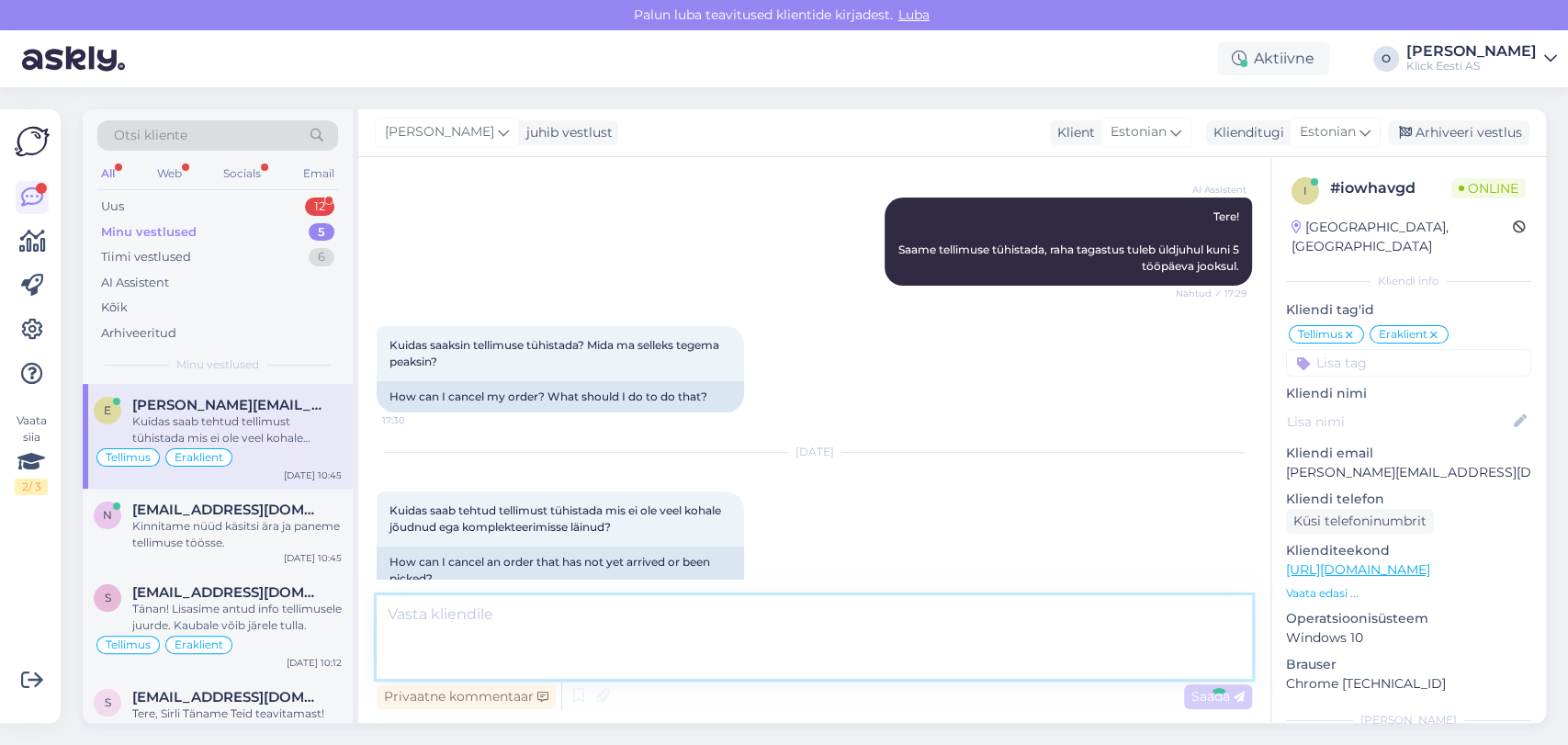
scroll to position [404, 0]
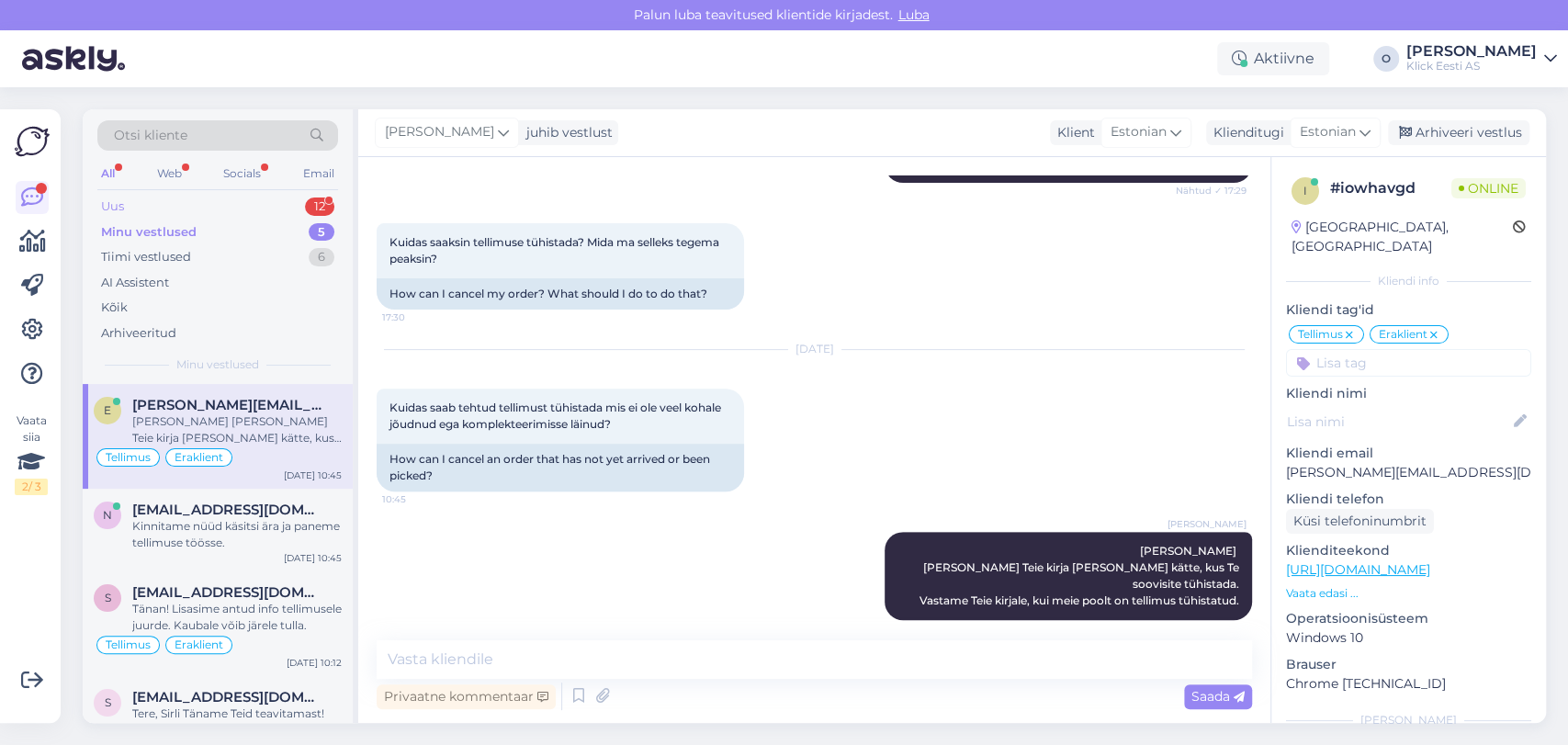
click at [206, 208] on div "Uus 12" at bounding box center [218, 207] width 241 height 26
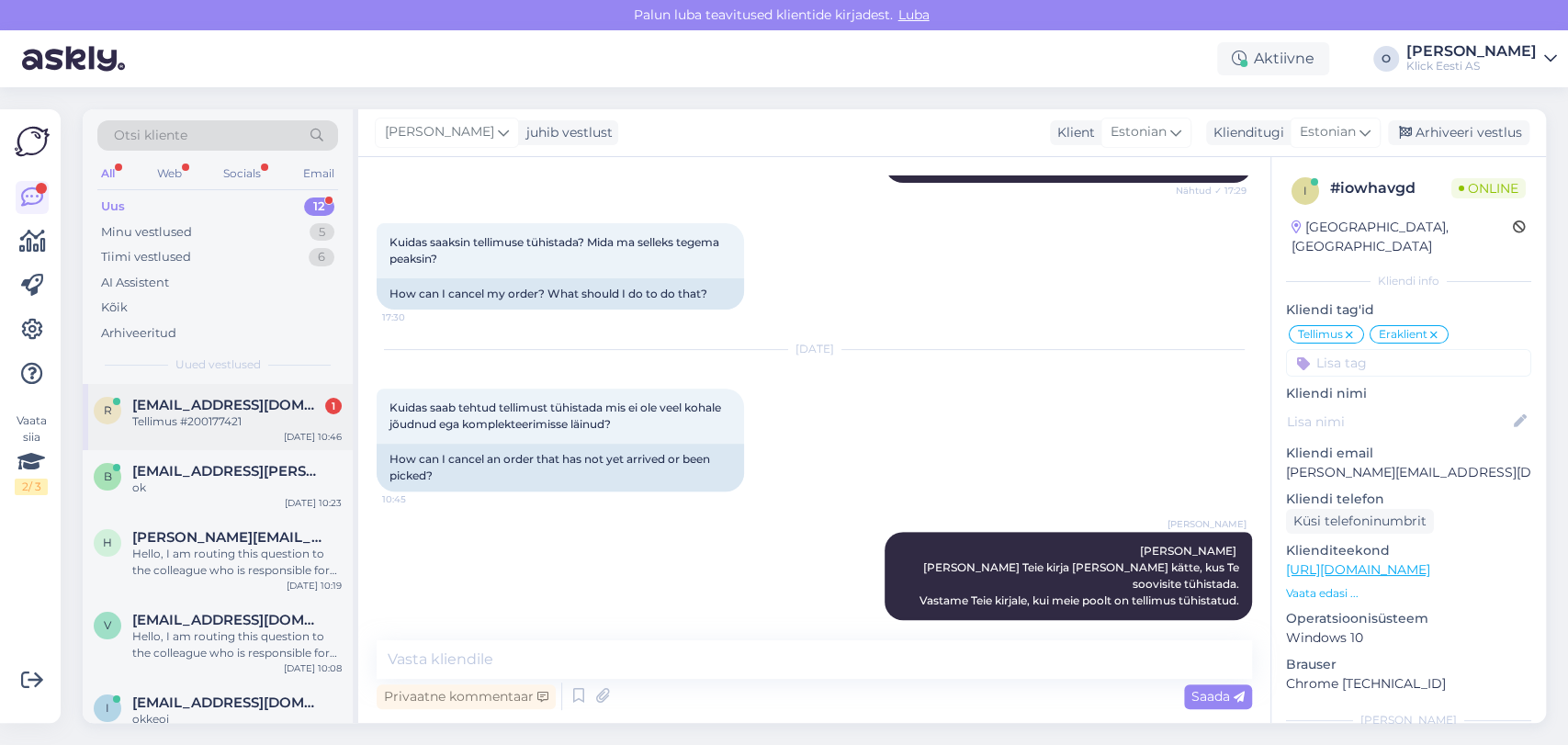
click at [169, 433] on div "r [EMAIL_ADDRESS][DOMAIN_NAME] 1 Tellimus #200177421 [DATE] 10:46" at bounding box center [218, 416] width 270 height 66
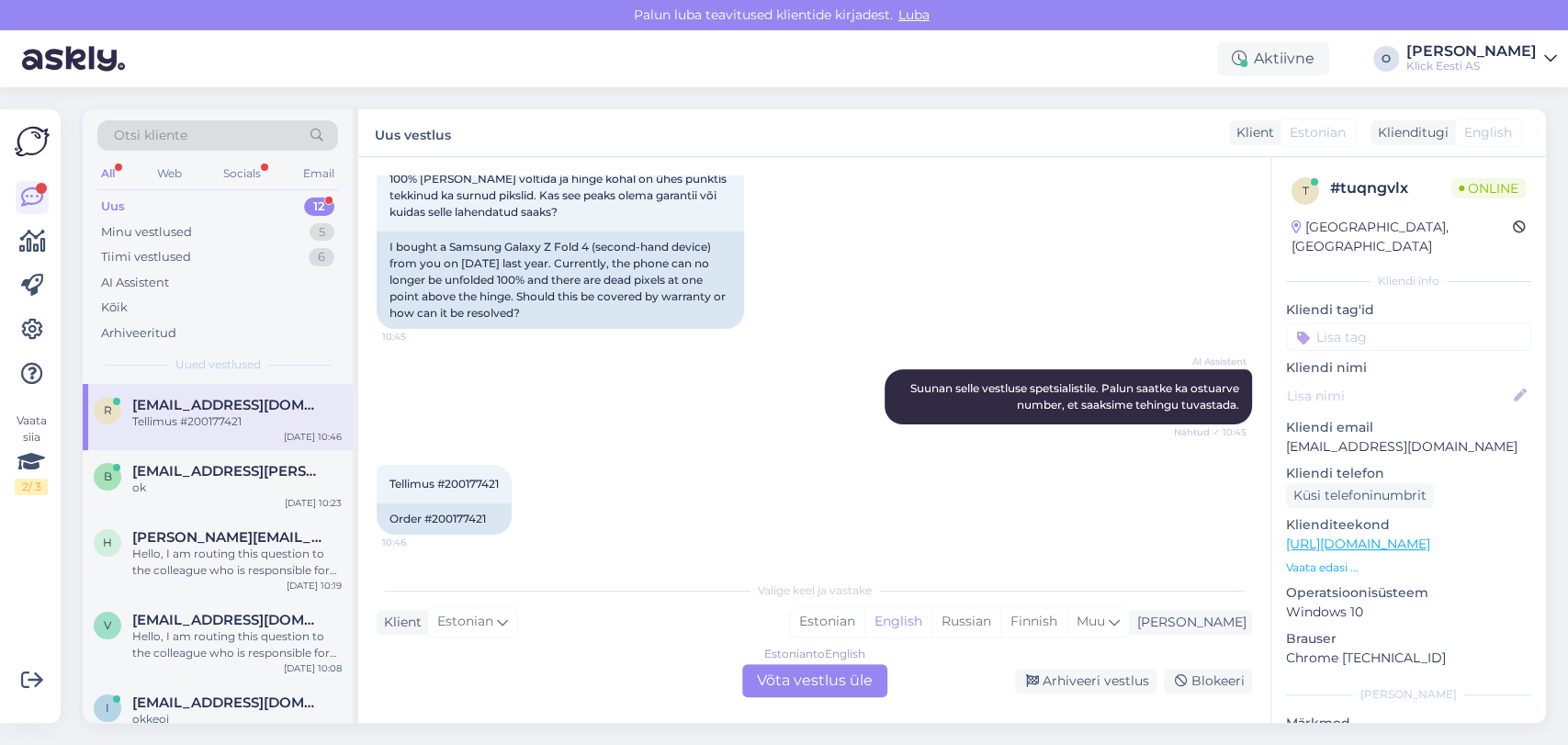
click at [1255, 172] on div "Vestlus algas [DATE] Tere 10:43 Hello AI Assistent [PERSON_NAME], kuidas saan […" at bounding box center [814, 440] width 912 height 566
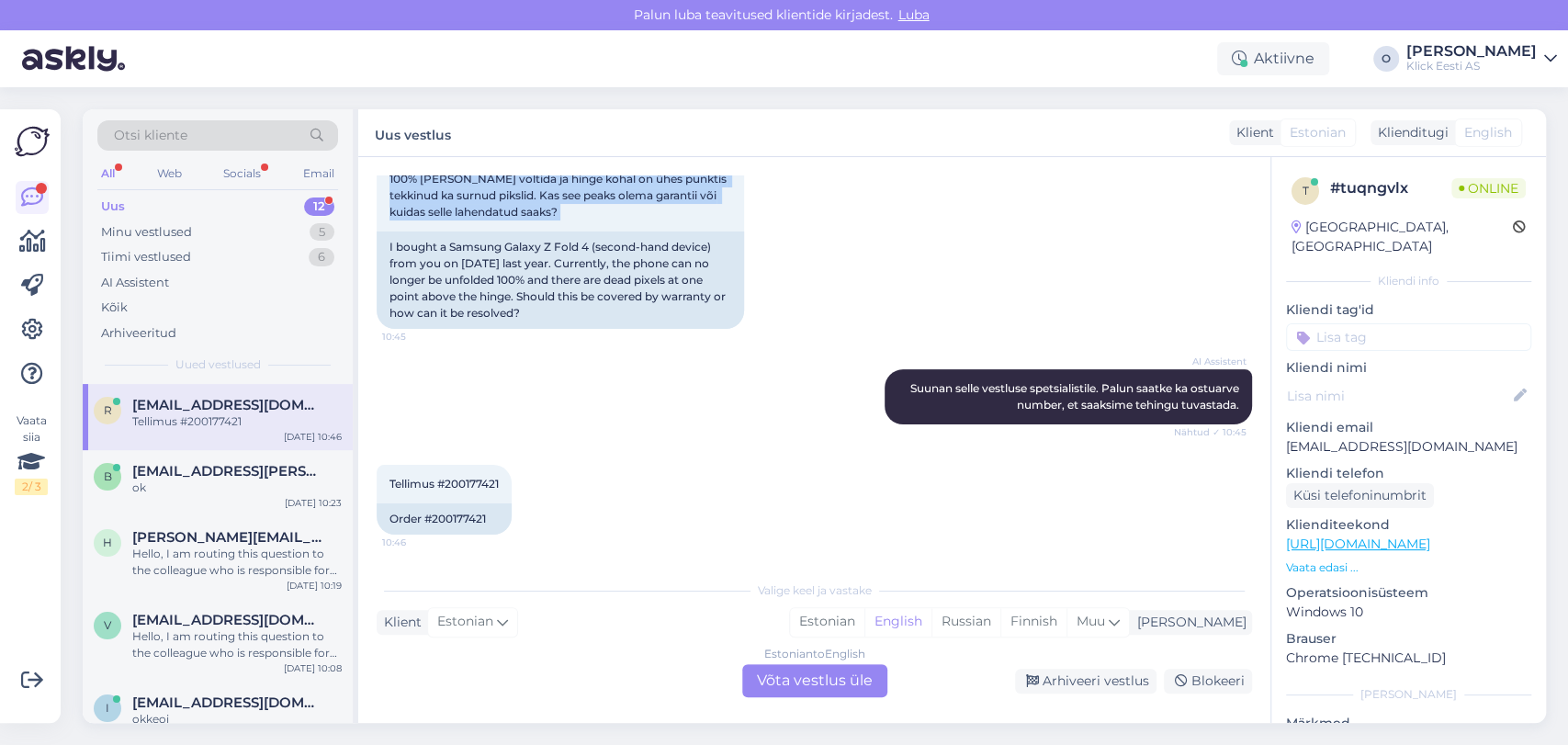
click at [1255, 172] on div "Vestlus algas [DATE] Tere 10:43 Hello AI Assistent [PERSON_NAME], kuidas saan […" at bounding box center [814, 440] width 912 height 566
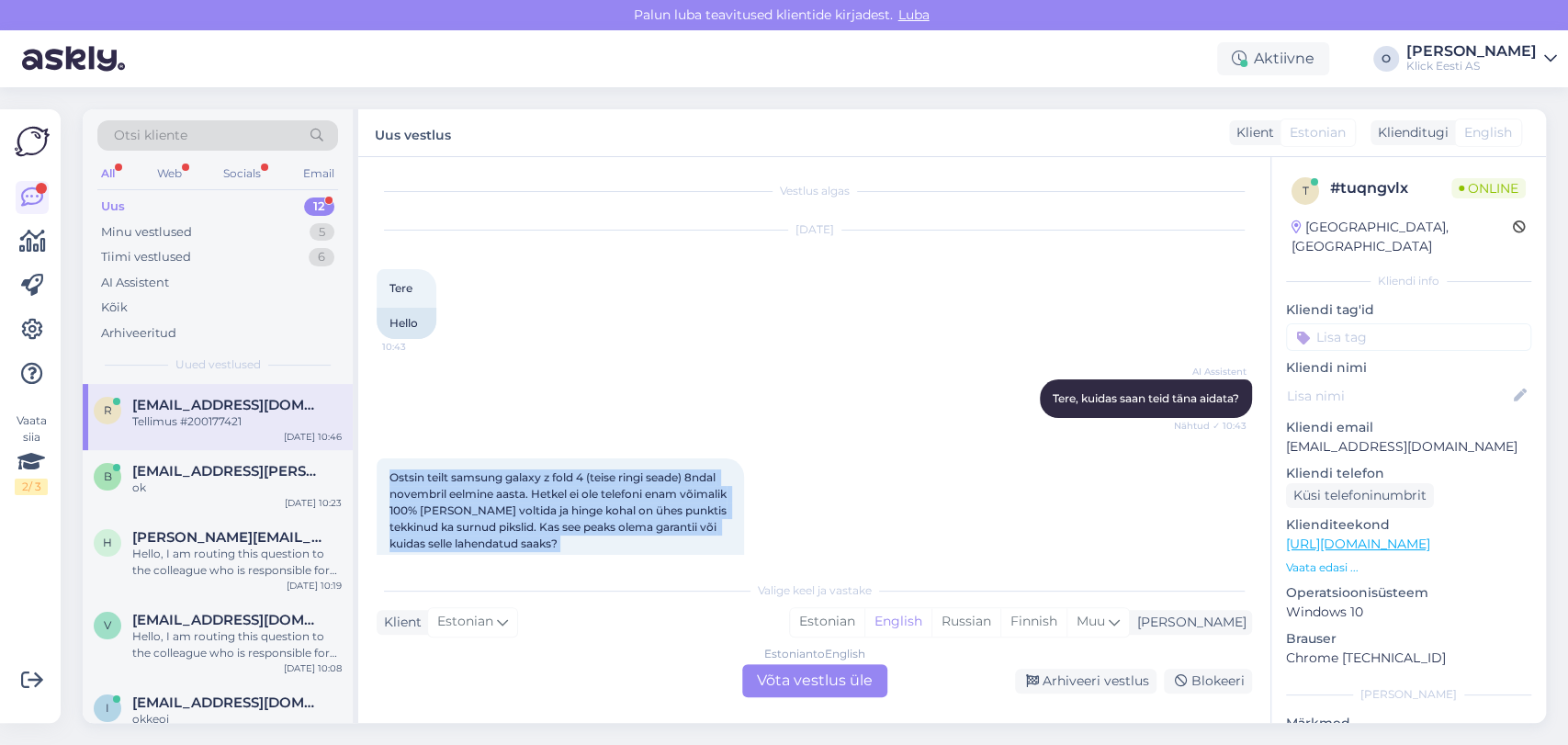
click at [1004, 475] on div "Ostsin teilt samsung galaxy z fold 4 (teise ringi seade) 8ndal novembril eelmin…" at bounding box center [814, 559] width 875 height 242
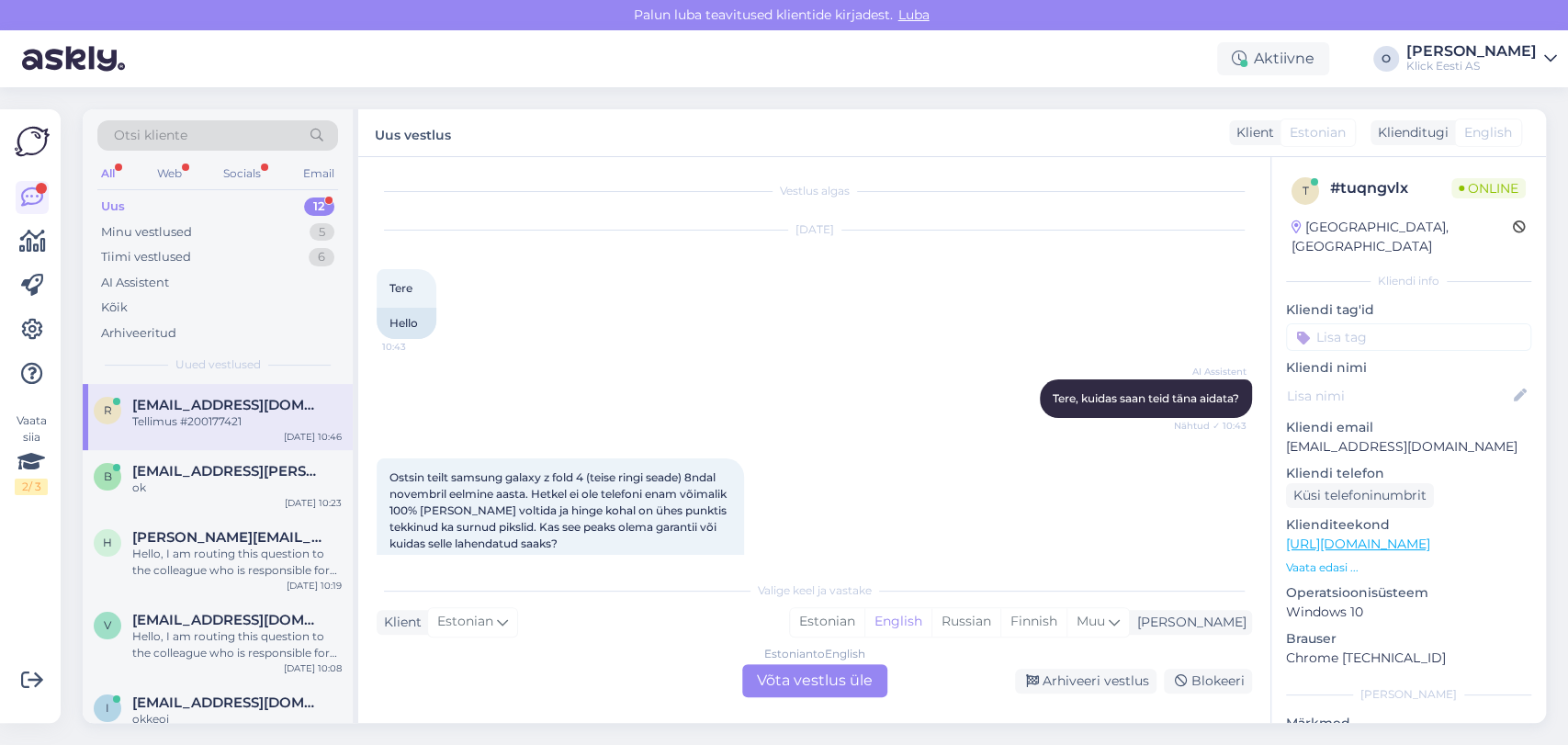
click at [220, 217] on div "Uus 12" at bounding box center [218, 207] width 241 height 26
click at [217, 203] on div "Uus 12" at bounding box center [218, 207] width 241 height 26
click at [217, 229] on div "Minu vestlused 5" at bounding box center [218, 232] width 241 height 26
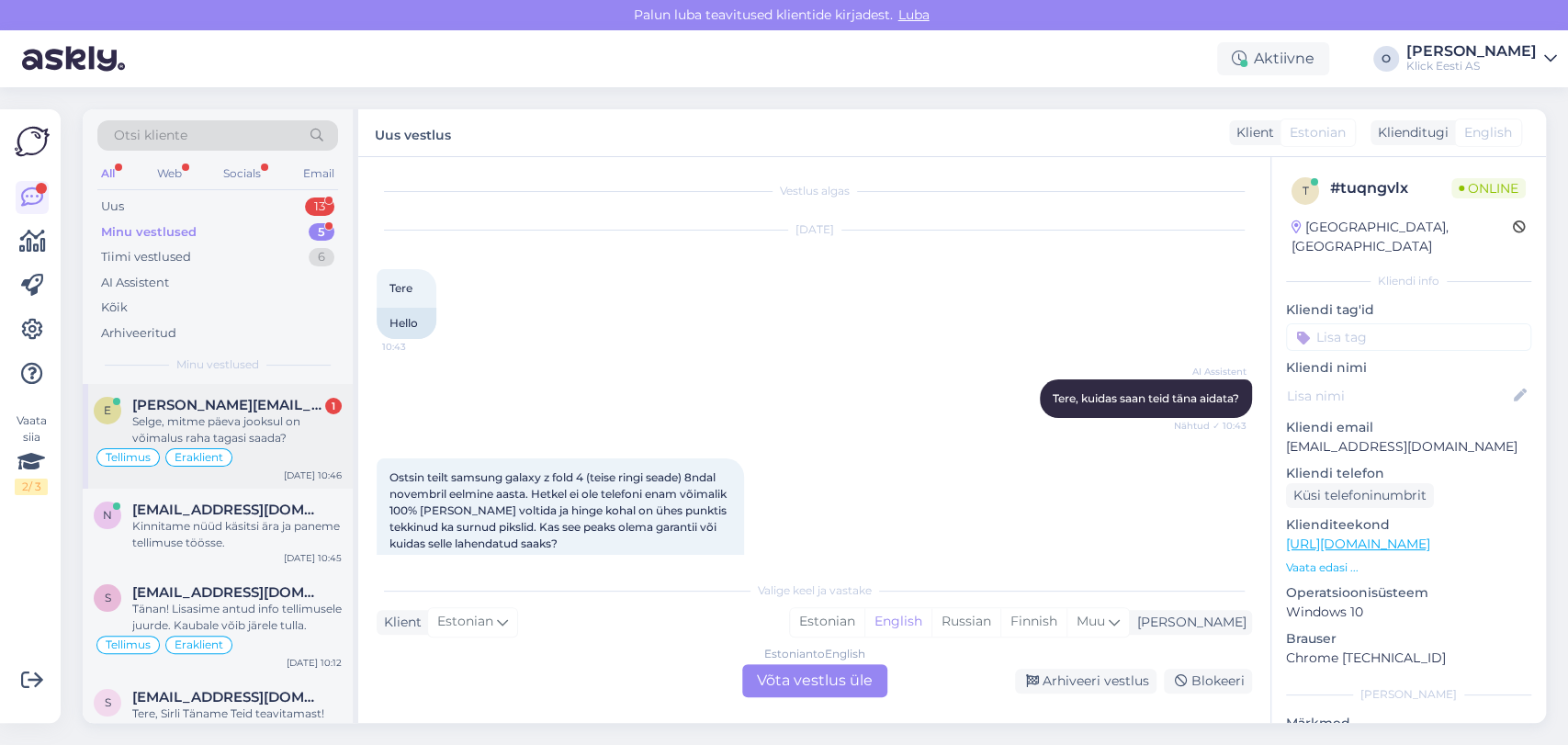
click at [224, 428] on div "Selge, mitme päeva jooksul on võimalus raha tagasi saada?" at bounding box center [236, 430] width 210 height 33
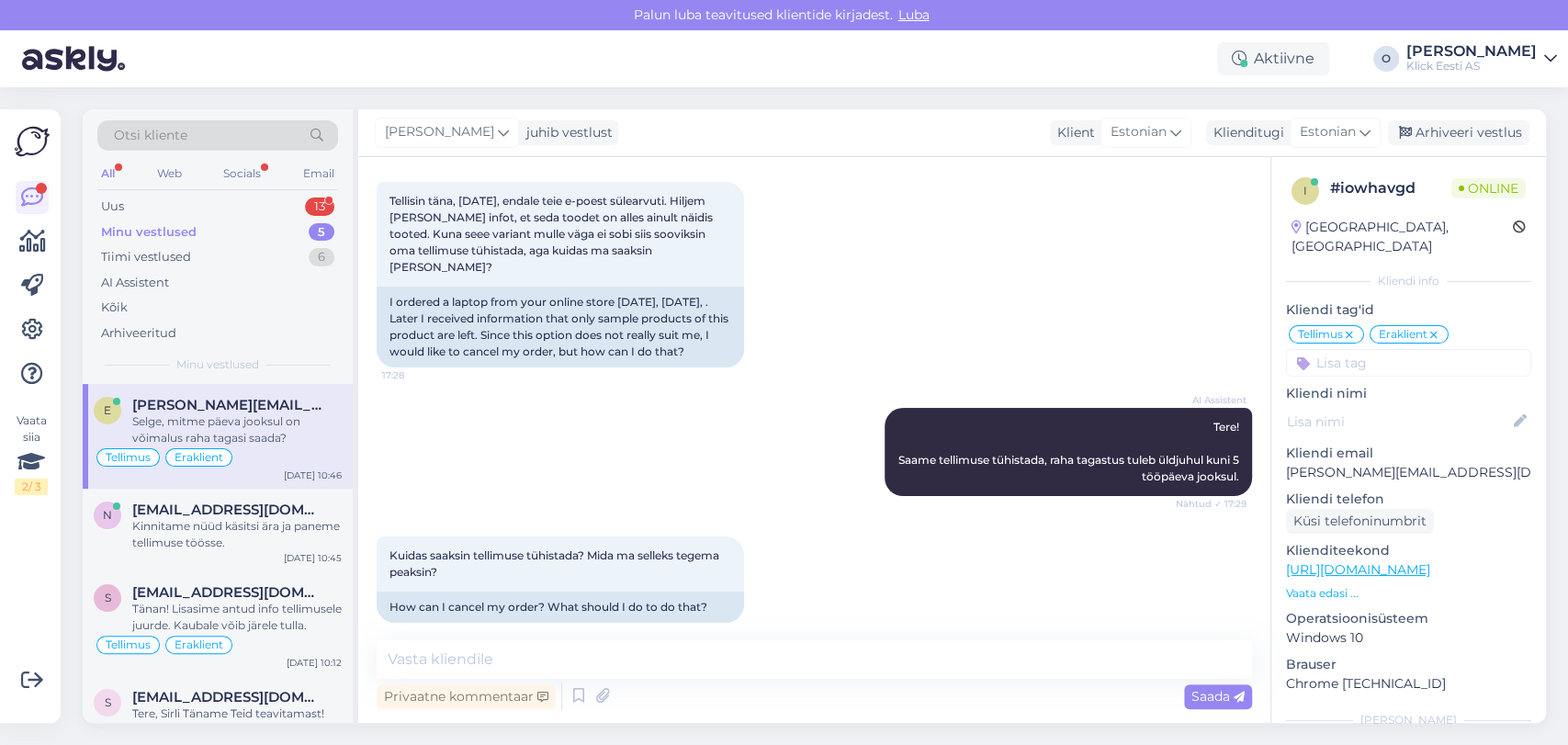
scroll to position [0, 0]
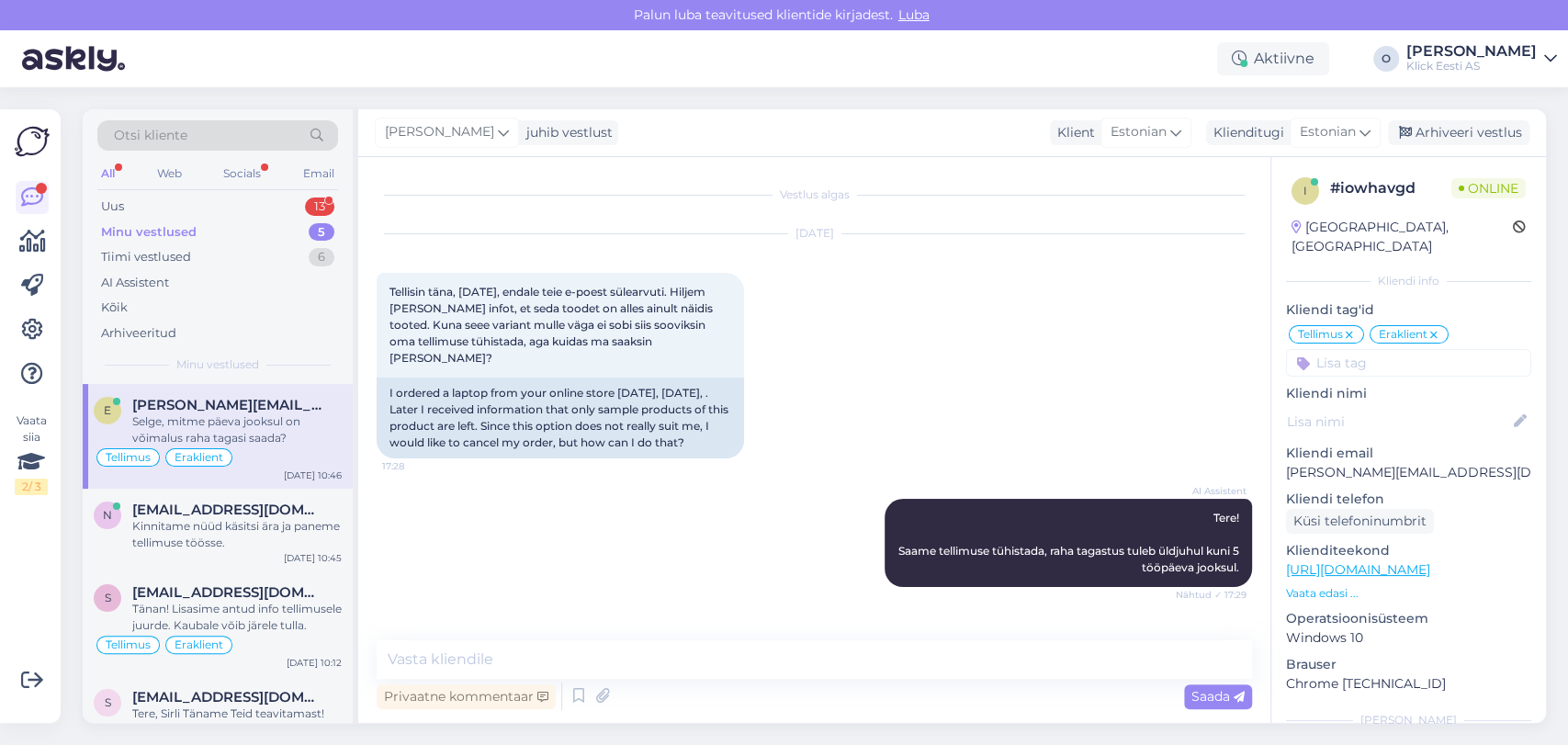
drag, startPoint x: 1081, startPoint y: 524, endPoint x: 706, endPoint y: 469, distance: 379.0
click at [706, 478] on div "AI Assistent Tere! Saame tellimuse tühistada, raha tagastus tuleb üldjuhul kuni…" at bounding box center [814, 542] width 875 height 129
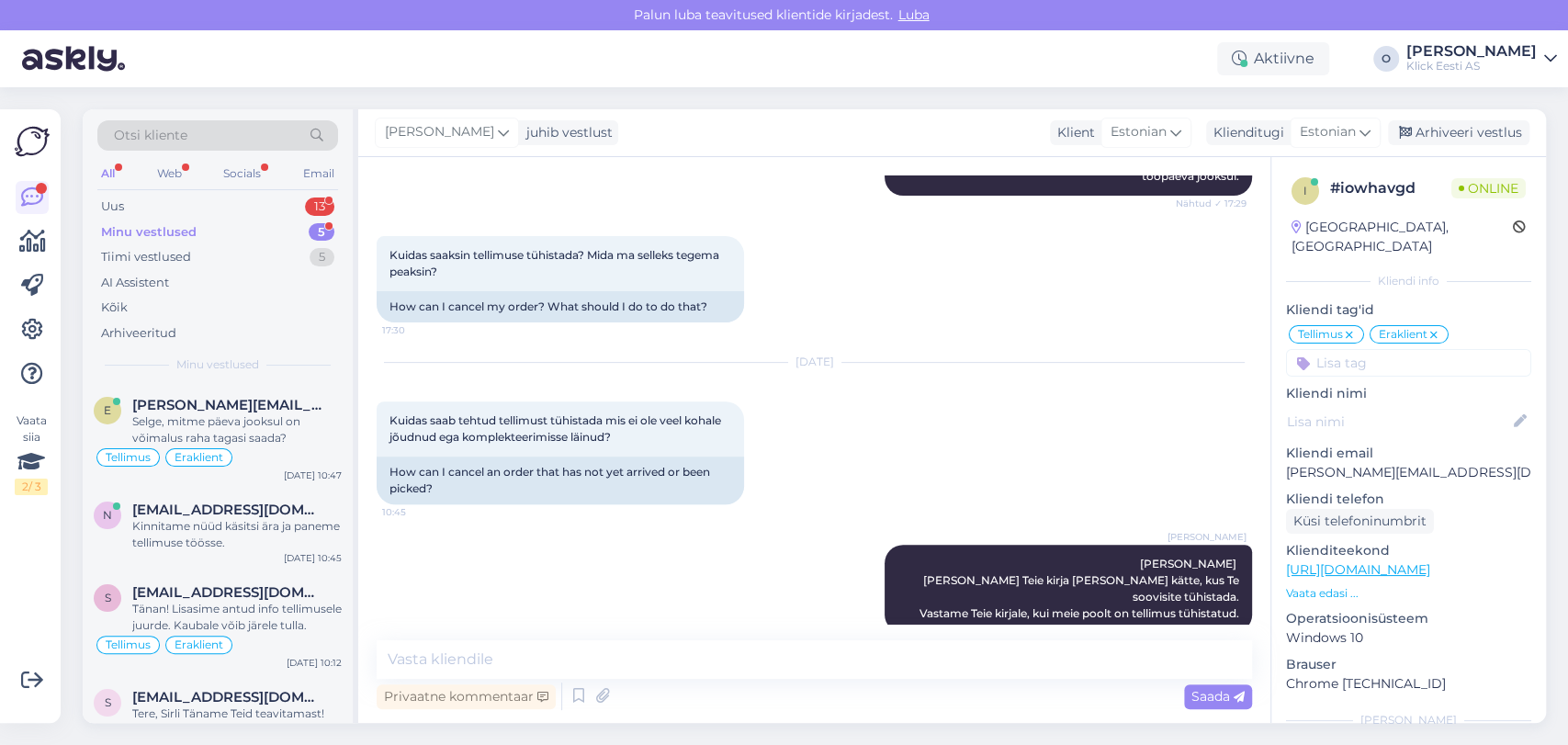
scroll to position [483, 0]
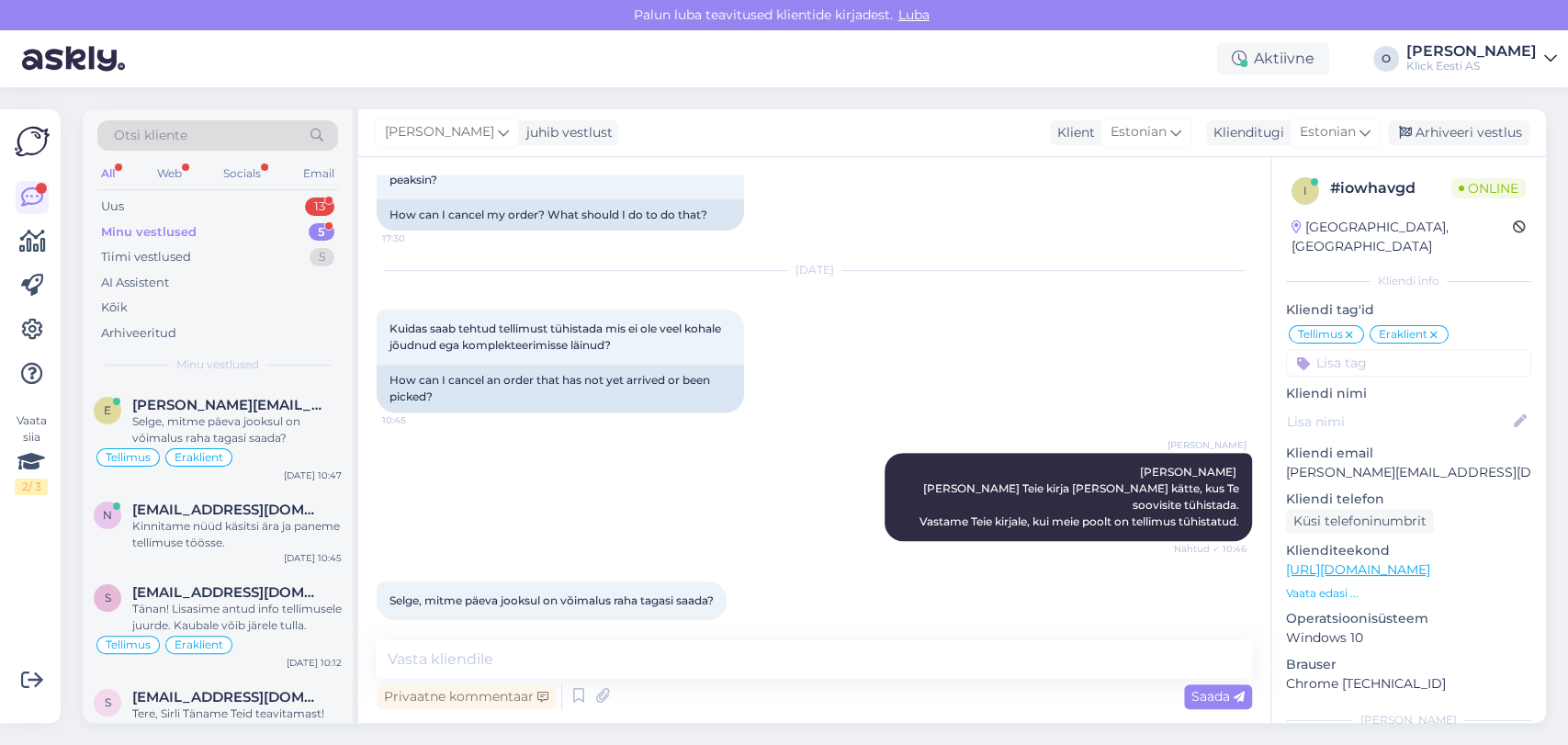
click at [286, 232] on div "Minu vestlused 5" at bounding box center [218, 232] width 241 height 26
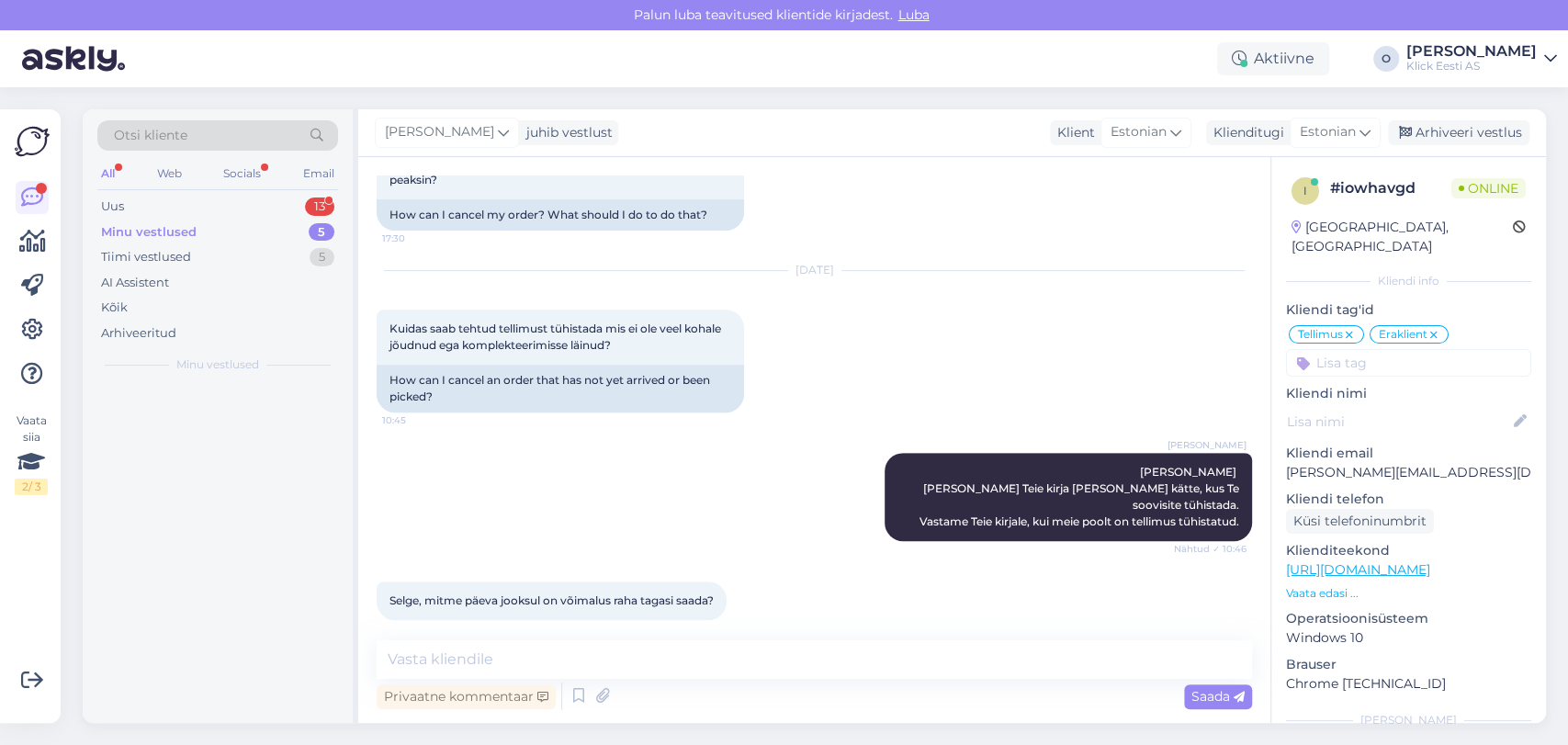
click at [286, 232] on div "Minu vestlused 5" at bounding box center [218, 232] width 241 height 26
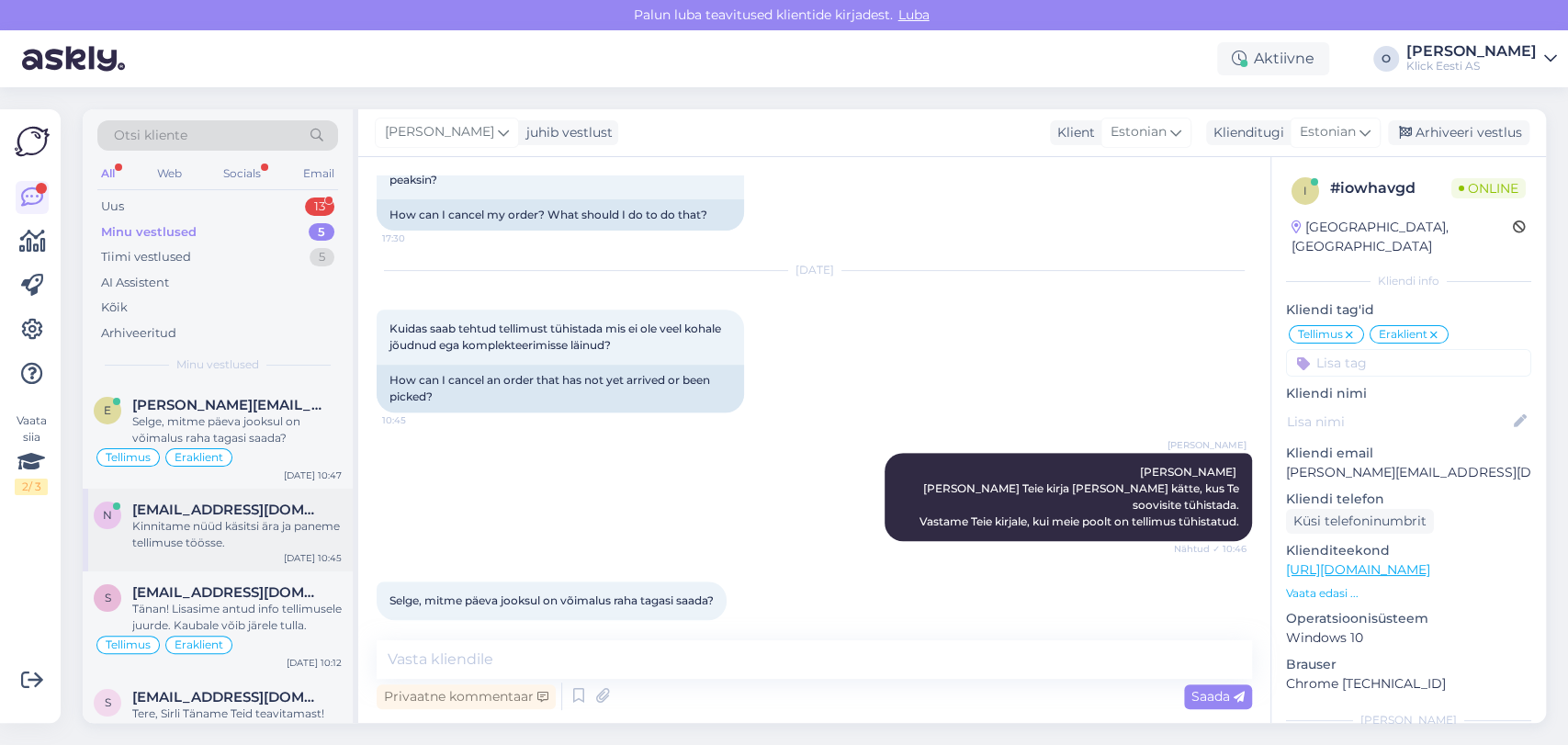
click at [224, 529] on div "Kinnitame nüüd käsitsi ära ja paneme tellimuse töösse." at bounding box center [236, 534] width 210 height 33
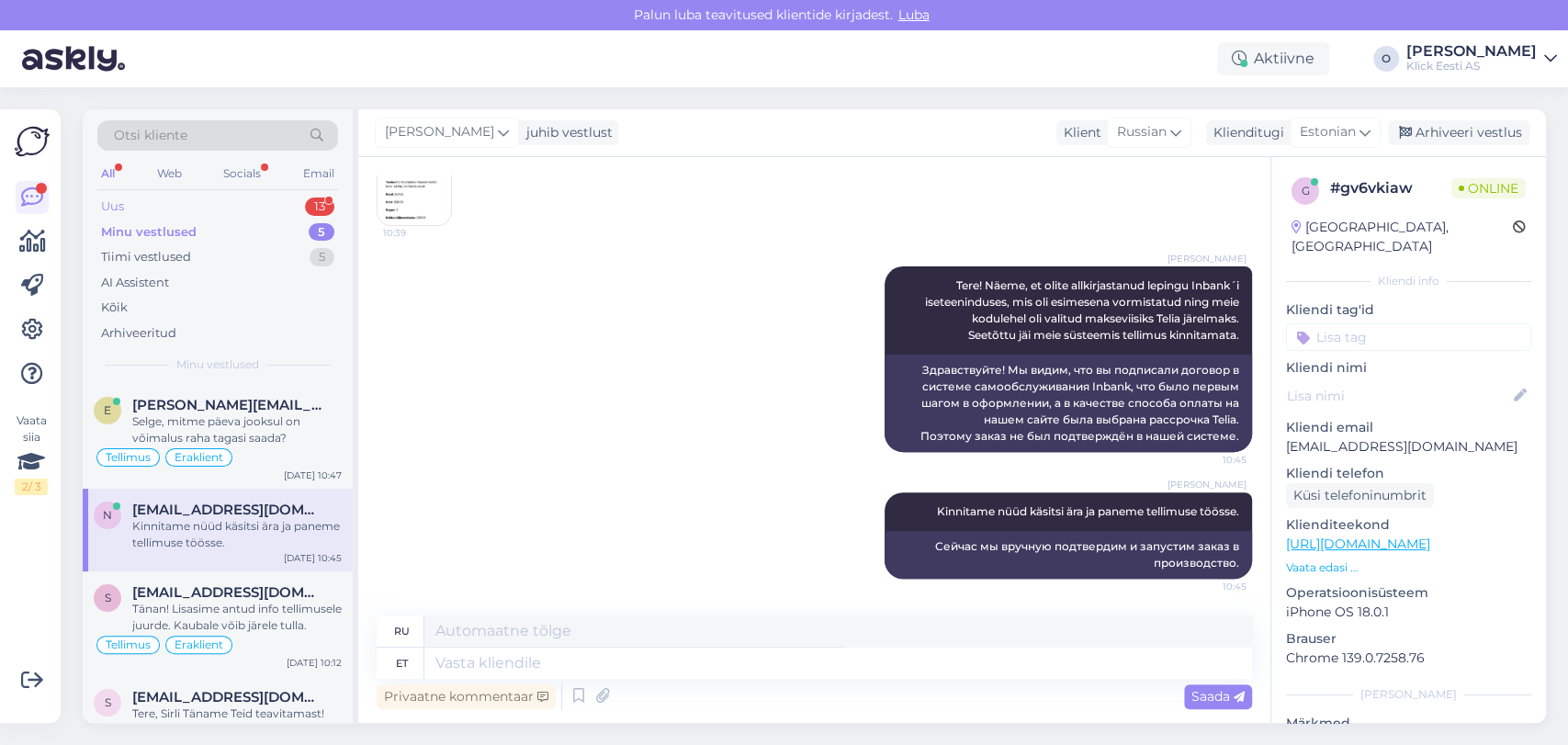
click at [169, 194] on div "Uus 13" at bounding box center [218, 207] width 241 height 26
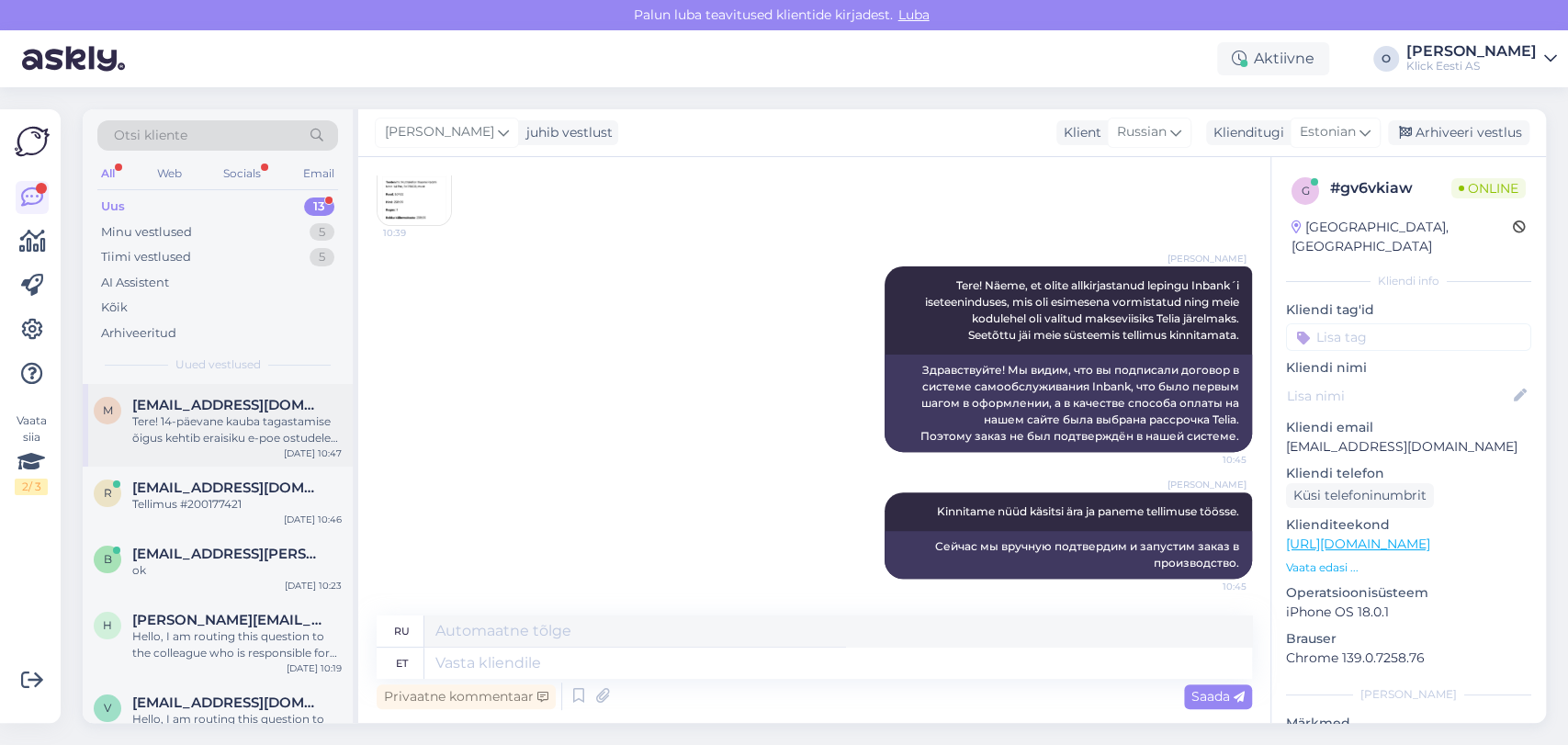
click at [172, 445] on div "Tere! 14-päevane kauba tagastamise õigus kehtib eraisiku e-poe ostudele ning jä…" at bounding box center [236, 430] width 210 height 33
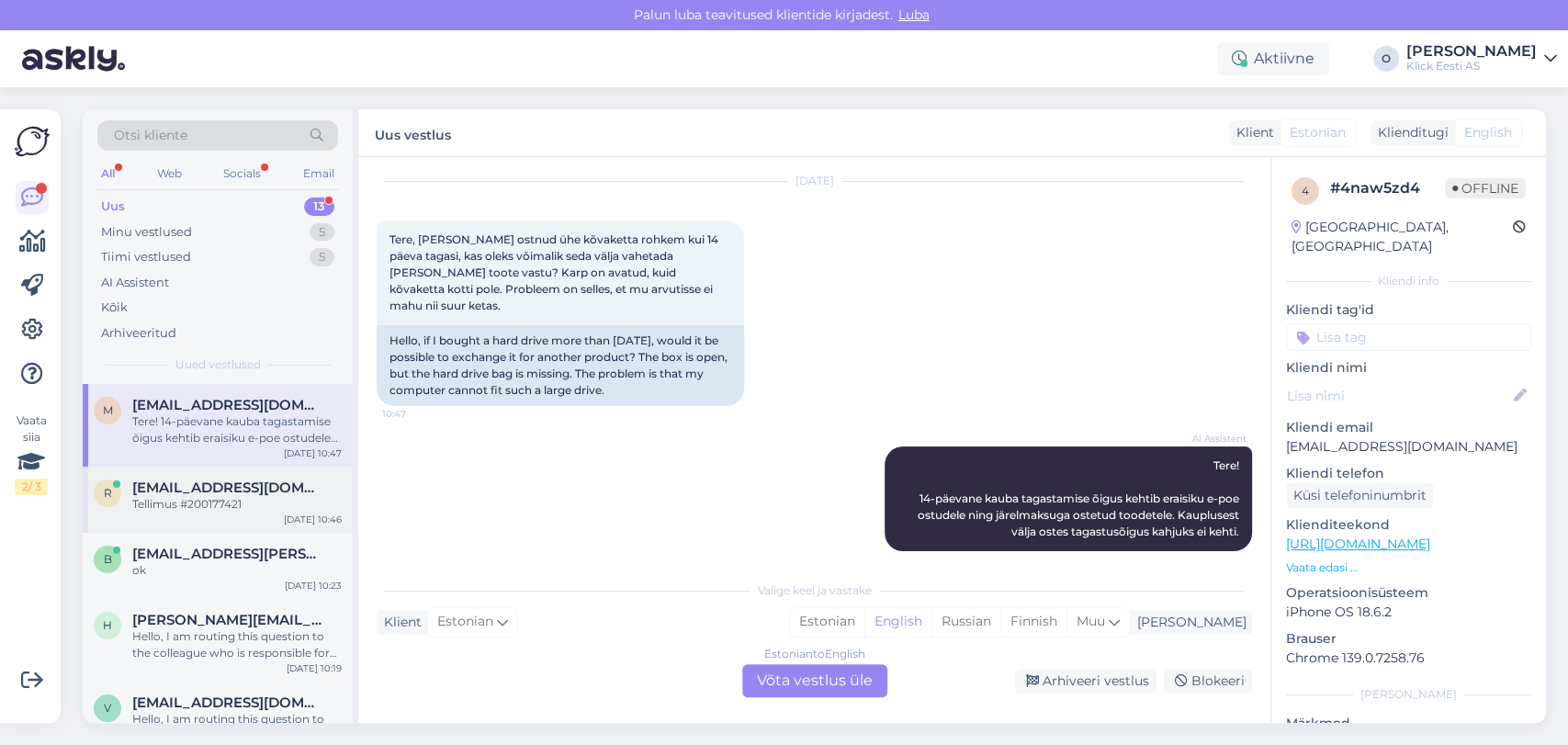
click at [247, 485] on span "[EMAIL_ADDRESS][DOMAIN_NAME]" at bounding box center [227, 487] width 191 height 17
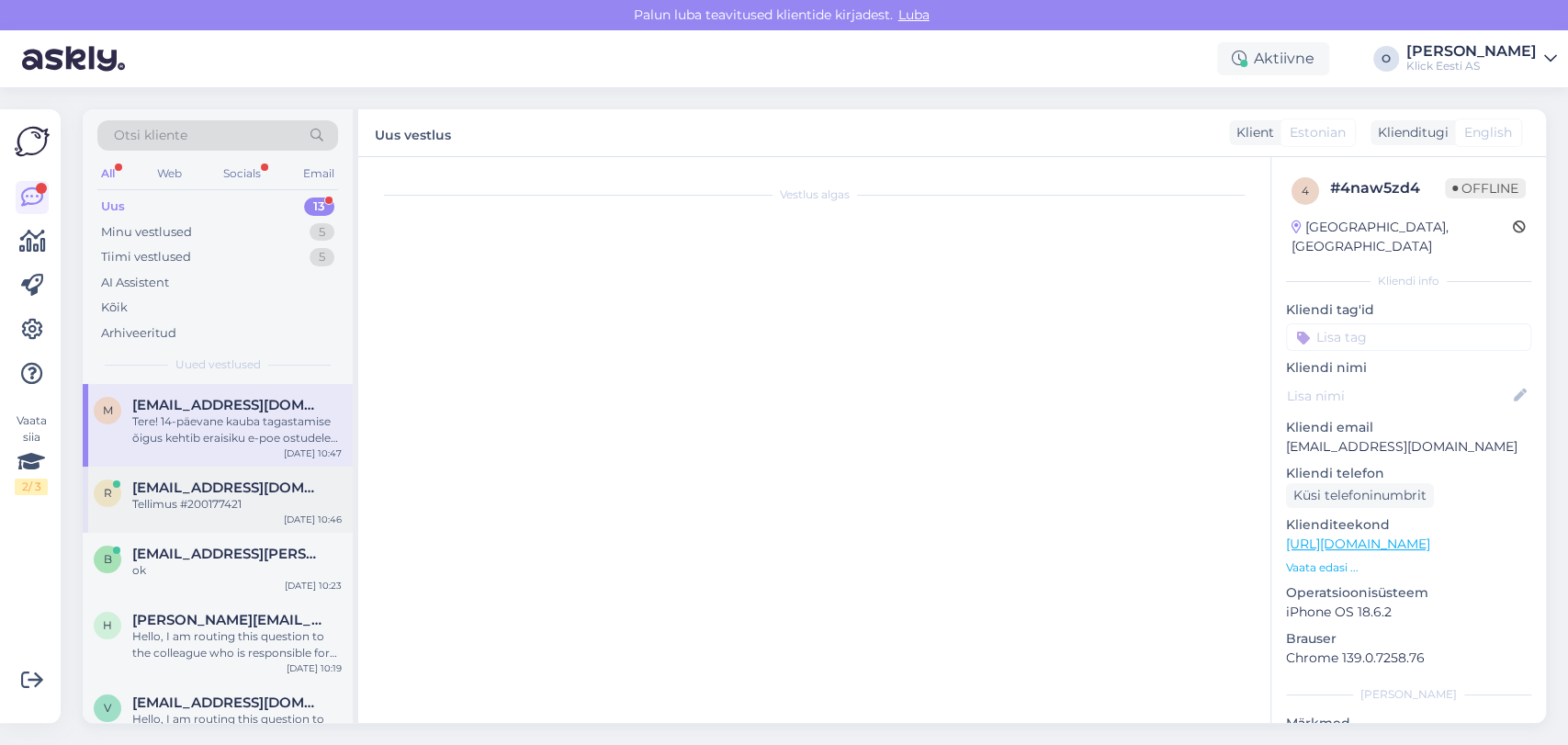
scroll to position [336, 0]
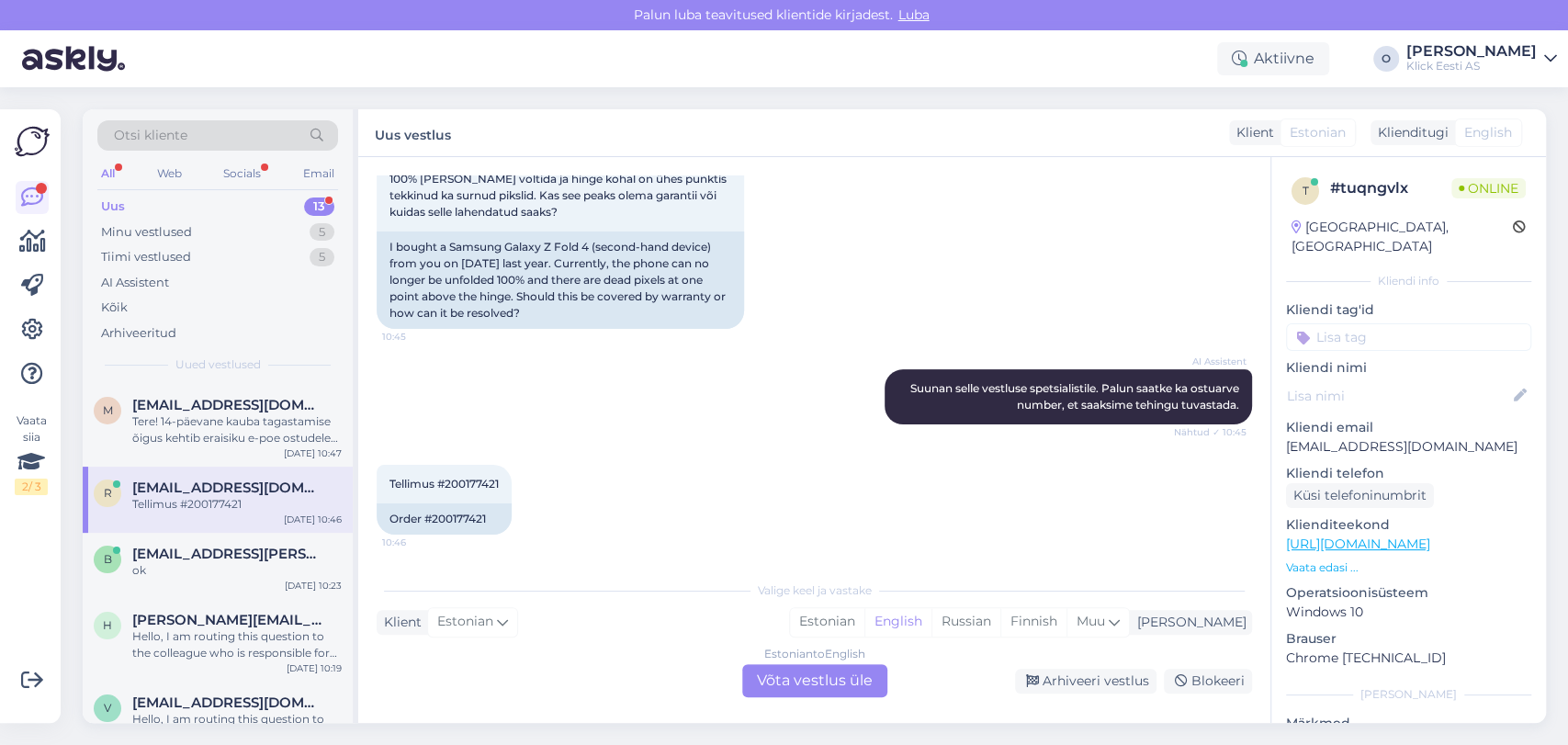
click at [184, 207] on div "Uus 13" at bounding box center [218, 207] width 241 height 26
click at [181, 229] on div "Minu vestlused" at bounding box center [147, 232] width 91 height 19
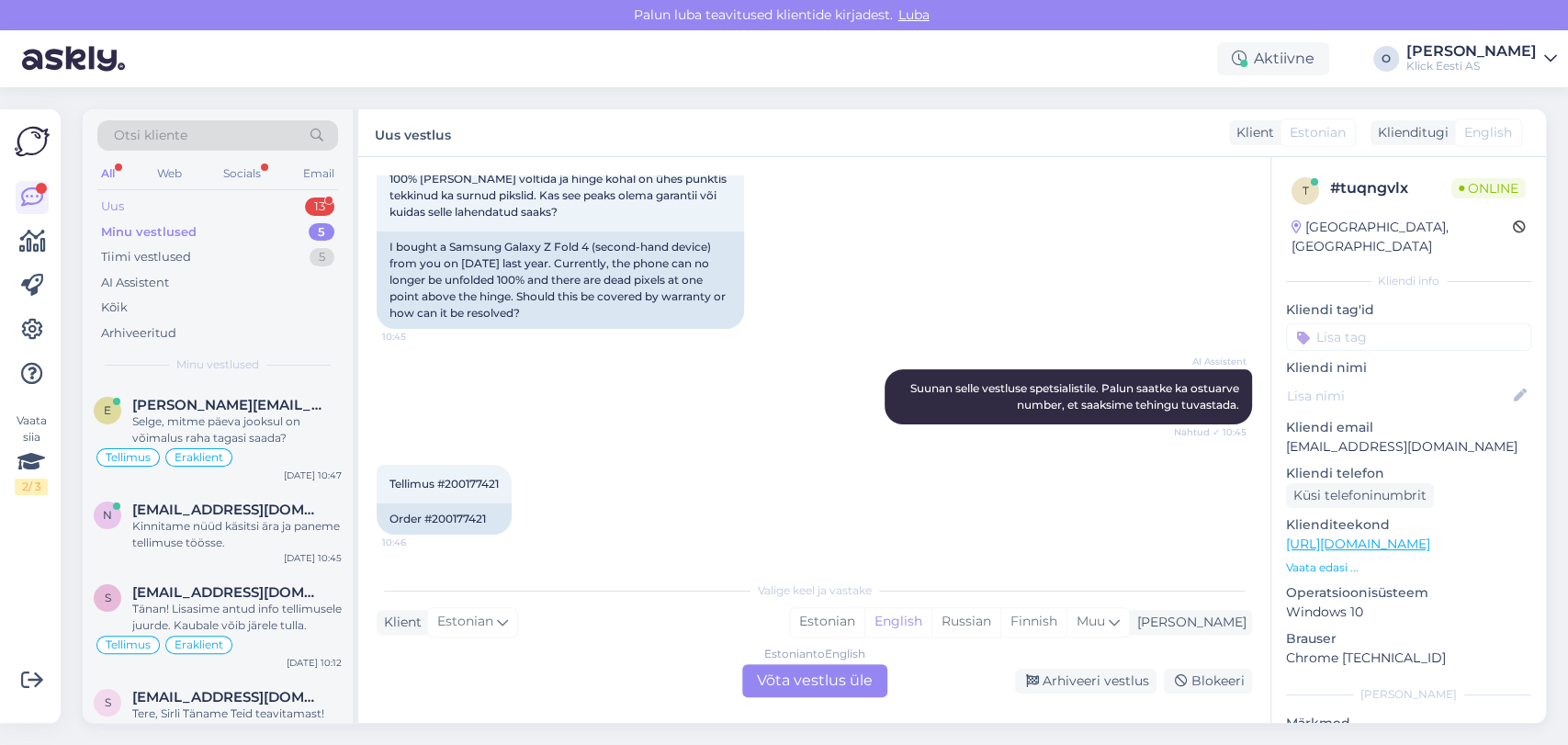
click at [254, 208] on div "Uus 13" at bounding box center [218, 207] width 241 height 26
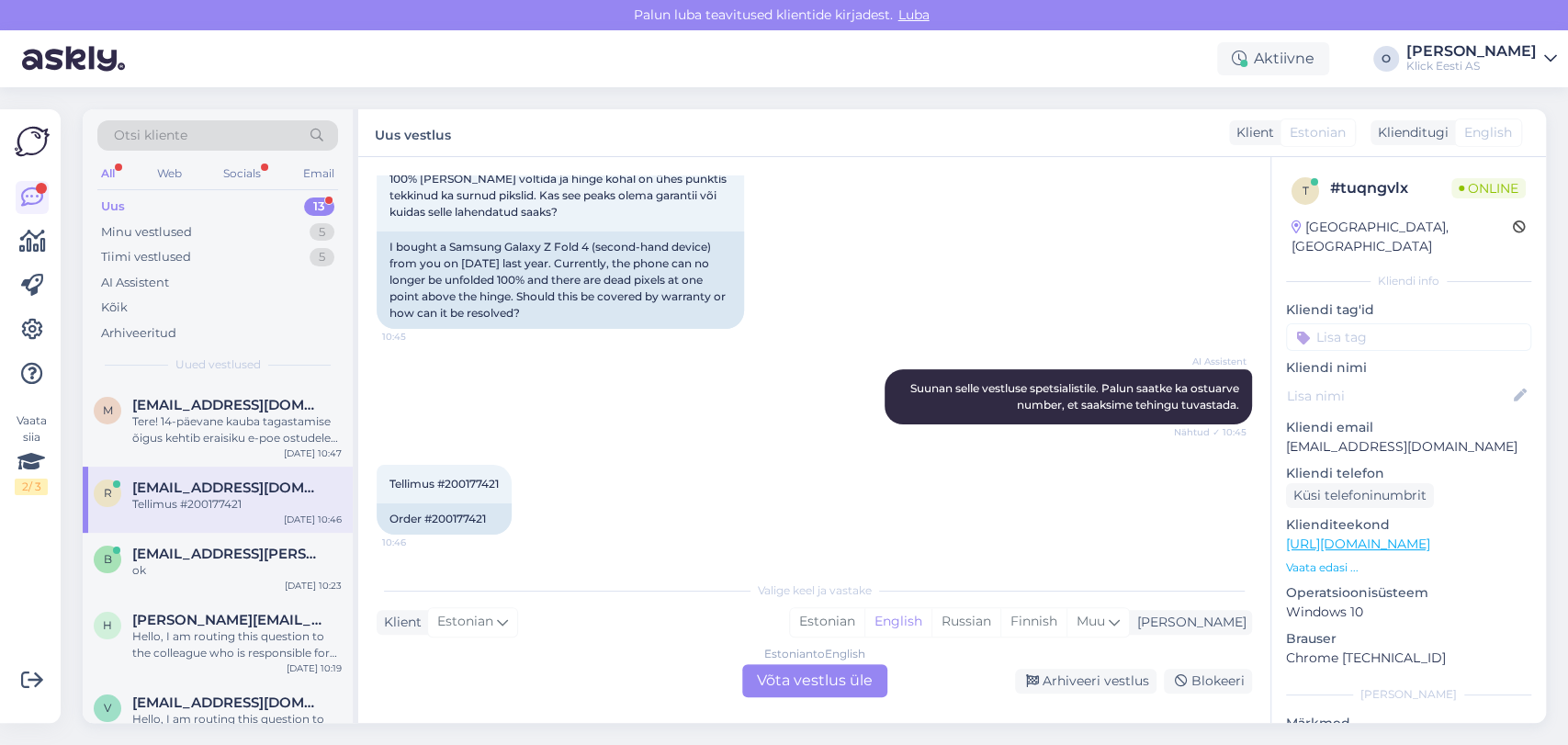
click at [275, 200] on div "Uus 13" at bounding box center [218, 207] width 241 height 26
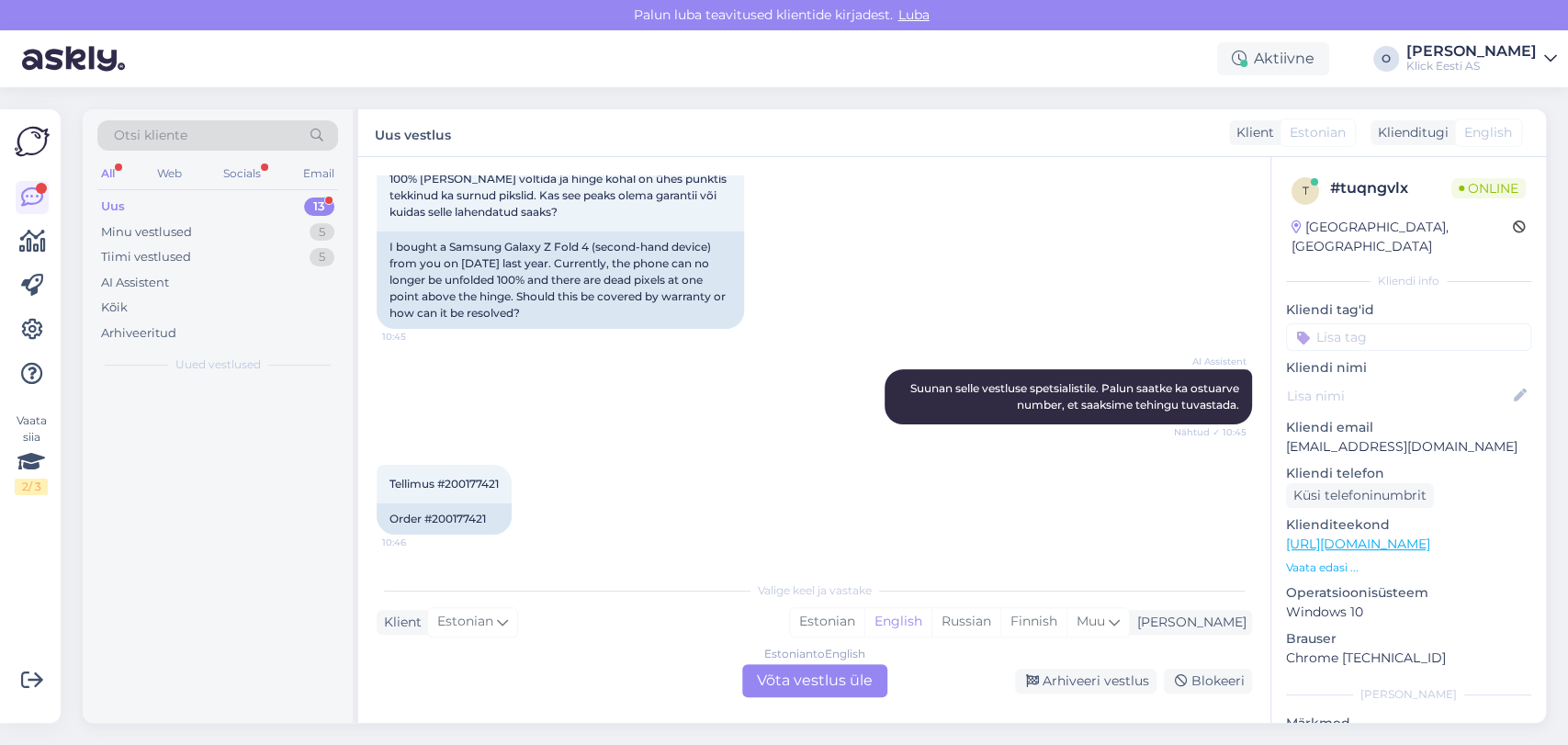
click at [275, 200] on div "Uus 13" at bounding box center [218, 207] width 241 height 26
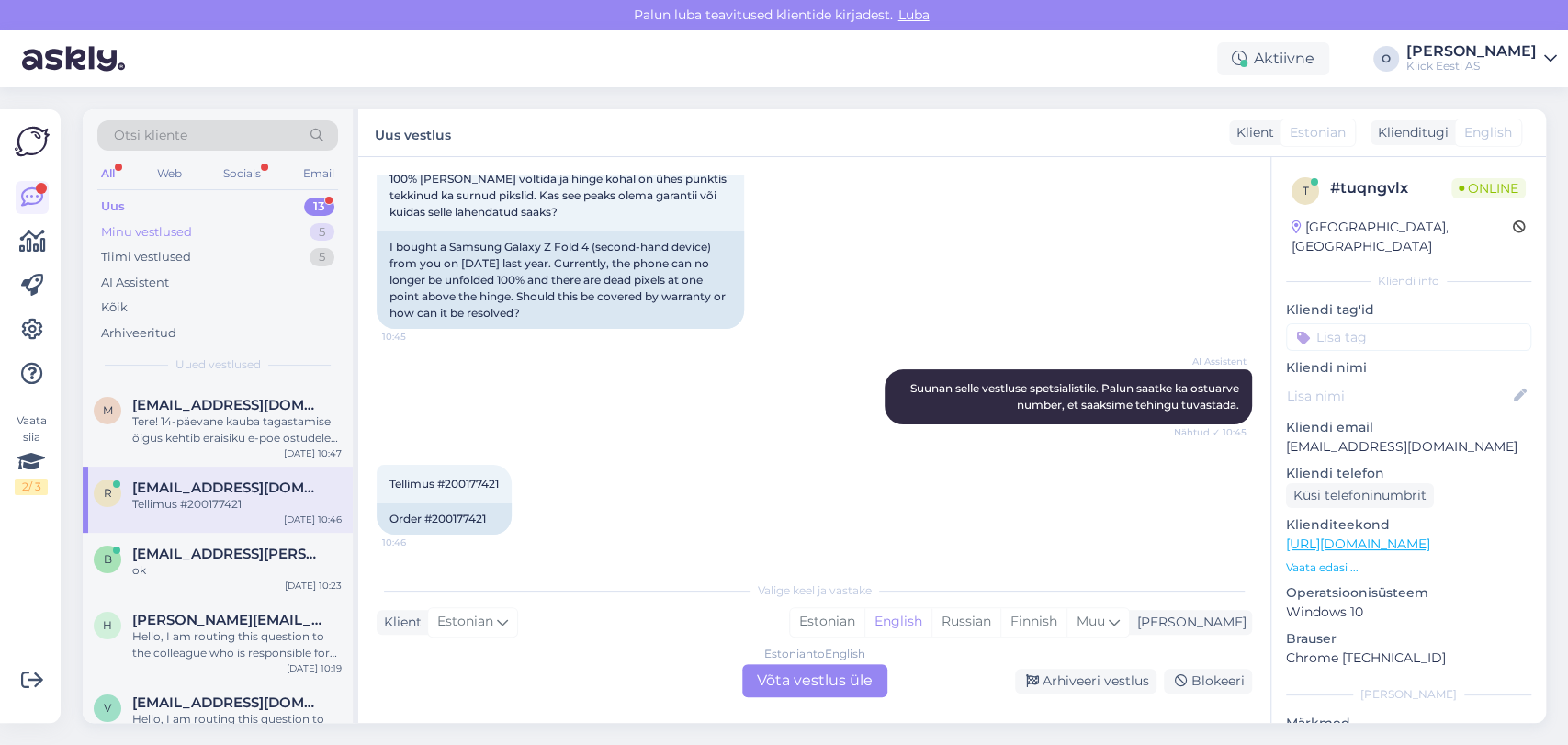
click at [234, 240] on div "Minu vestlused 5" at bounding box center [218, 232] width 241 height 26
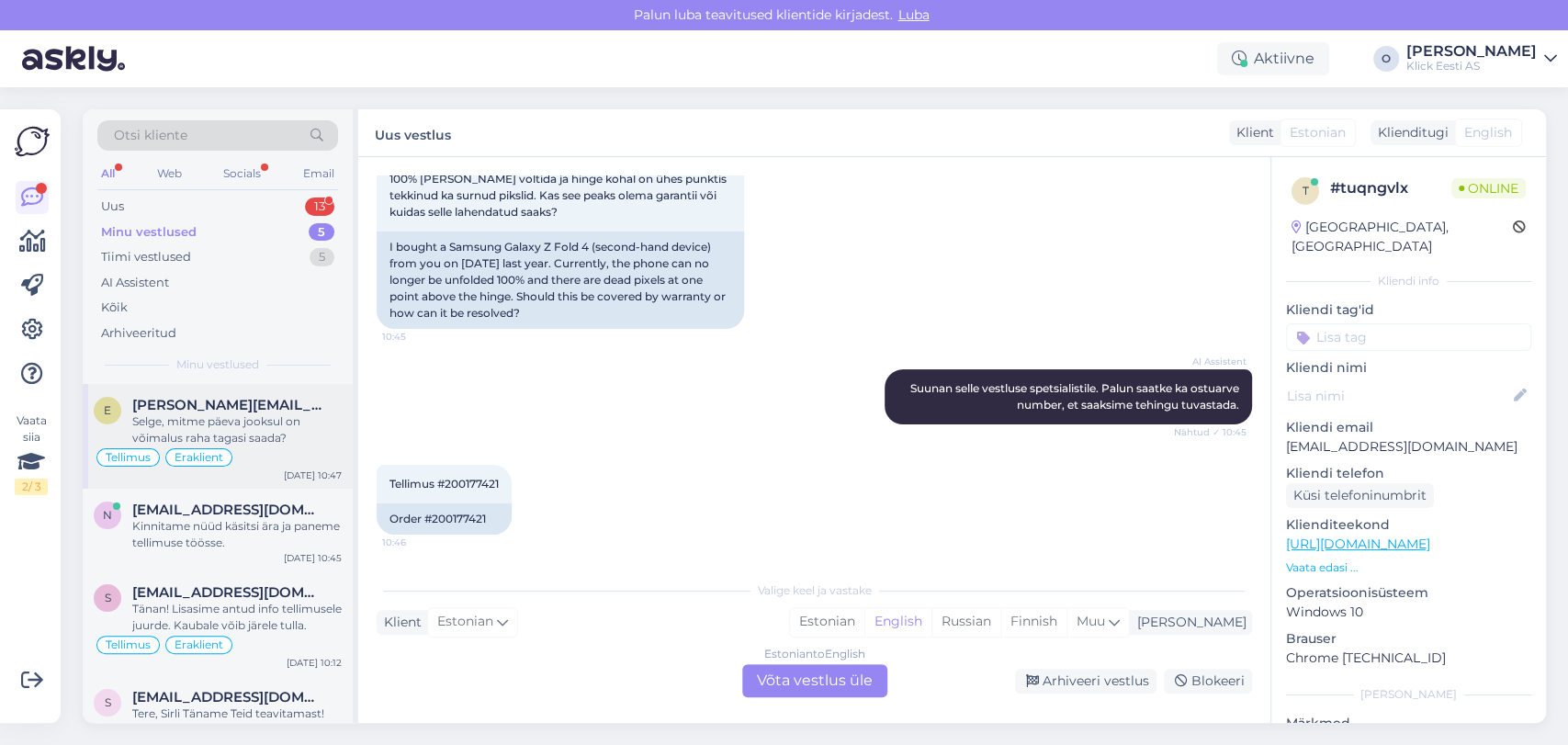
click at [182, 441] on div "Selge, mitme päeva jooksul on võimalus raha tagasi saada?" at bounding box center [236, 430] width 210 height 33
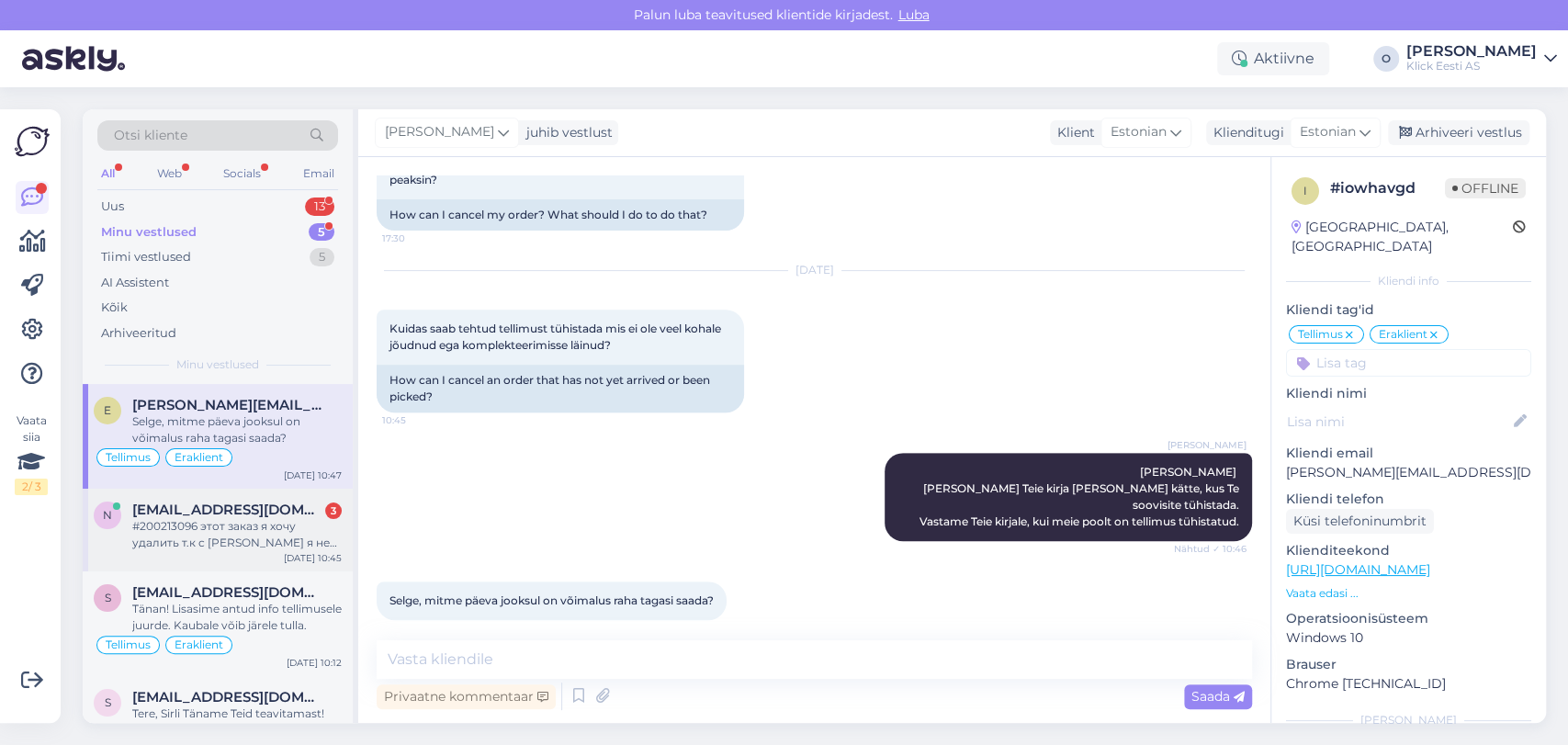
click at [145, 520] on div "#200213096 этот заказ я хочу удалить т.к с [PERSON_NAME] я не делала рассрочку" at bounding box center [236, 534] width 210 height 33
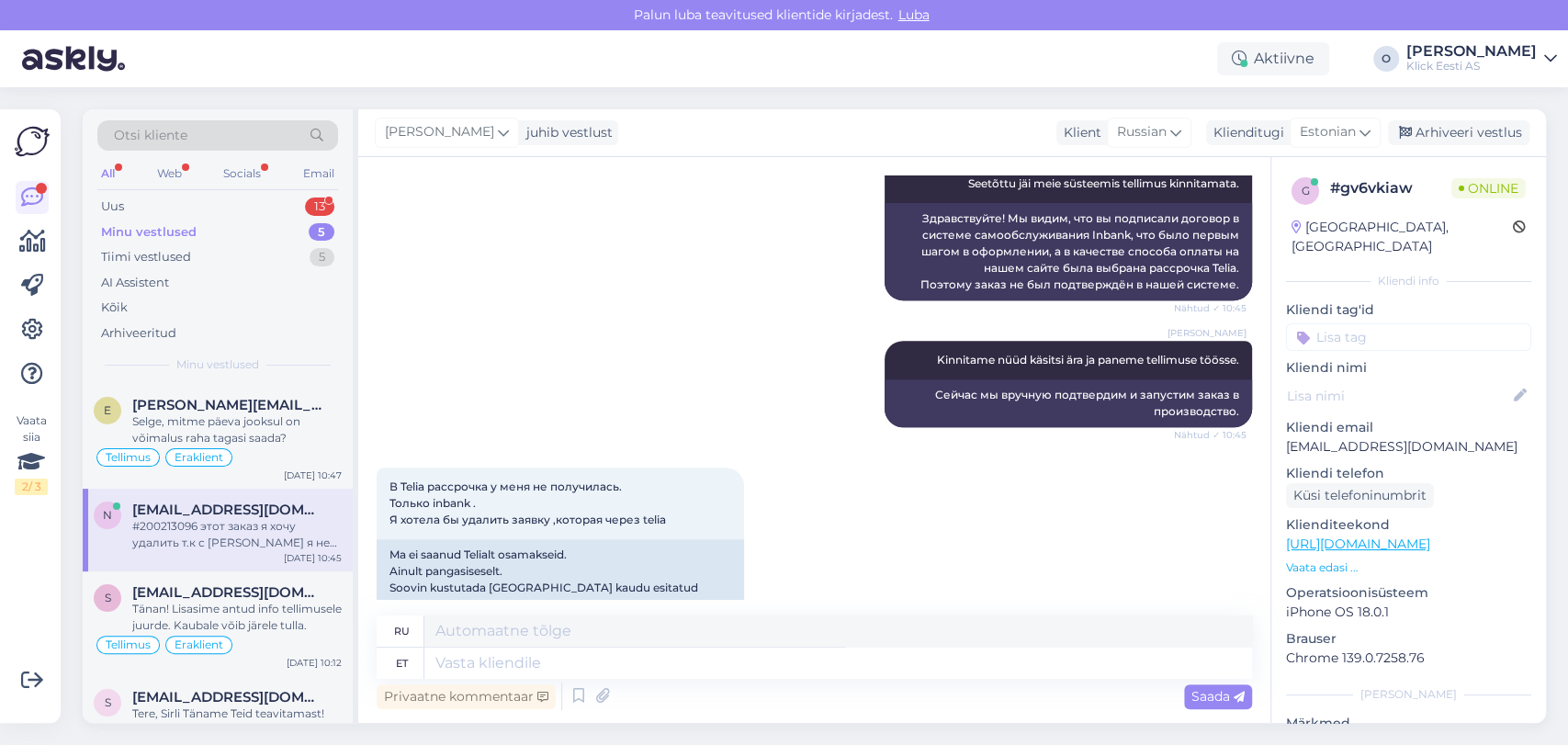
scroll to position [627, 0]
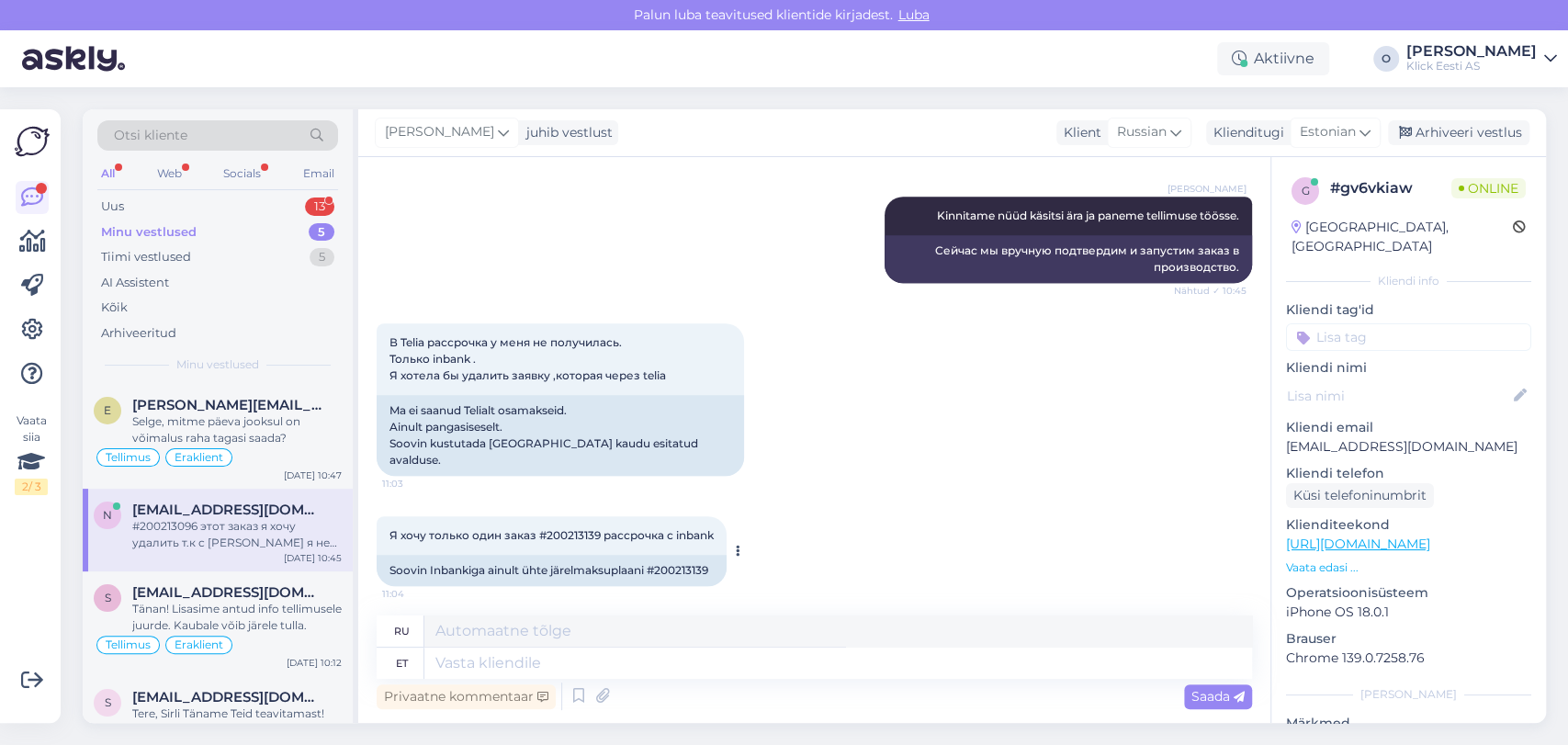
click at [568, 528] on span "Я хочу только один заказ #200213139 рассрочка с inbank" at bounding box center [551, 535] width 324 height 14
copy span "200213139"
click at [454, 651] on textarea at bounding box center [838, 663] width 828 height 31
type textarea "Me k"
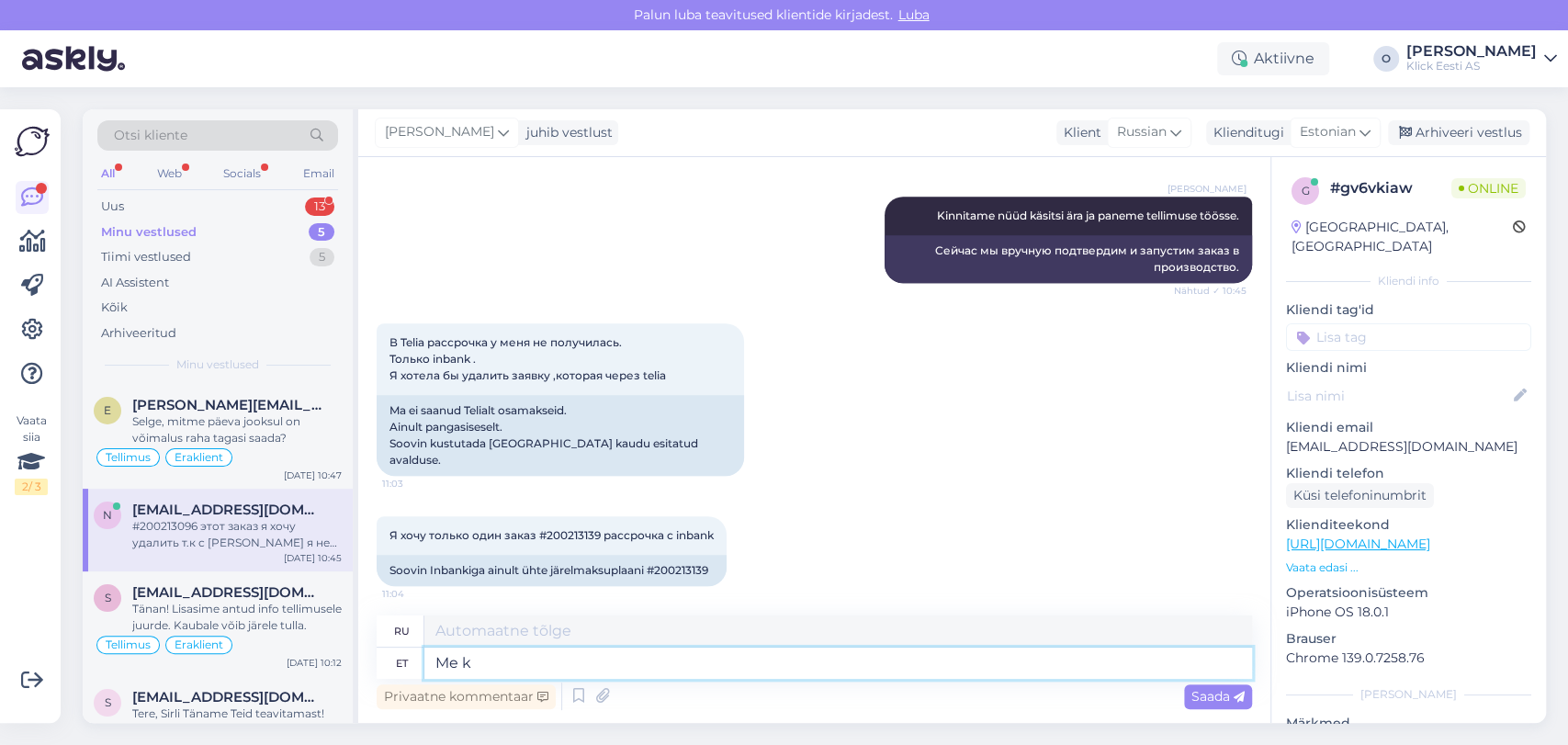
type textarea "Мы"
type textarea "Me kinnitasime se"
type textarea "Мы подтвердили"
type textarea "Me kinnitasime selle"
type textarea "Мы это подтвердили."
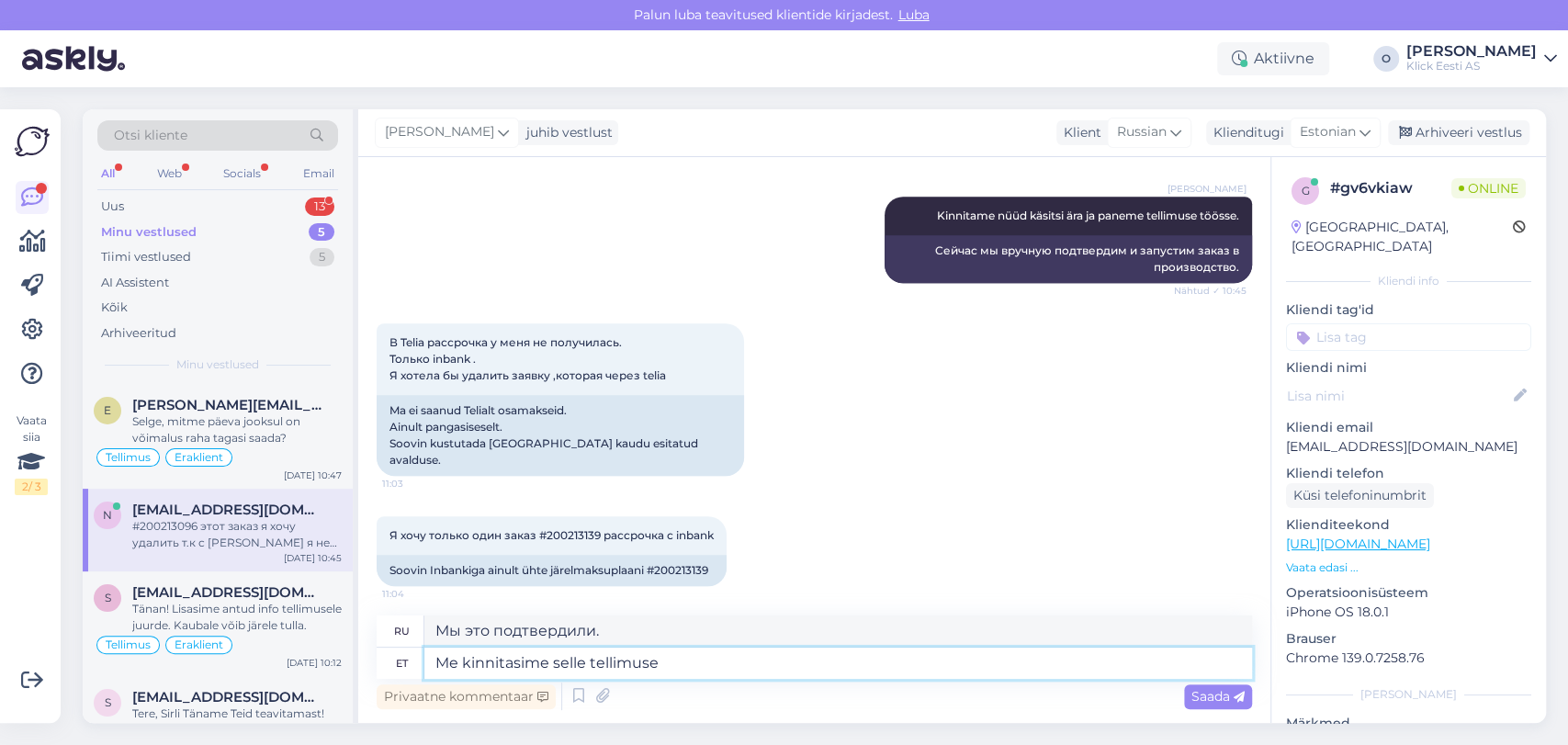
type textarea "Me kinnitasime selle tellimuse ä"
type textarea "Мы подтвердили этот заказ."
type textarea "Me kinnitasime selle tellimuse ära, k"
type textarea "Мы подтвердили этот заказ,"
type textarea "Me kinnitasime selle tellimuse ära, millega ol"
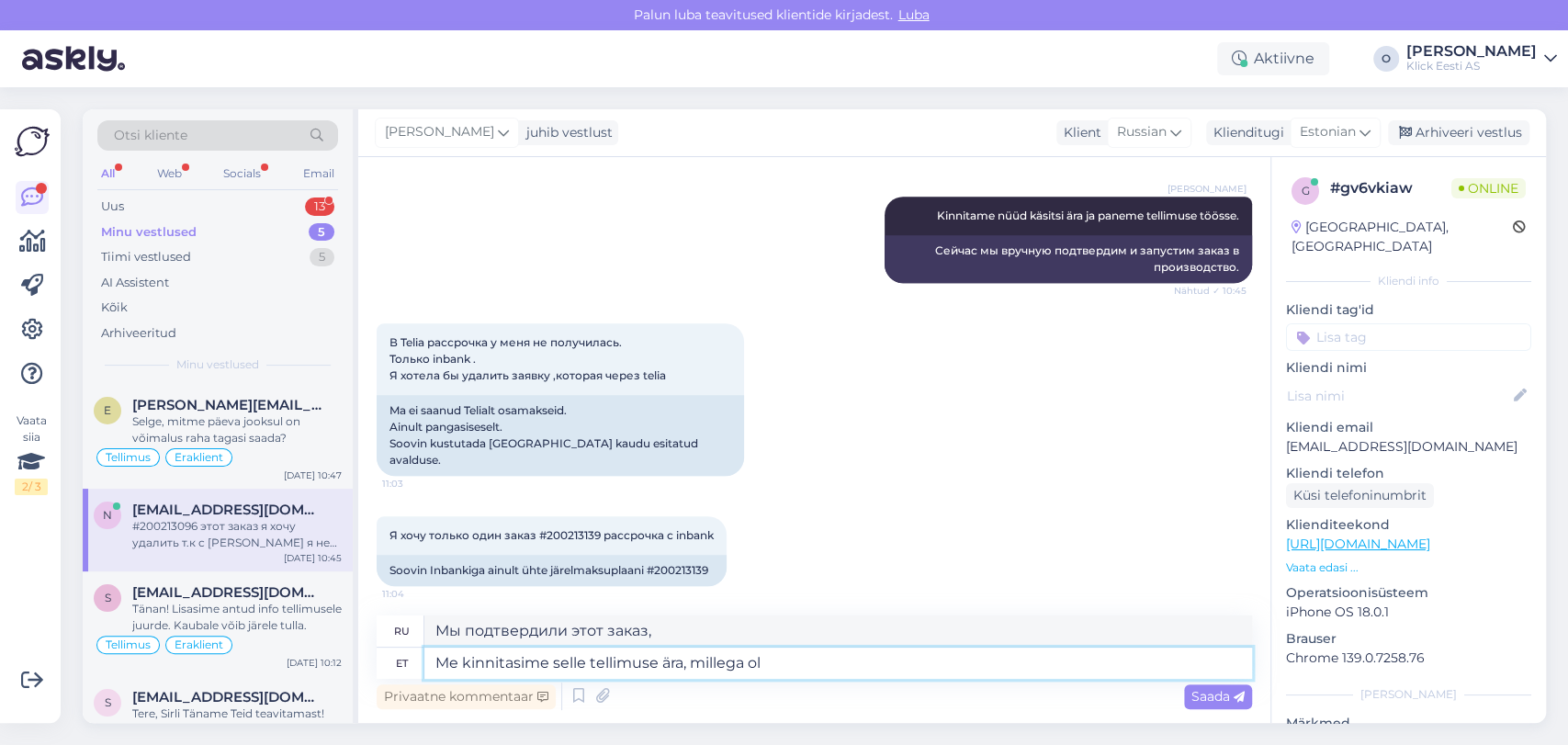
type textarea "Мы подтвердили этот заказ, который"
type textarea "Me kinnitasime selle tellimuse ära, millega oli T"
type textarea "Мы подтвердили этот заказ, который был"
type textarea "Me kinnitasime selle tellimuse ära, millega oli Teil k"
type textarea "Мы подтвердили ваш заказ."
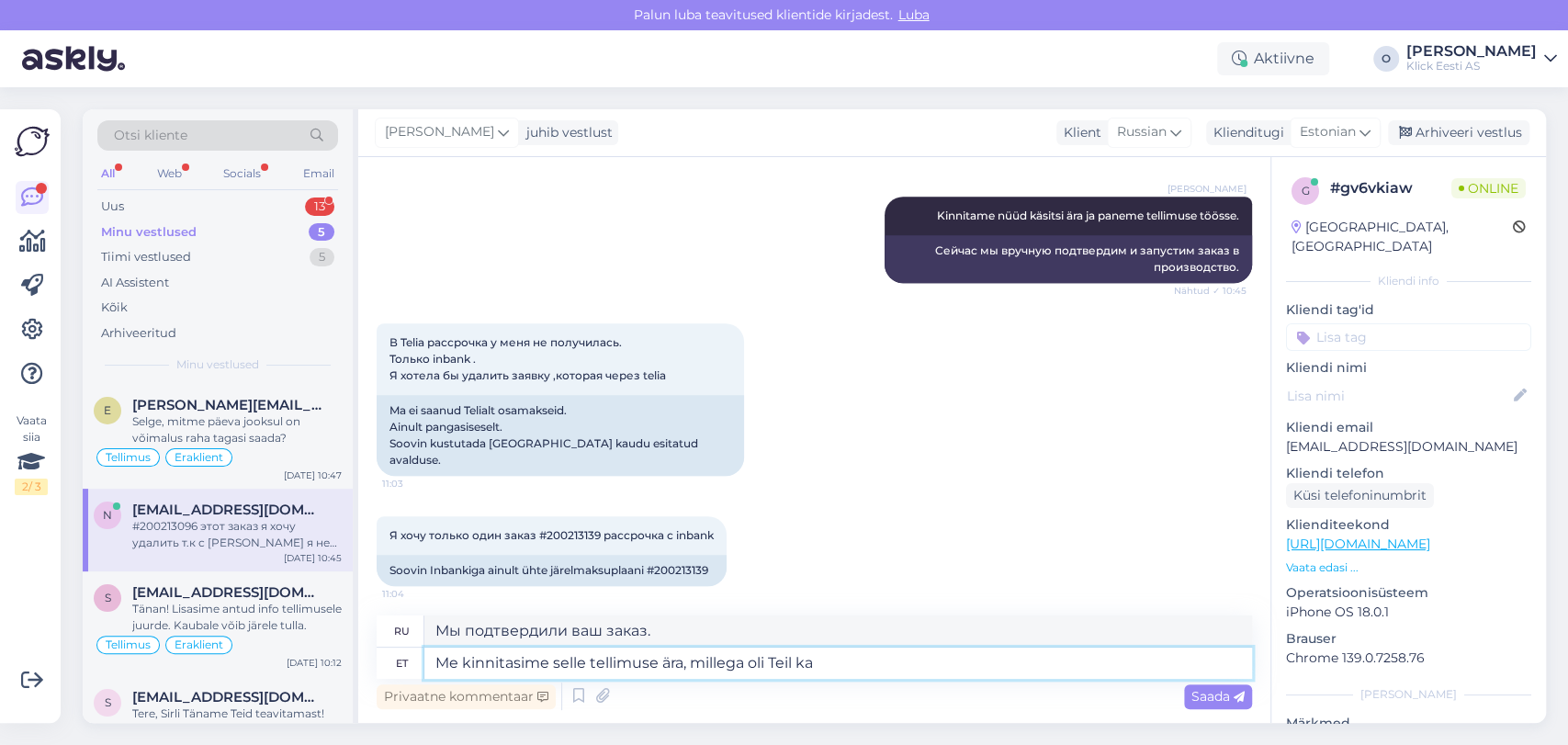
type textarea "Me kinnitasime selle tellimuse ära, millega oli Teil ka I"
type textarea "Мы подтвердили этот заказ, который у вас также был."
type textarea "Me kinnitasime selle tellimuse ära, millega oli Teil ka Inbank´i lep"
type textarea "Мы подтвердили этот заказ, который также включал ваш Inbank"
type textarea "Me kinnitasime selle tellimuse ära, millega oli Teil ka Inbank´[PERSON_NAME] se…"
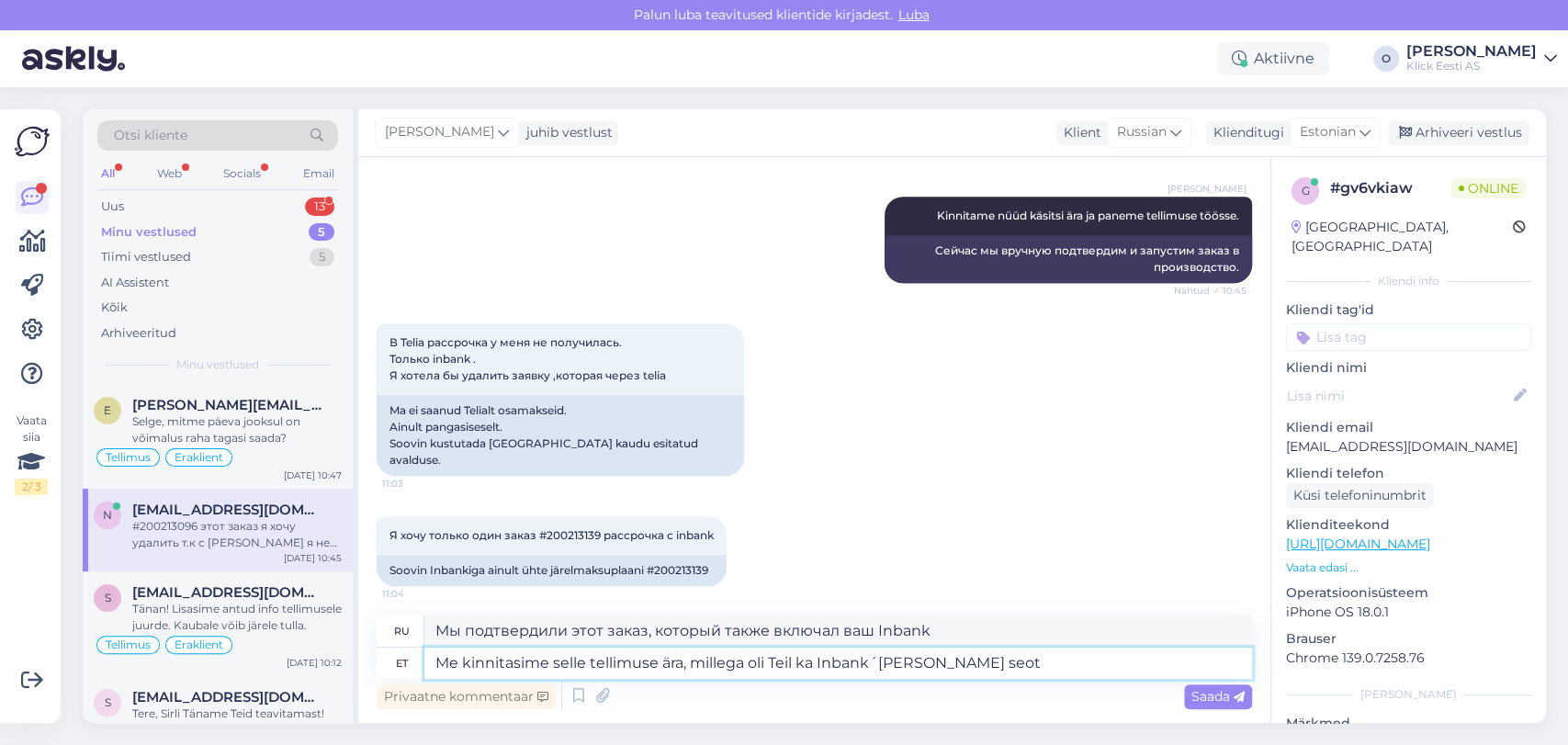
type textarea "Мы подтвердили этот заказ, который также включал ваш договор Inbank."
type textarea "Me kinnitasime selle tellimuse ära, millega oli Teil ka Inbank´[PERSON_NAME] se…"
type textarea "Мы подтвердили этот заказ, который также включал ваш договор Inbank,"
type textarea "Me kinnitasime selle tellimuse ära, millega oli Teil ka Inbank´[PERSON_NAME] se…"
type textarea "Мы подтвердили этот заказ, который также включал ваш договор Inbank, и"
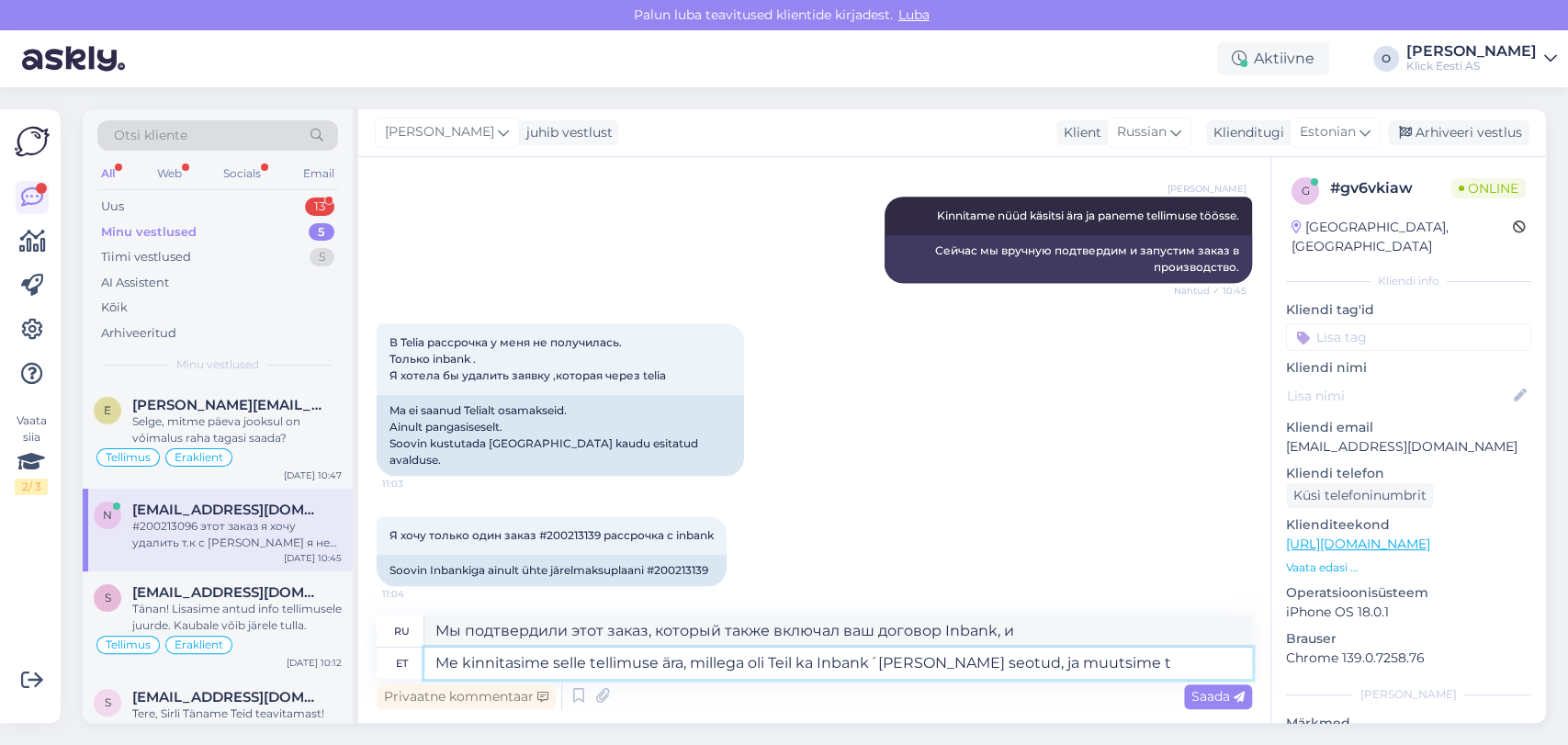
type textarea "Me kinnitasime selle tellimuse ära, millega oli Teil ka Inbank´[PERSON_NAME] se…"
type textarea "Мы подтвердили этот заказ, который также включал ваш договор Inbank, и изменили"
type textarea "Me kinnitasime selle tellimuse ära, millega oli Teil ka Inbank´[PERSON_NAME] se…"
type textarea "Мы подтвердили заказ, который также включал ваш договор Inbank, и изменили спос…"
type textarea "Me kinnitasime selle tellimuse ära, millega oli Teil ka Inbank´[PERSON_NAME] se…"
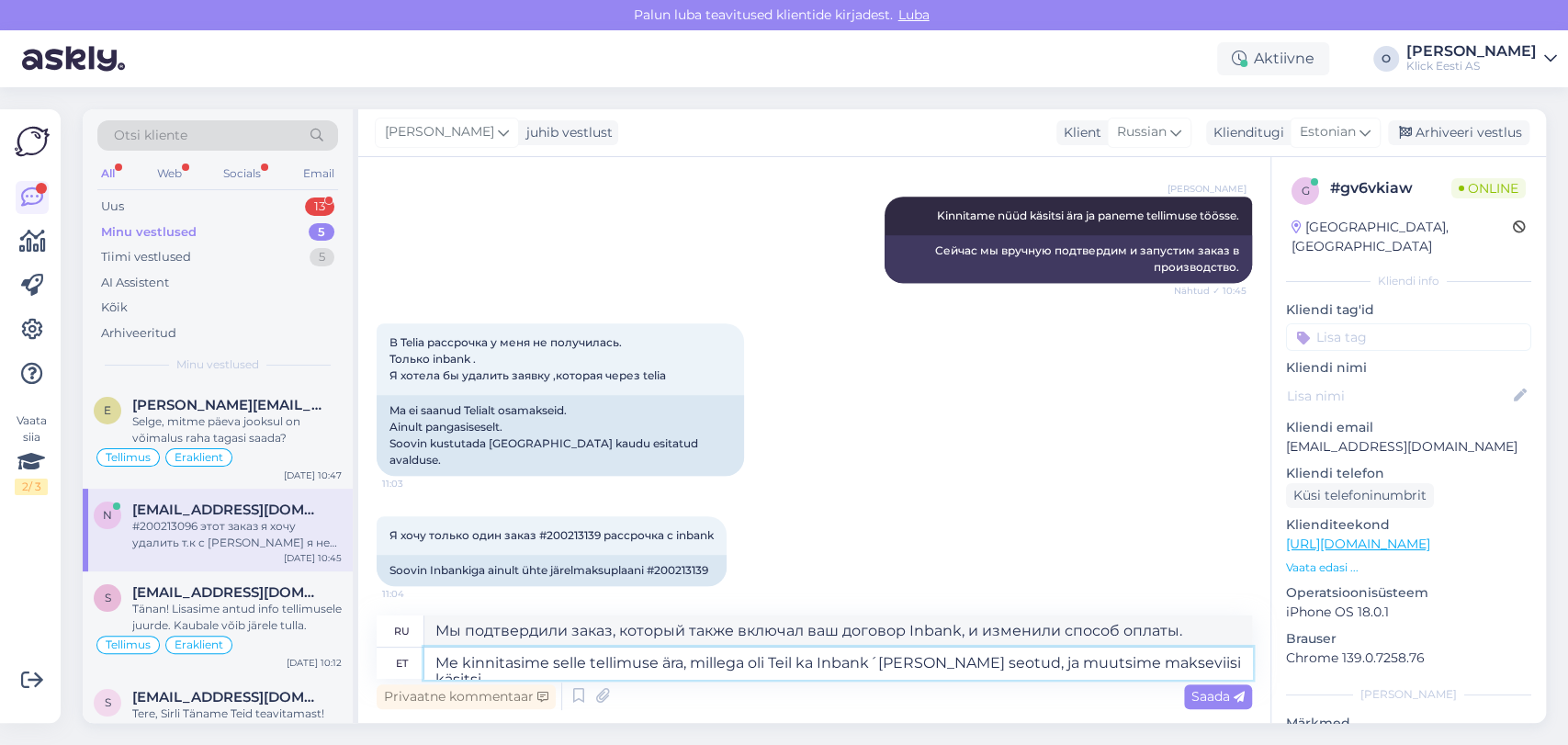
type textarea "Мы подтвердили заказ, который также включал ваш договор Inbank, и вручную измен…"
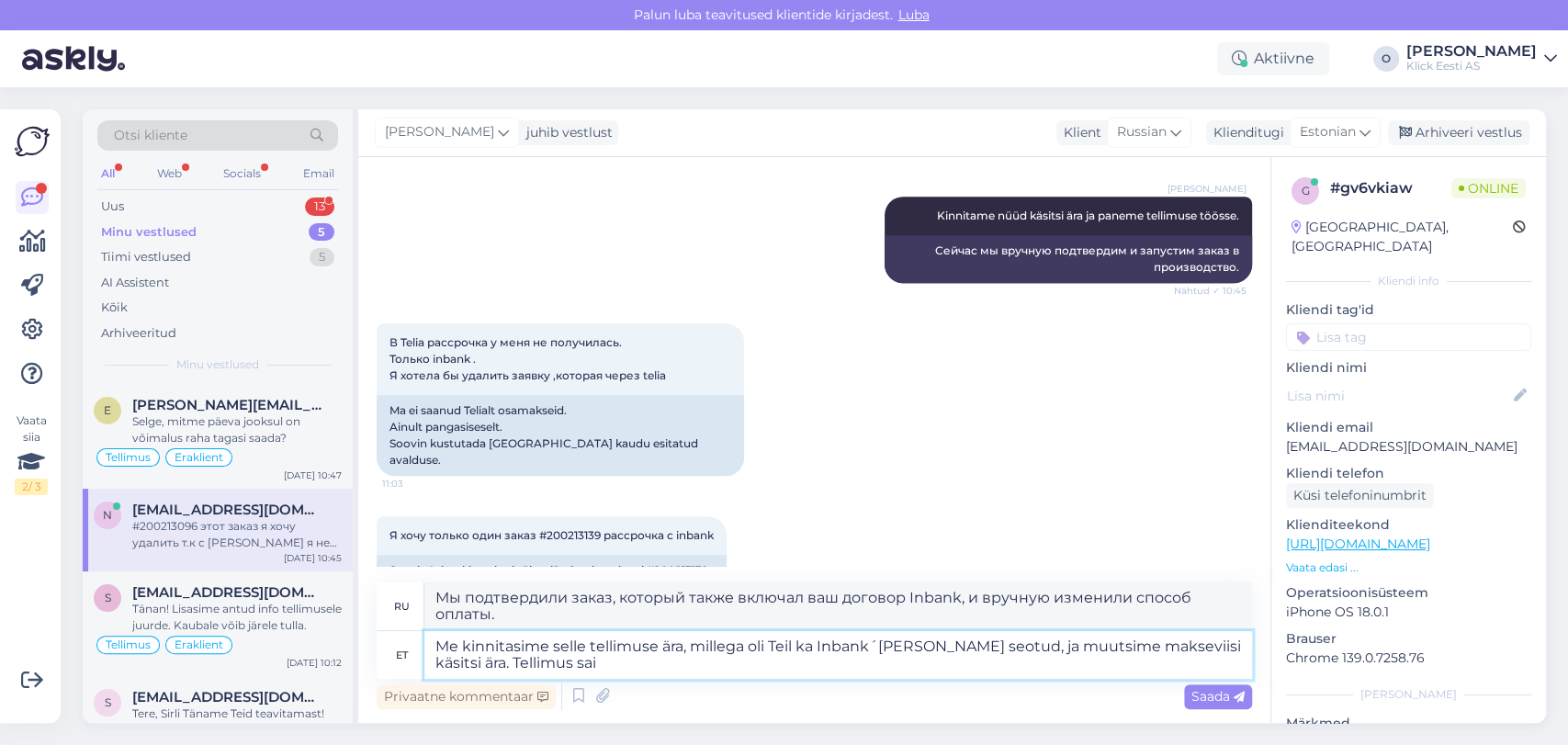
type textarea "Me kinnitasime selle tellimuse ära, millega oli Teil ka Inbank´[PERSON_NAME] se…"
type textarea "Мы подтвердили заказ, который также включал ваш договор Inbank, и вручную измен…"
type textarea "Me kinnitasime selle tellimuse ära, millega oli Teil ka Inbank´[PERSON_NAME] se…"
type textarea "Мы подтвердили заказ, который также включал ваш договор Inbank, и вручную измен…"
paste textarea "200213096"
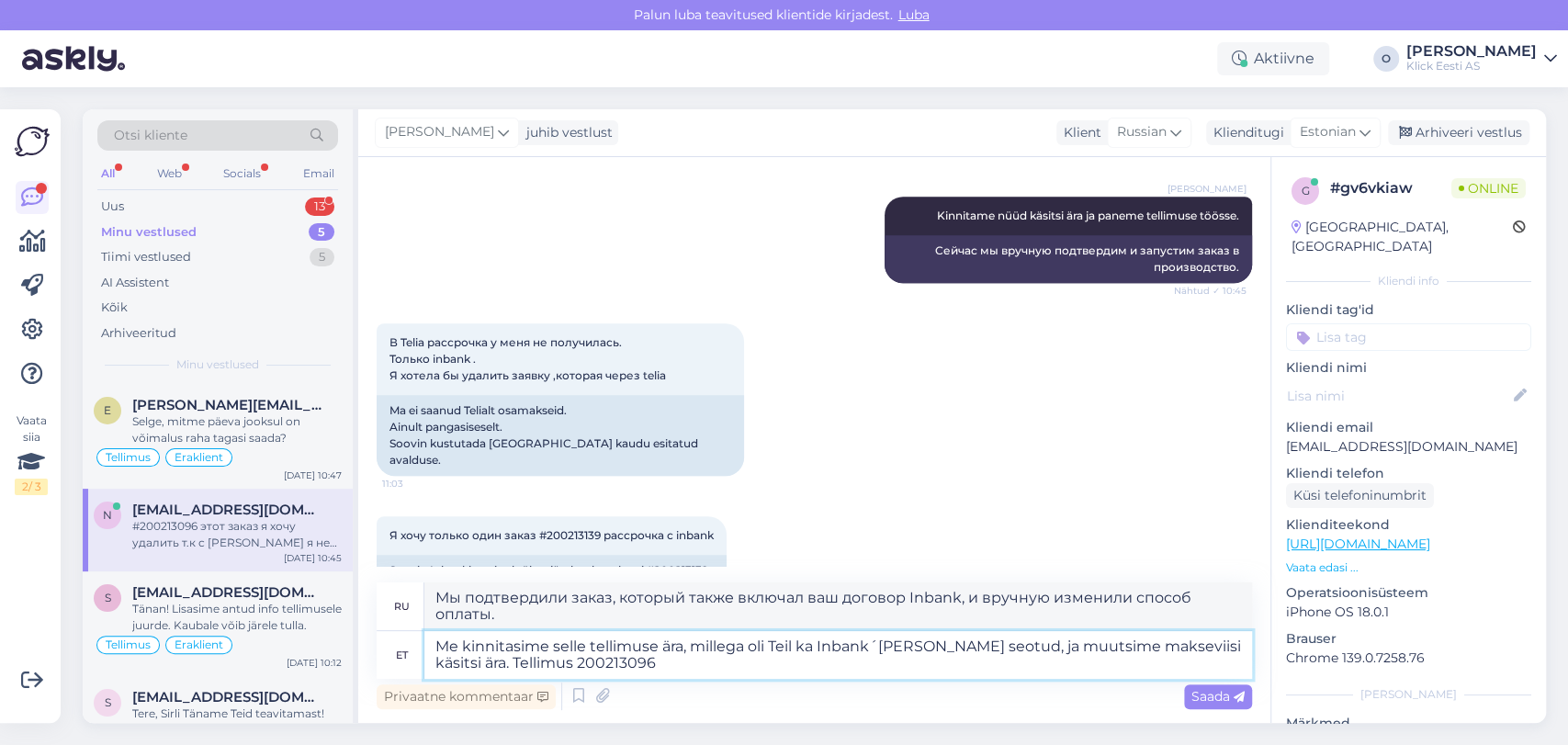
type textarea "Me kinnitasime selle tellimuse ära, millega oli Teil ka Inbank´[PERSON_NAME] se…"
type textarea "Мы подтвердили заказ, который также включал ваш договор Inbank, и вручную измен…"
type textarea "Me kinnitasime selle tellimuse ära, millega oli Teil ka Inbank´[PERSON_NAME] se…"
type textarea "Мы подтвердили заказ, в котором также был указан ваш договор Inbank, и вручную …"
type textarea "Me kinnitasime selle tellimuse ära, millega oli Teil ka Inbank´[PERSON_NAME] se…"
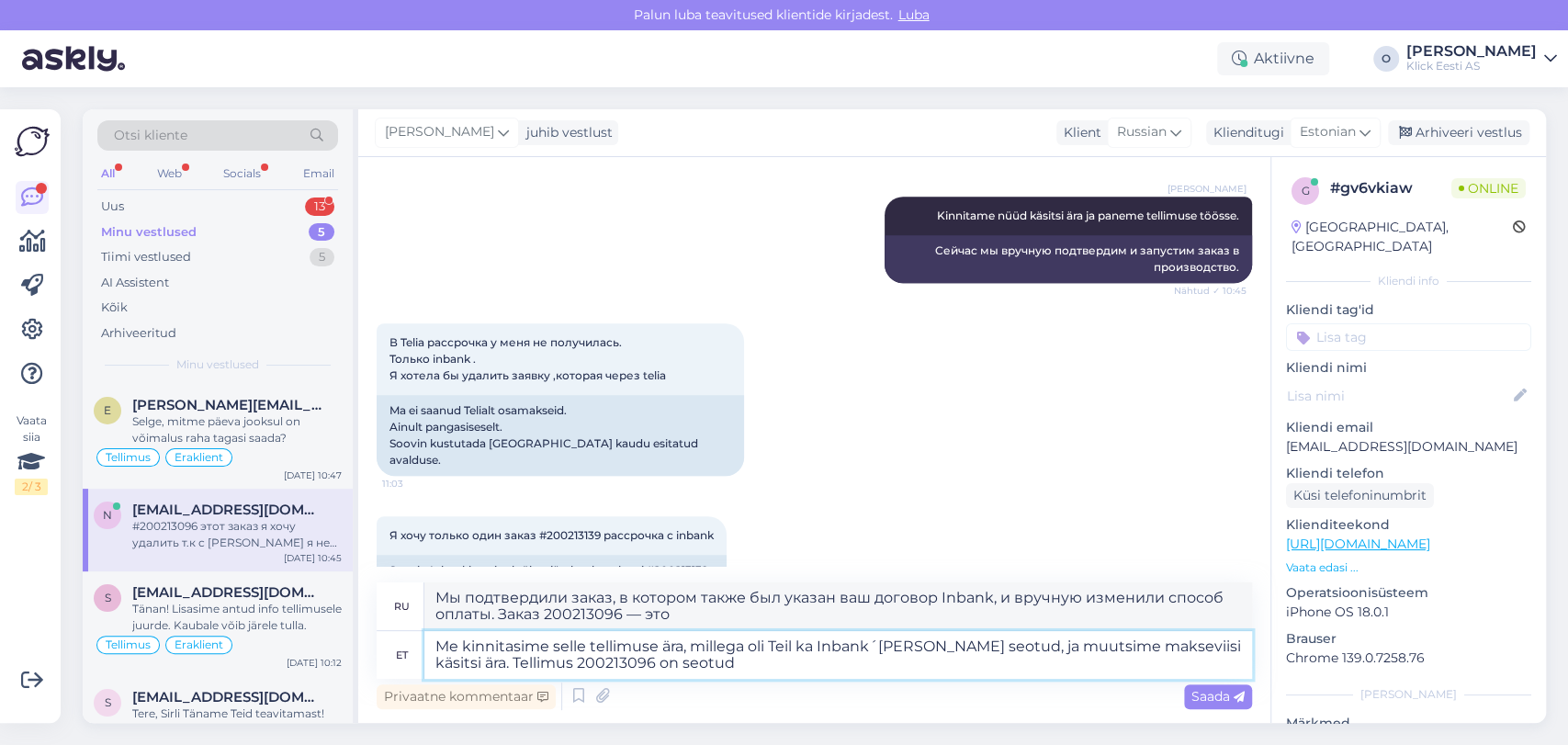
type textarea "Мы подтвердили заказ, в котором также был указан ваш договор Inbank, и вручную …"
type textarea "Me kinnitasime selle tellimuse ära, millega oli Teil ka Inbank´[PERSON_NAME] se…"
type textarea "Мы подтвердили заказ, в котором также был указан ваш договор Inbank, и вручную …"
type textarea "Me kinnitasime selle tellimuse ära, millega oli Teil ka Inbank´[PERSON_NAME] se…"
type textarea "Мы подтвердили заказ, в котором также был указан ваш договор Inbank, и вручную …"
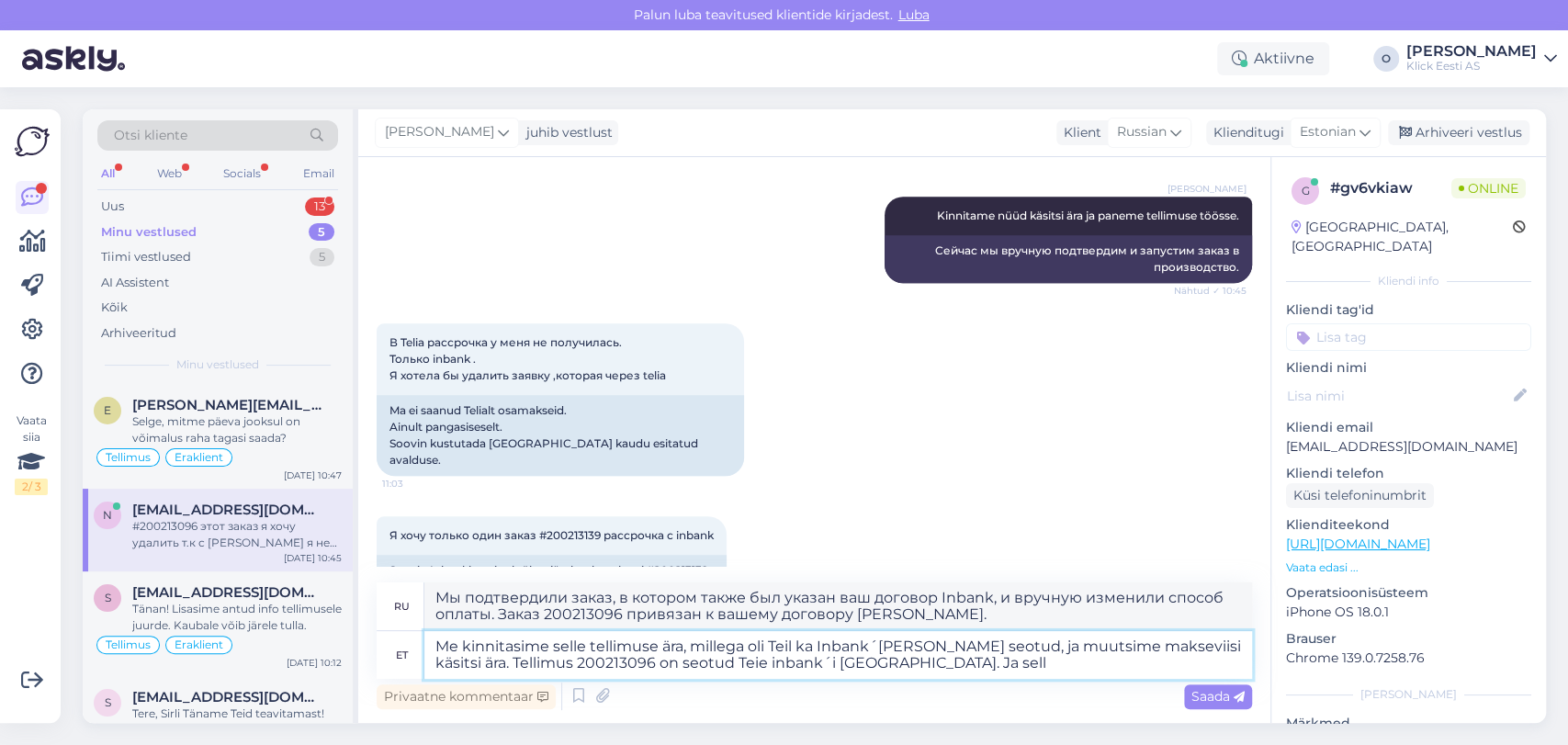
type textarea "Me kinnitasime selle tellimuse ära, millega oli Teil ka Inbank´[PERSON_NAME] se…"
type textarea "Мы подтвердили заказ, в котором также был указан ваш договор Inbank, и вручную …"
type textarea "Me kinnitasime selle tellimuse ära, millega oli Teil ka Inbank´[PERSON_NAME] se…"
type textarea "Мы подтвердили заказ, в котором также был указан ваш договор Inbank, и вручную …"
type textarea "Me kinnitasime selle tellimuse ära, millega oli Teil ka Inbank´[PERSON_NAME] se…"
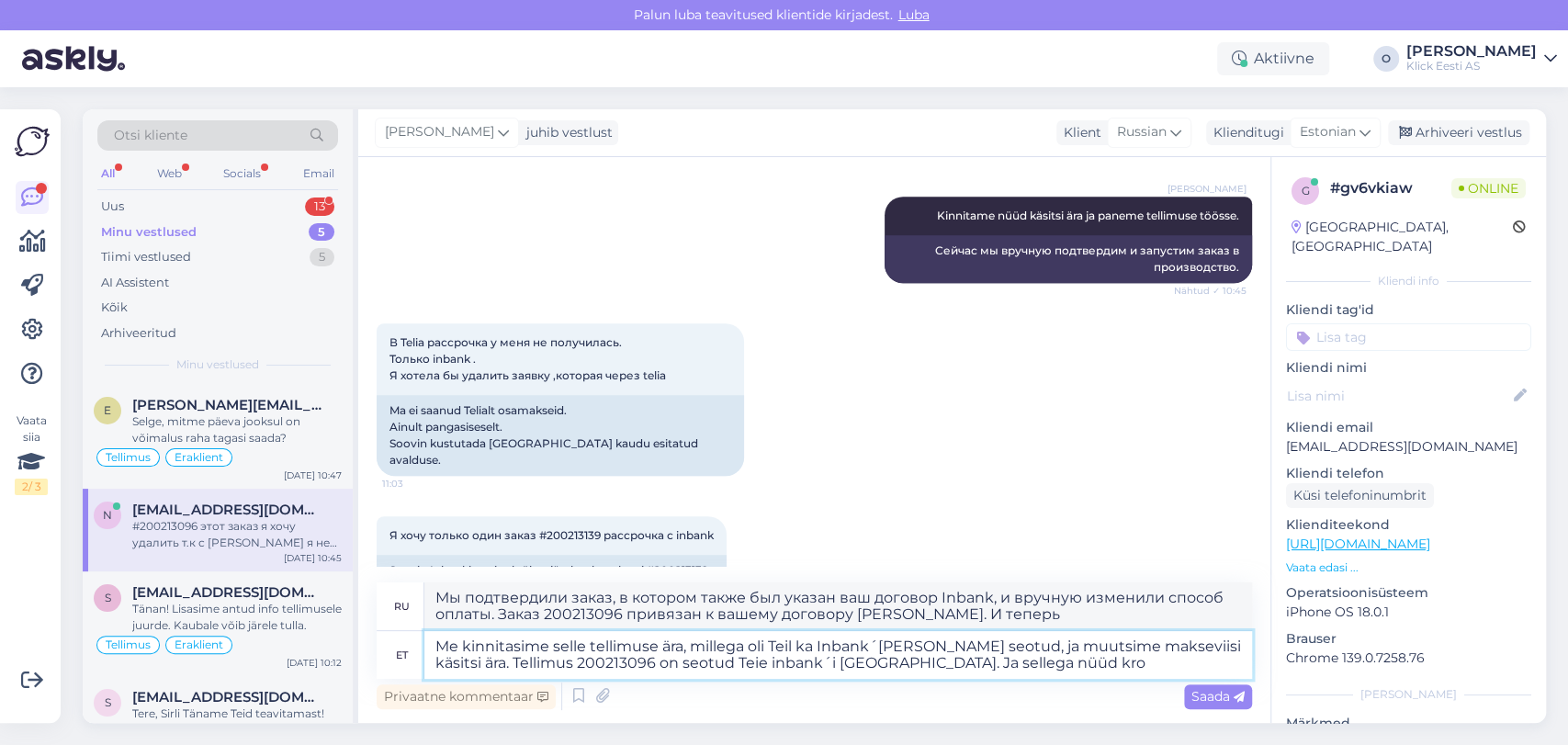
type textarea "Мы подтвердили заказ, в котором также был ваш договор Inbank, и вручную изменил…"
type textarea "Me kinnitasime selle tellimuse ära, millega oli Teil ka Inbank´[PERSON_NAME] se…"
type textarea "Мы подтвердили заказ, к которому также был привязан ваш договор Inbank, и вручн…"
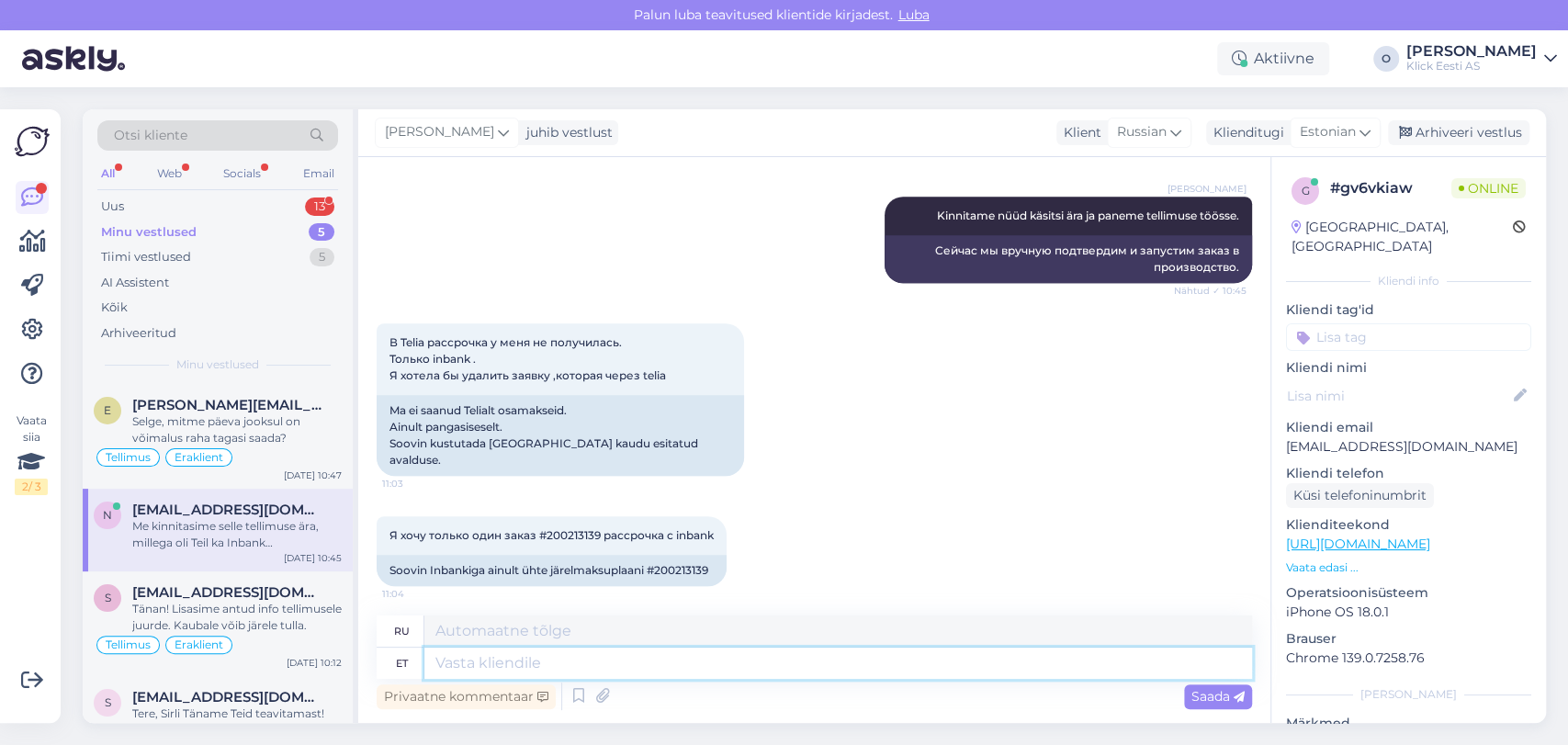
scroll to position [970, 0]
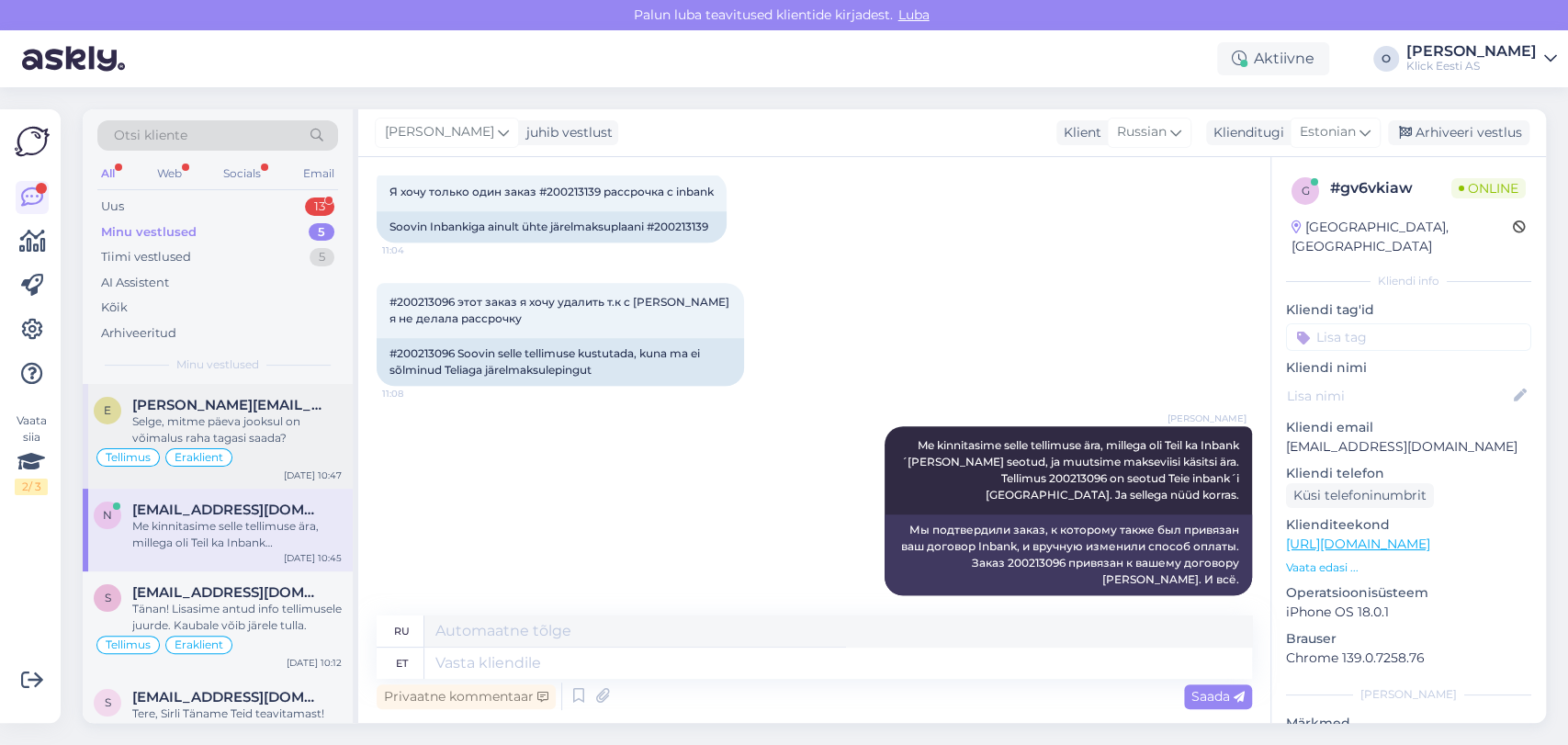
click at [226, 406] on span "[PERSON_NAME][EMAIL_ADDRESS][DOMAIN_NAME]" at bounding box center [227, 404] width 191 height 17
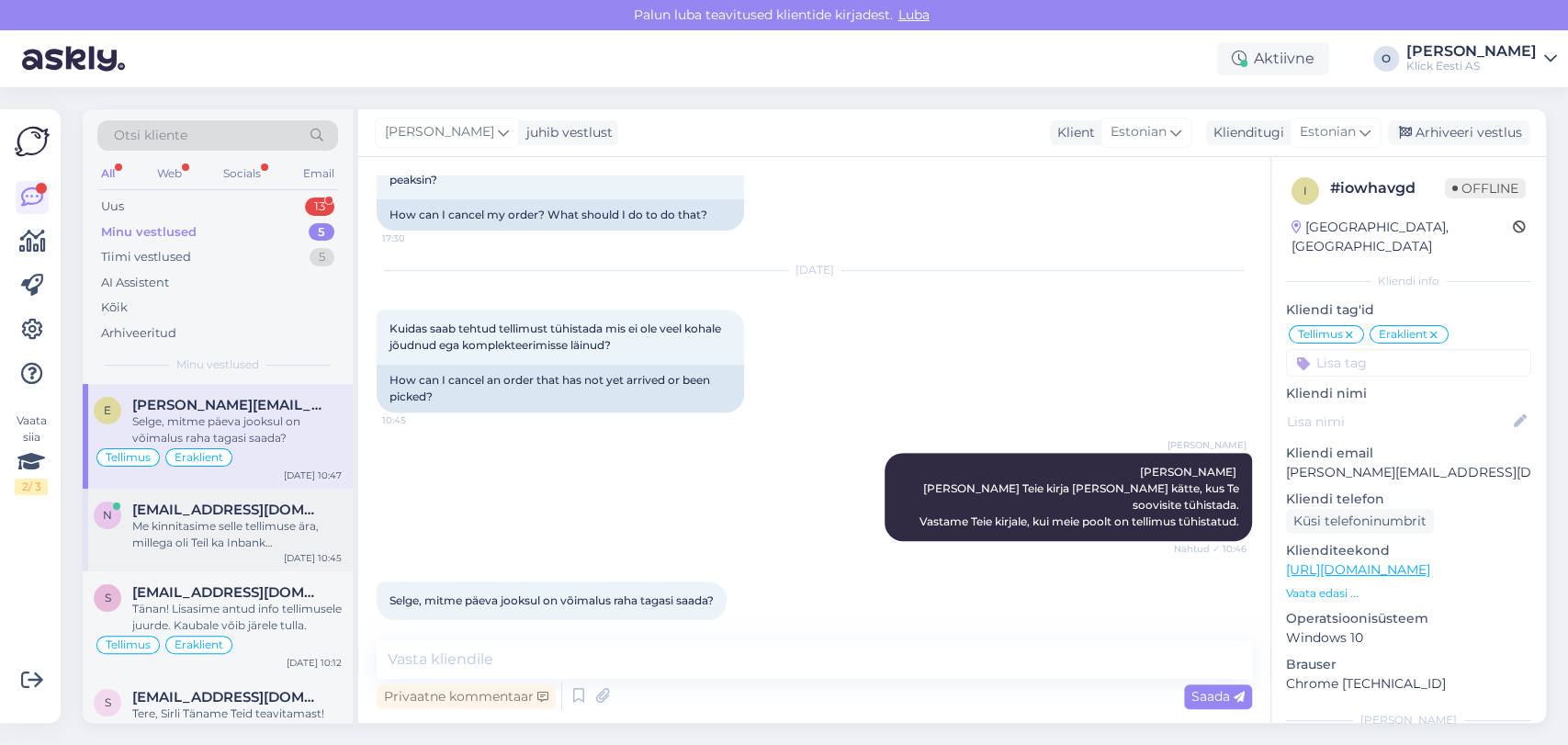
click at [199, 507] on span "[EMAIL_ADDRESS][DOMAIN_NAME]" at bounding box center [227, 510] width 191 height 17
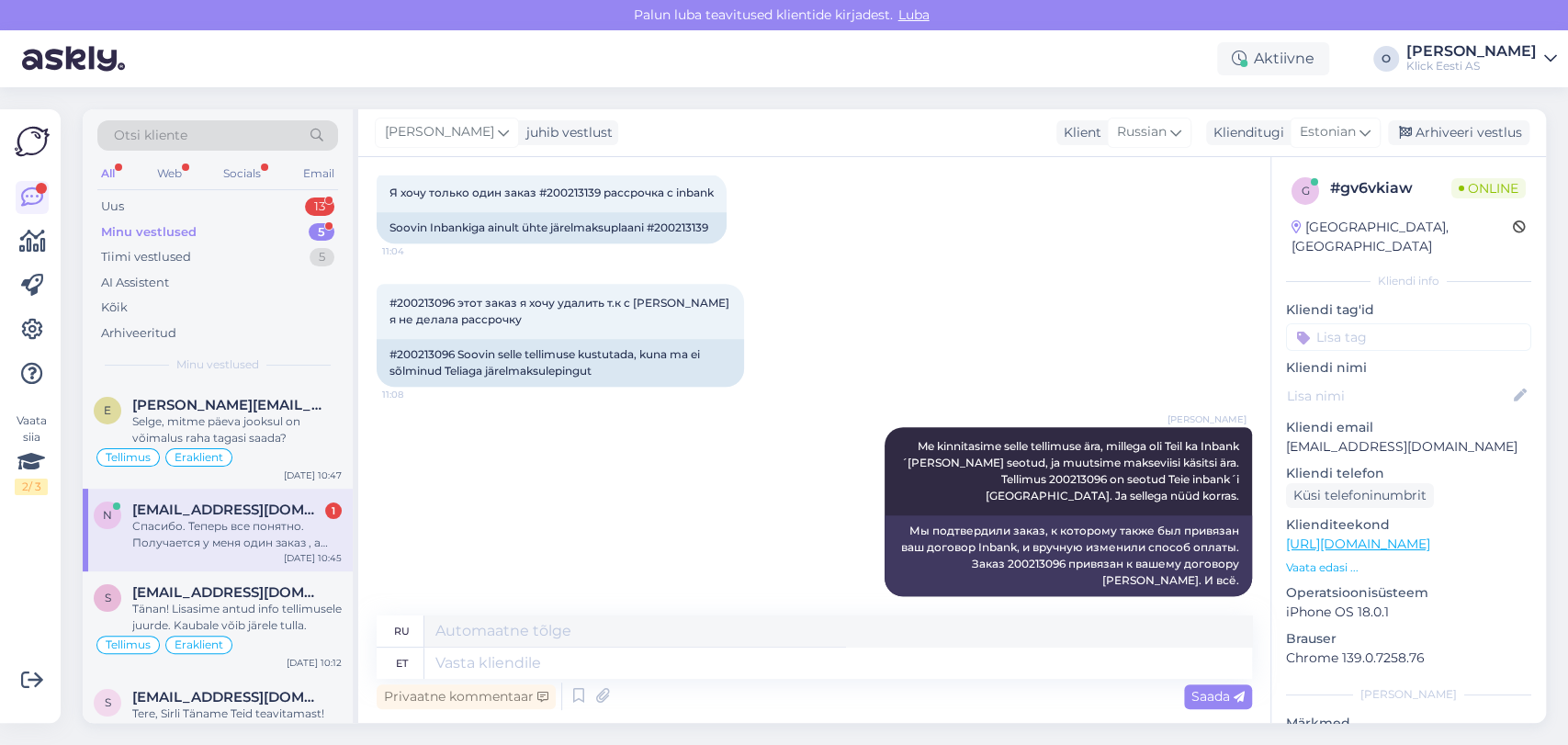
scroll to position [1114, 0]
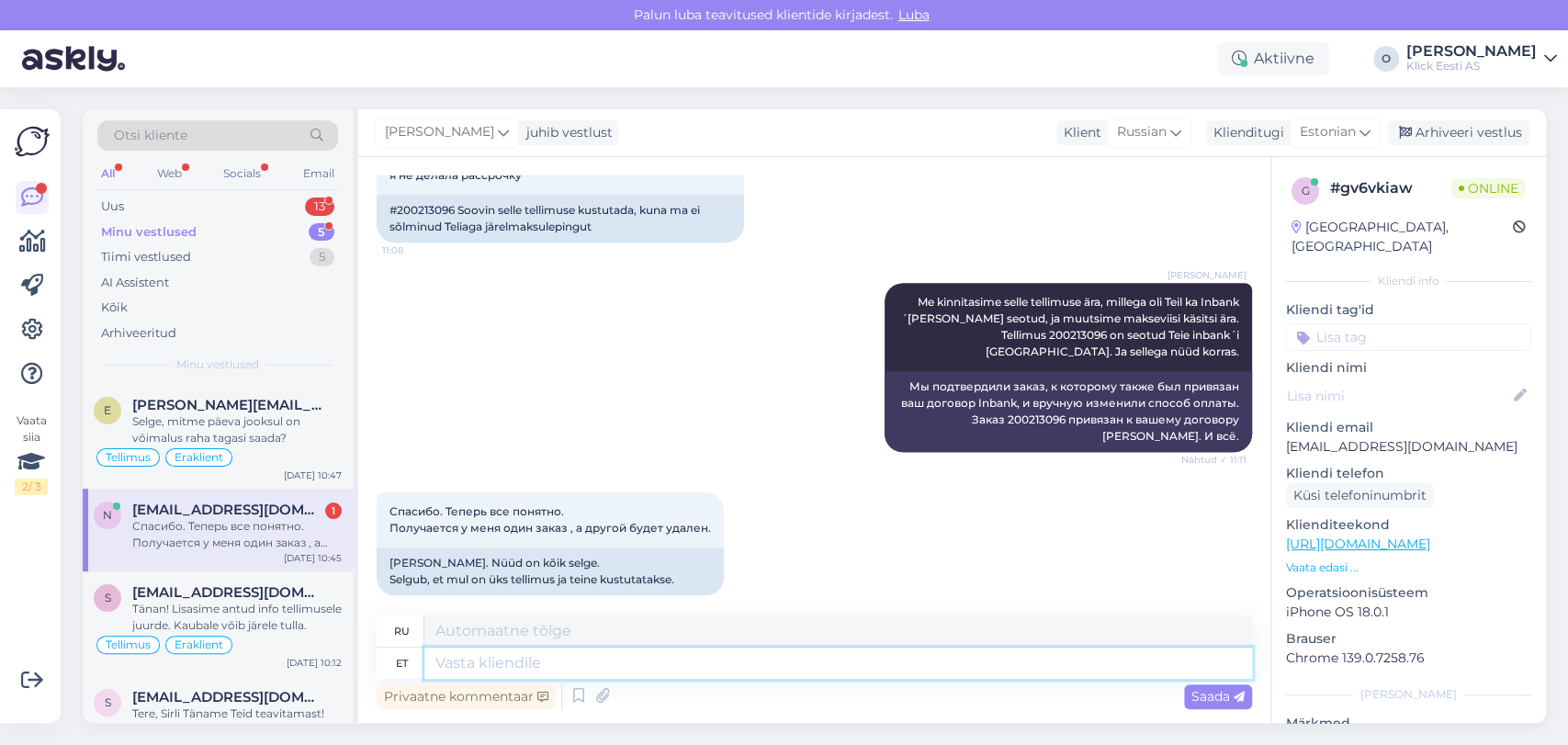
click at [500, 670] on textarea at bounding box center [838, 663] width 828 height 31
type textarea "Palun!"
type textarea "Пожалуйста!"
type textarea "Palun! Ilusat p"
type textarea "Пожалуйста! Прекрасно!"
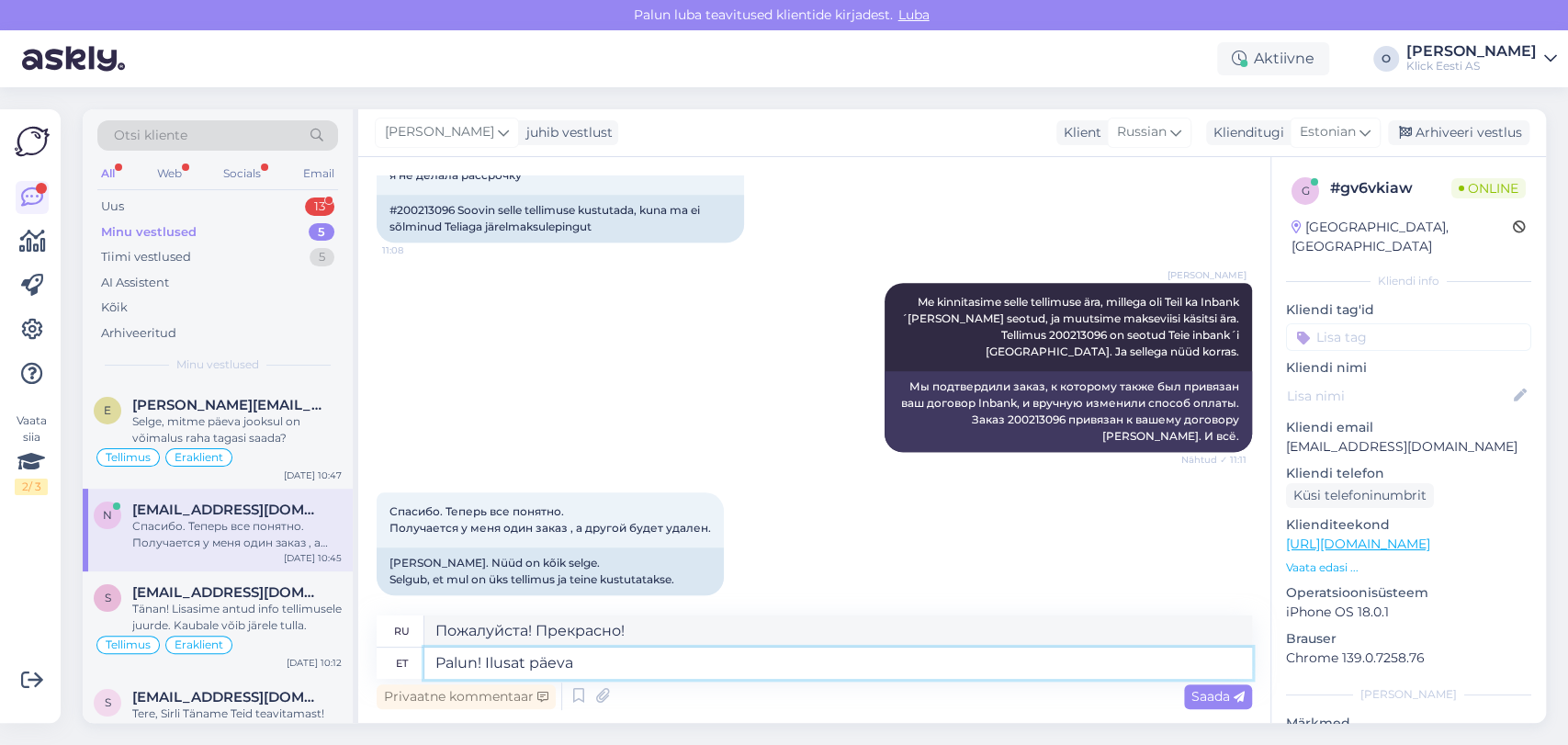
type textarea "Palun! Ilusat päeva!"
type textarea "Пожалуйста! Хорошего дня!"
type textarea "Palun! Ilusat päeva!"
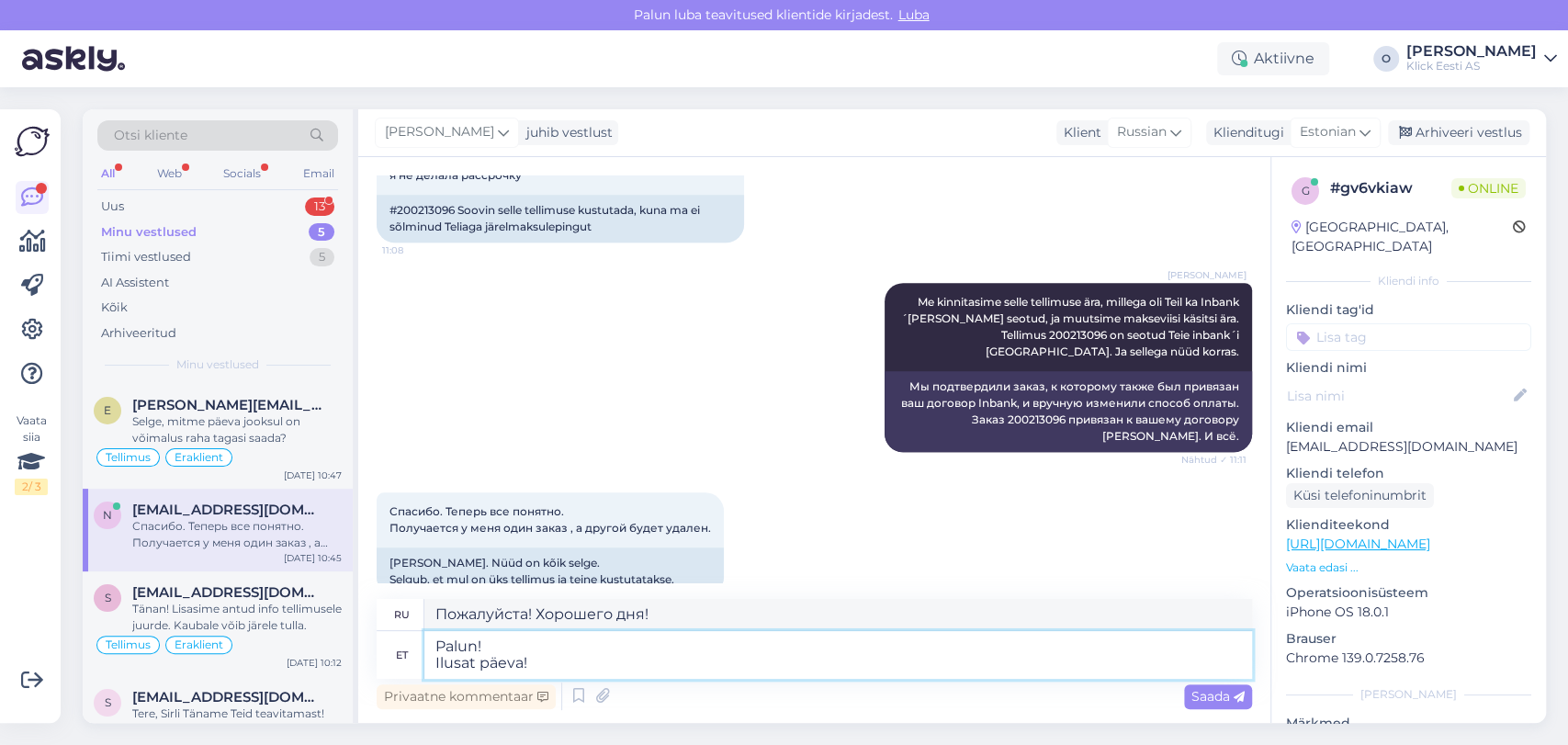
type textarea "Пожалуйста! Хорошего дня!"
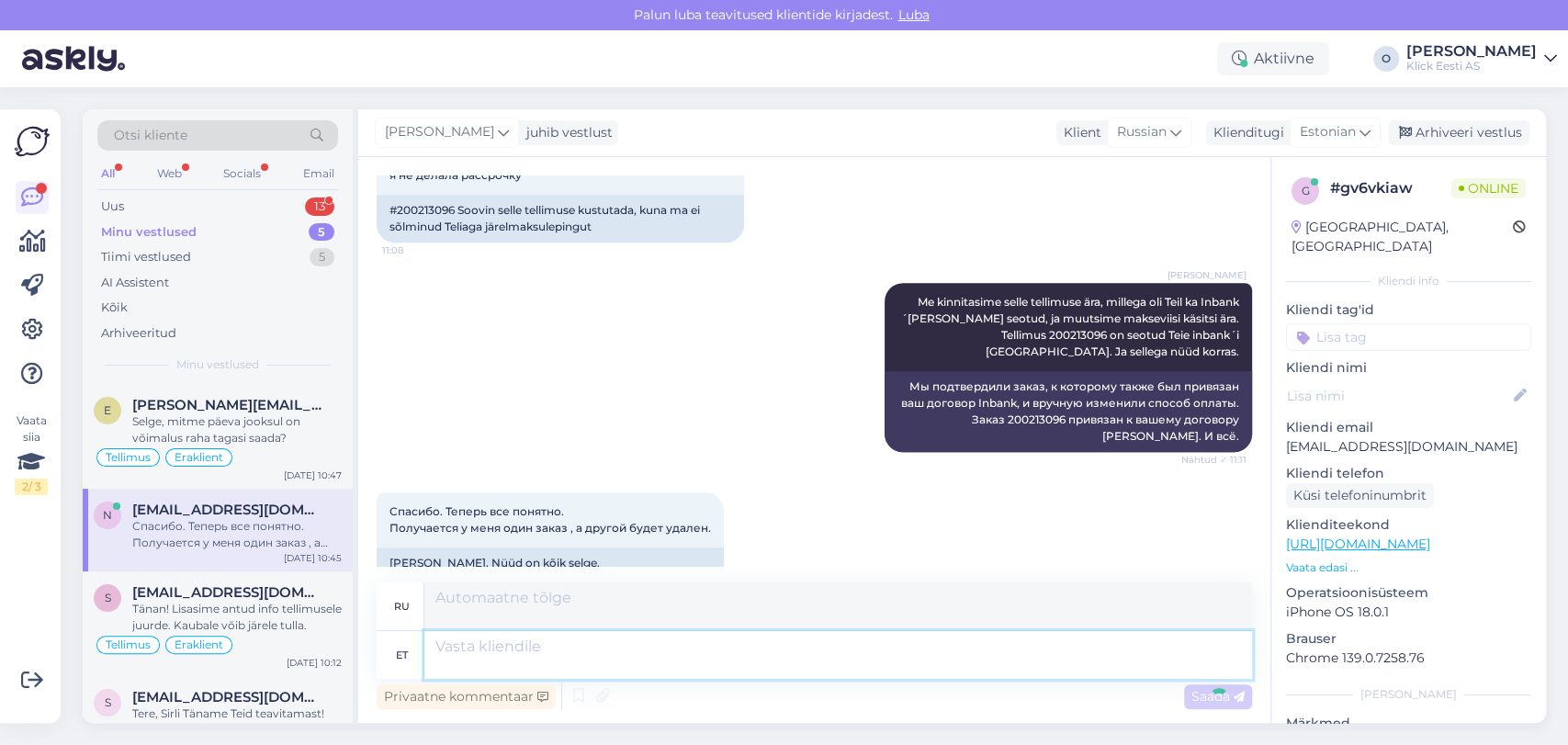
scroll to position [1258, 0]
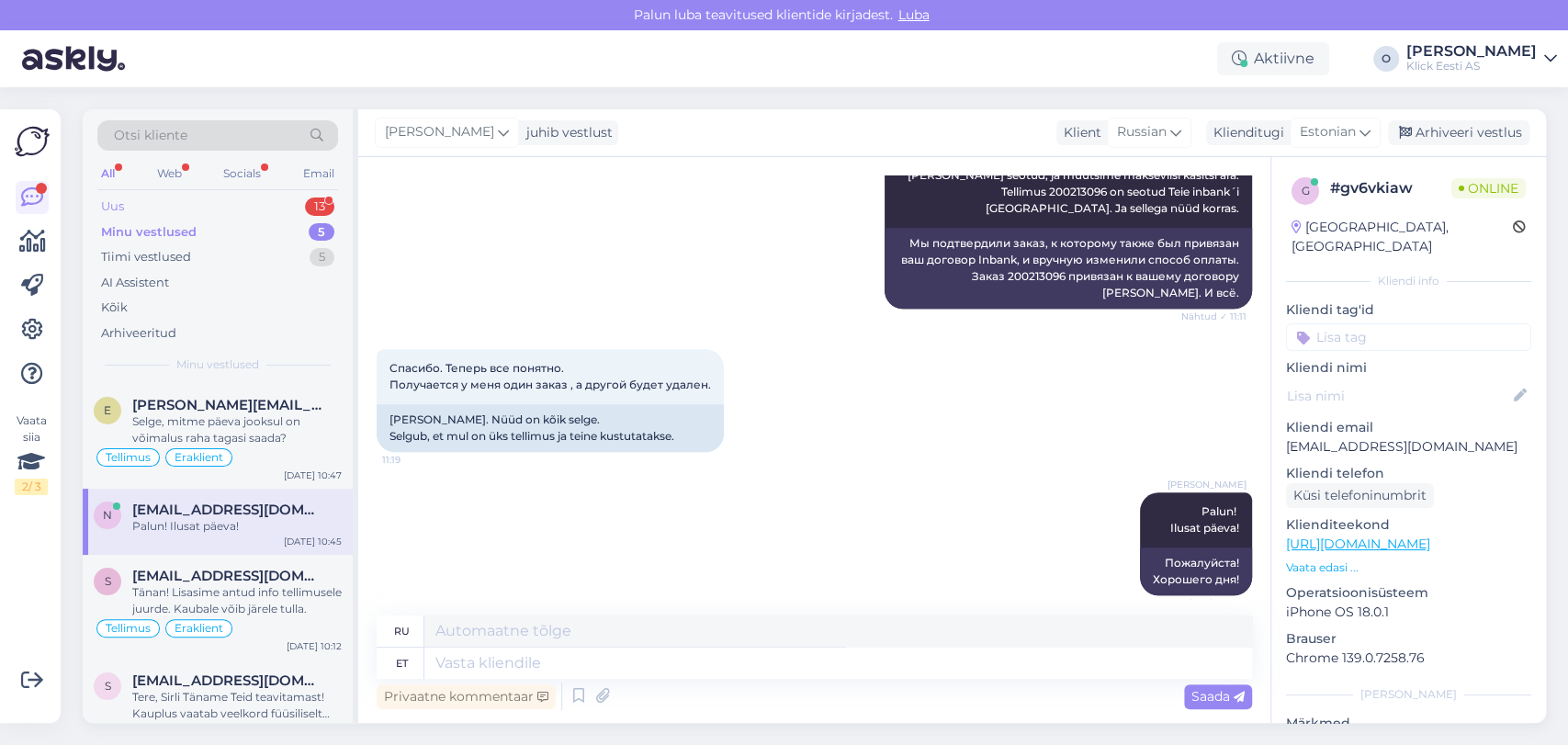
click at [147, 209] on div "Uus 13" at bounding box center [218, 207] width 241 height 26
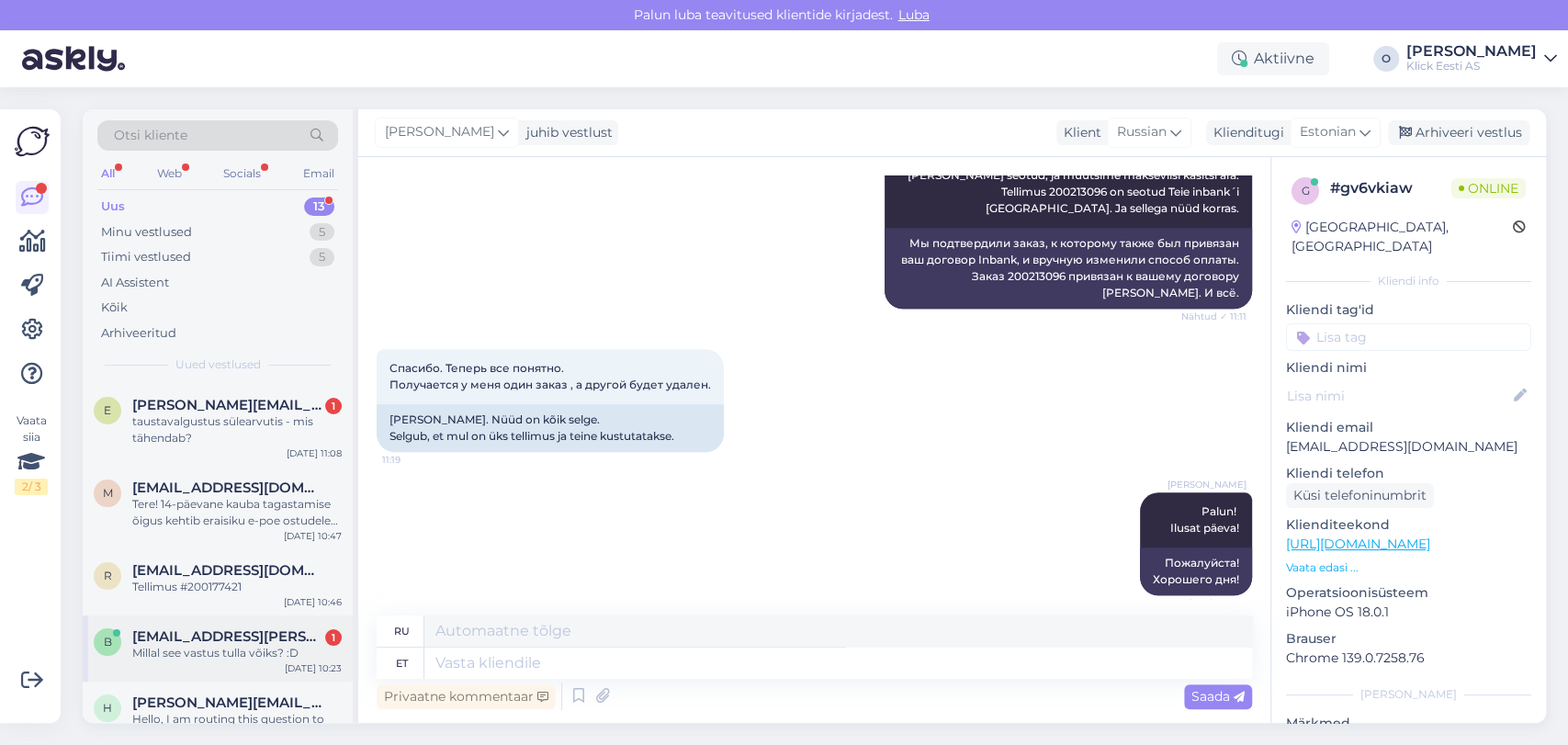
click at [199, 664] on div "b [EMAIL_ADDRESS][PERSON_NAME][DOMAIN_NAME] 1 Millal see vastus tulla võiks? :D…" at bounding box center [218, 648] width 270 height 66
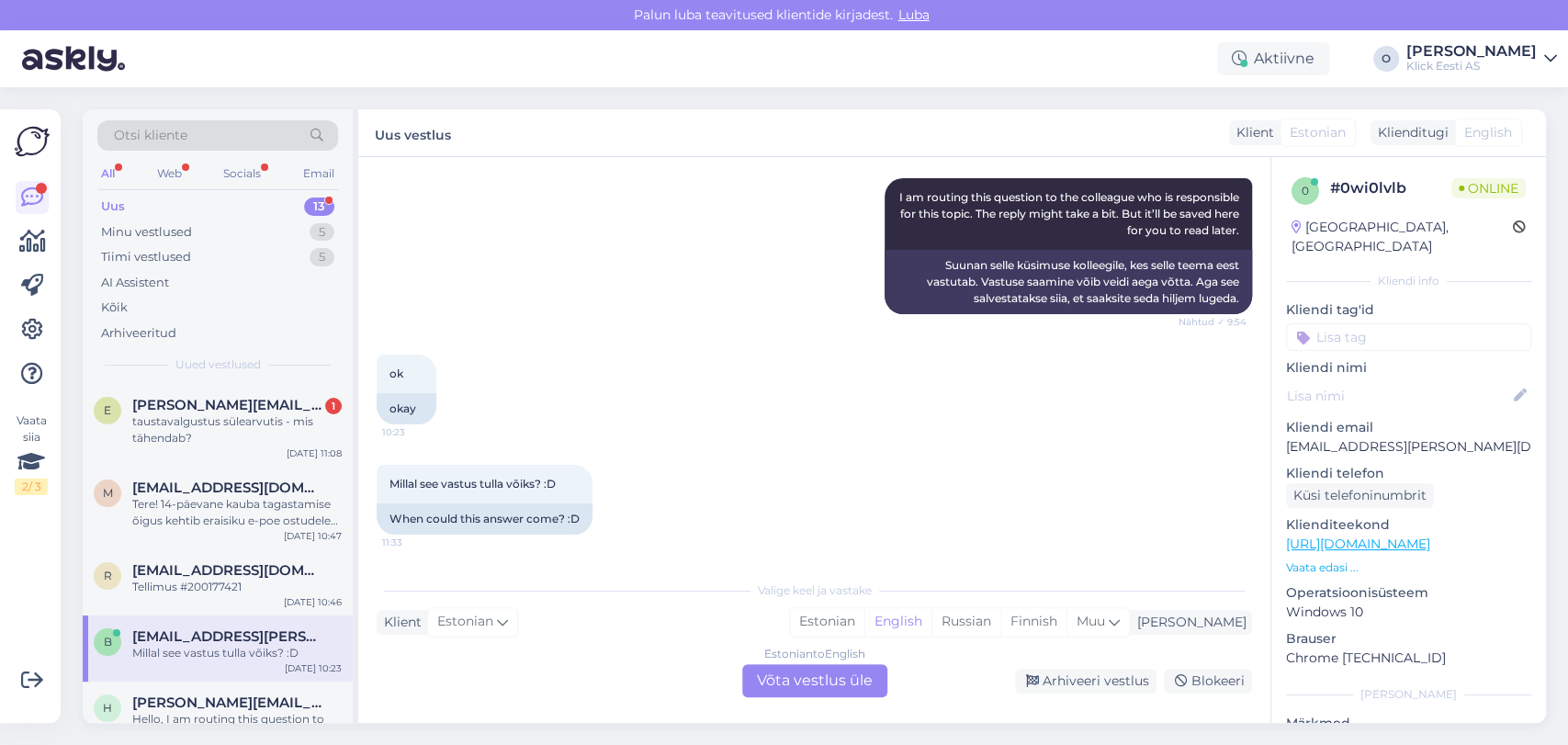
scroll to position [840, 0]
click at [156, 434] on div "taustavalgustus sülearvutis - mis tähendab?" at bounding box center [236, 430] width 210 height 33
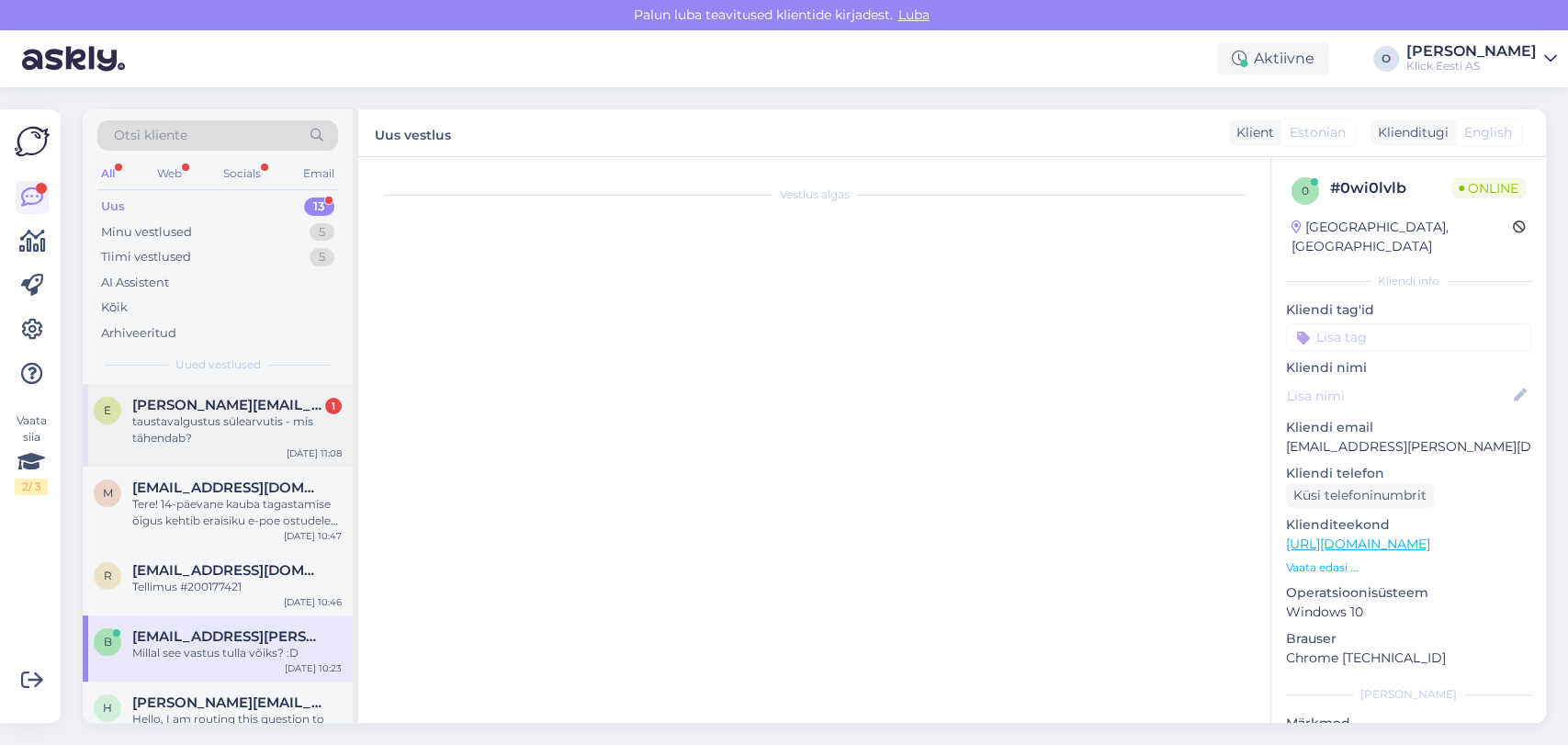
scroll to position [177, 0]
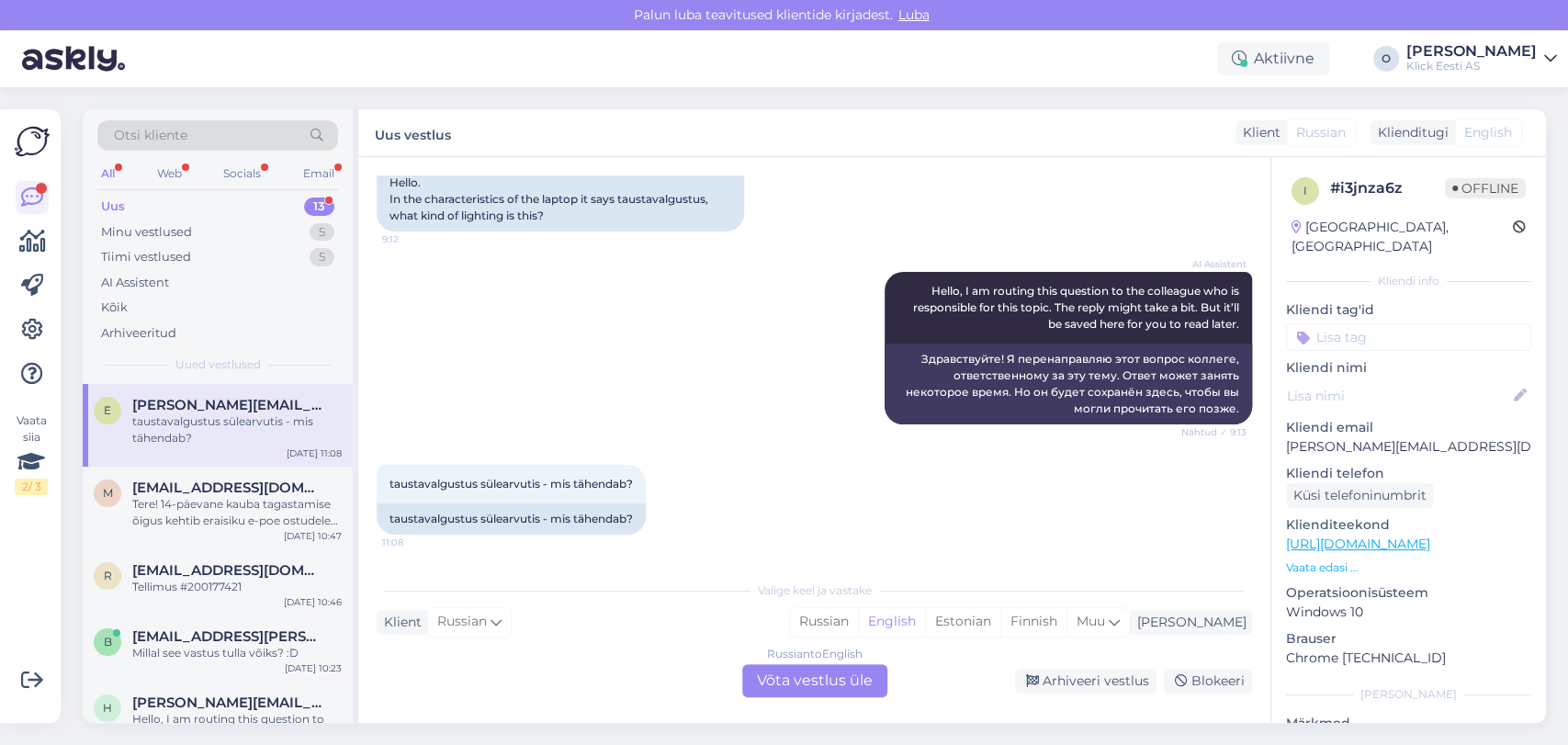
click at [219, 211] on div "Uus 13" at bounding box center [218, 207] width 241 height 26
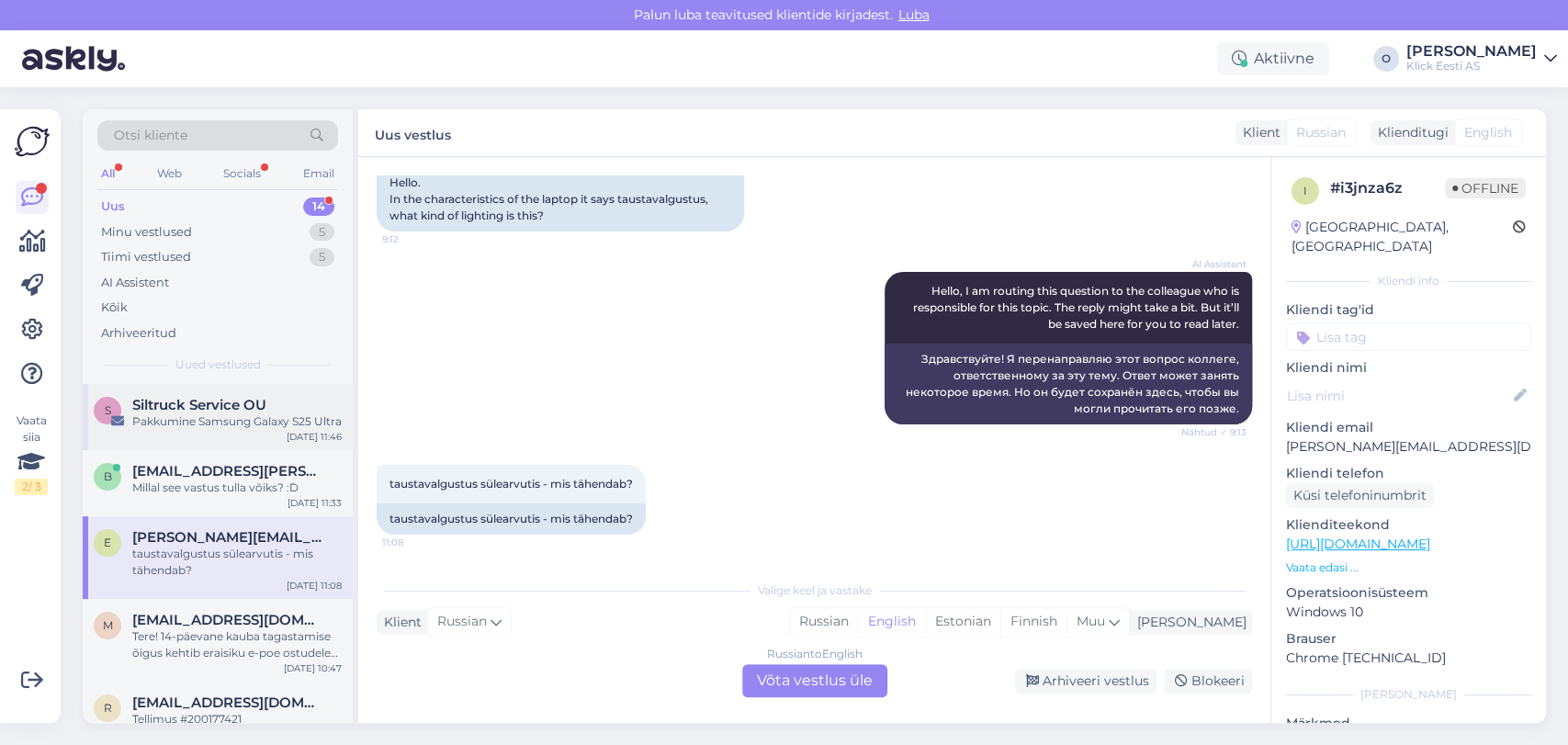
click at [197, 434] on div "S Siltruck Service OU Pakkumine Samsung Galaxy S25 Ultra [DATE] 11:46" at bounding box center [218, 416] width 270 height 66
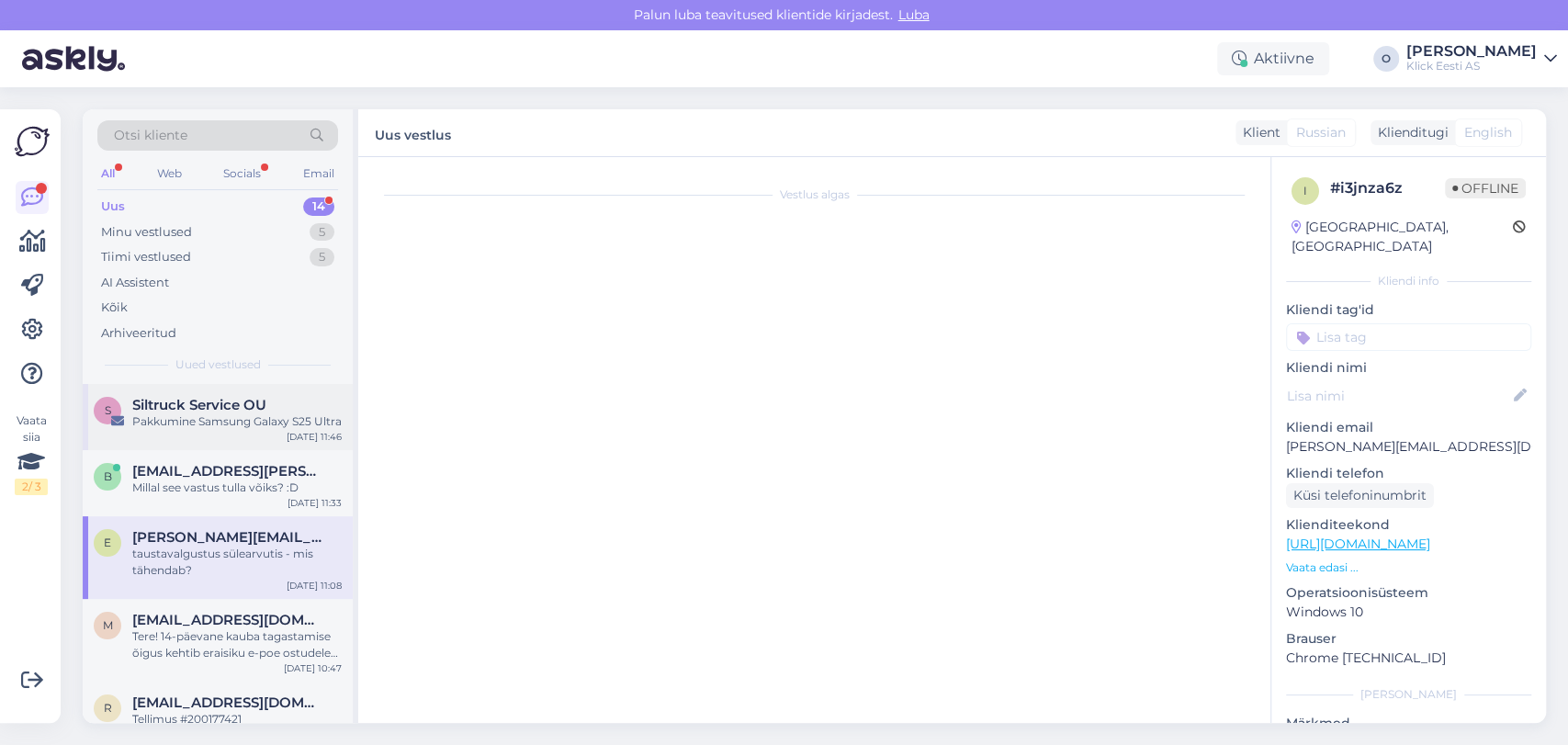
scroll to position [0, 0]
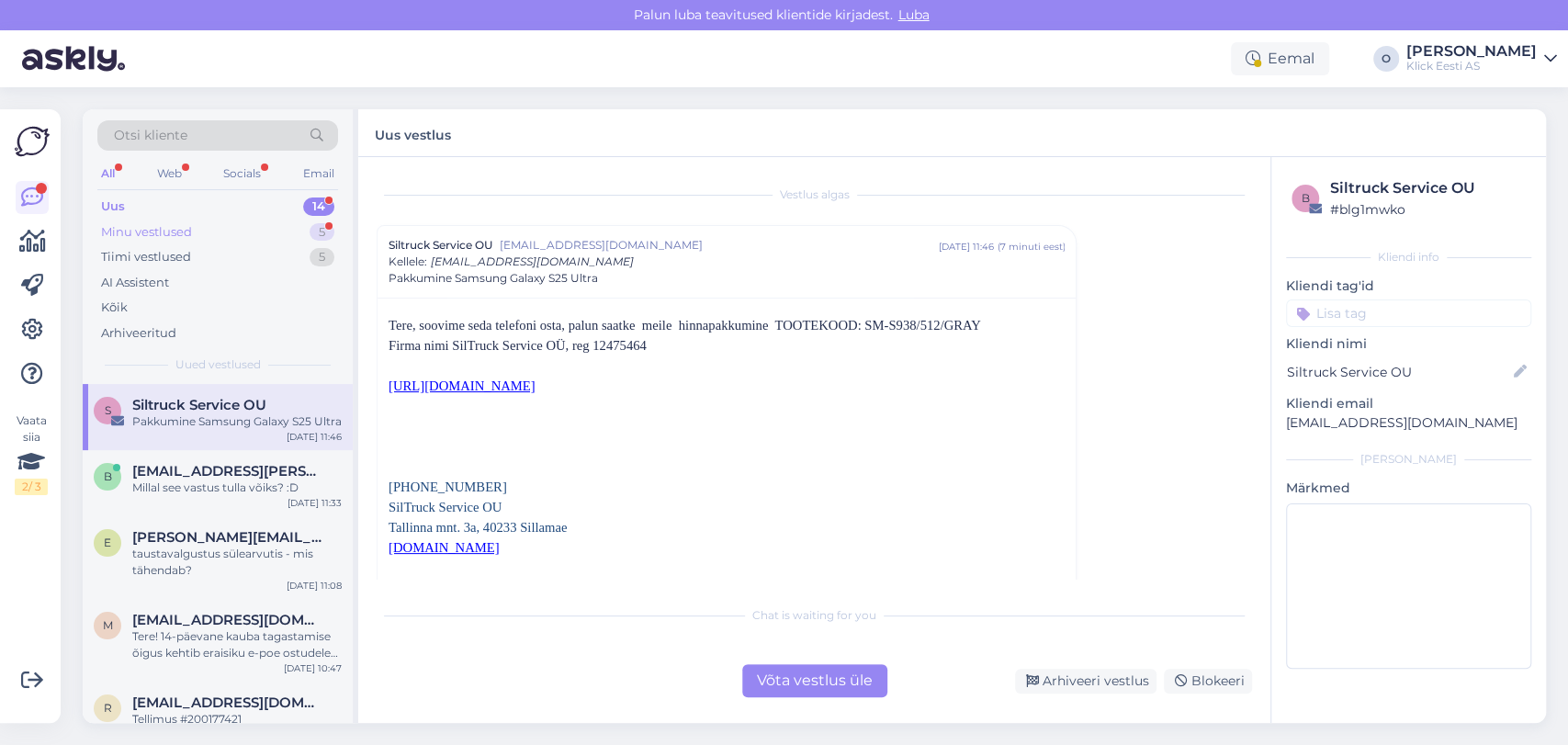
click at [278, 226] on div "Minu vestlused 5" at bounding box center [218, 232] width 241 height 26
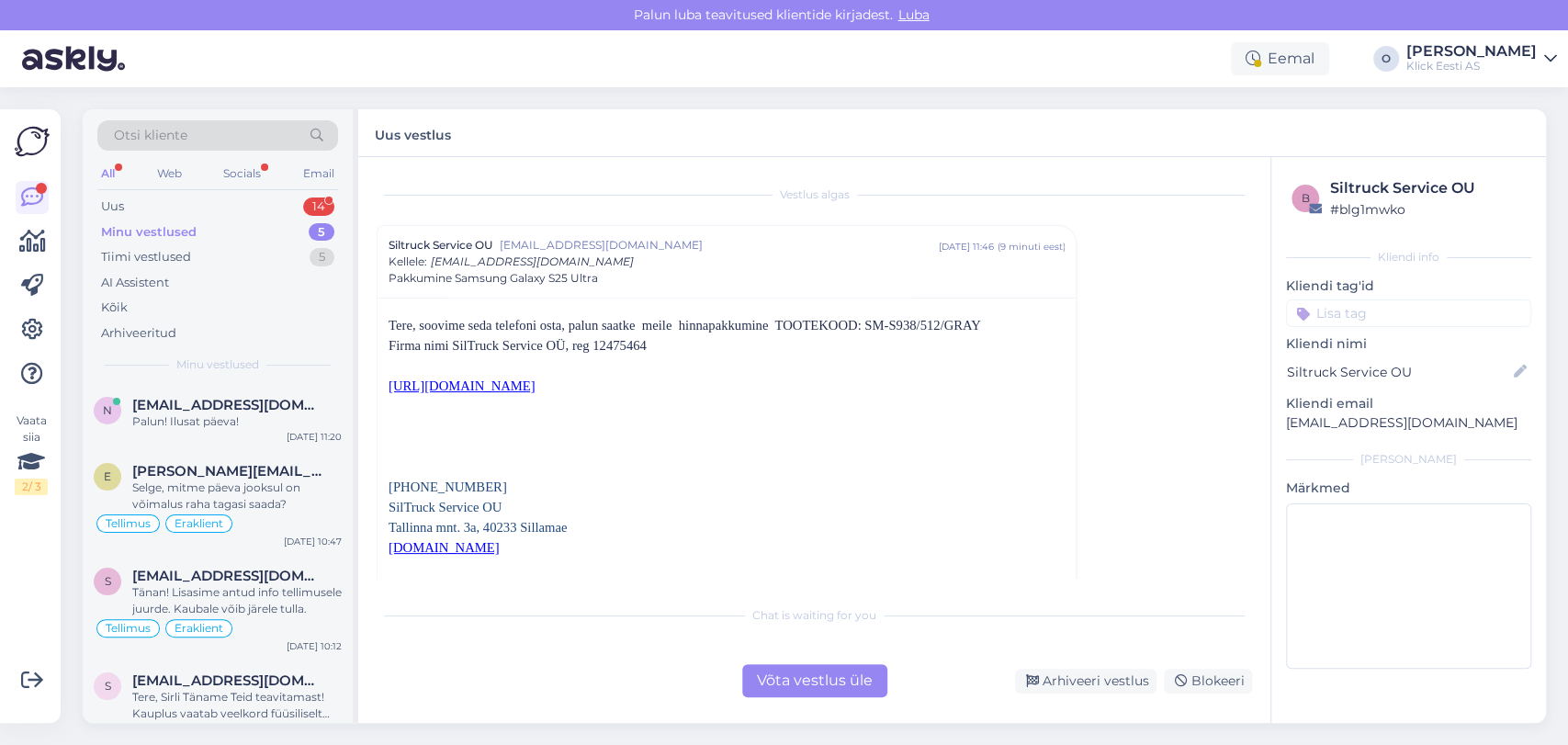
click at [278, 226] on div "Minu vestlused 5" at bounding box center [218, 232] width 241 height 26
click at [238, 215] on div "Uus 15" at bounding box center [218, 207] width 241 height 26
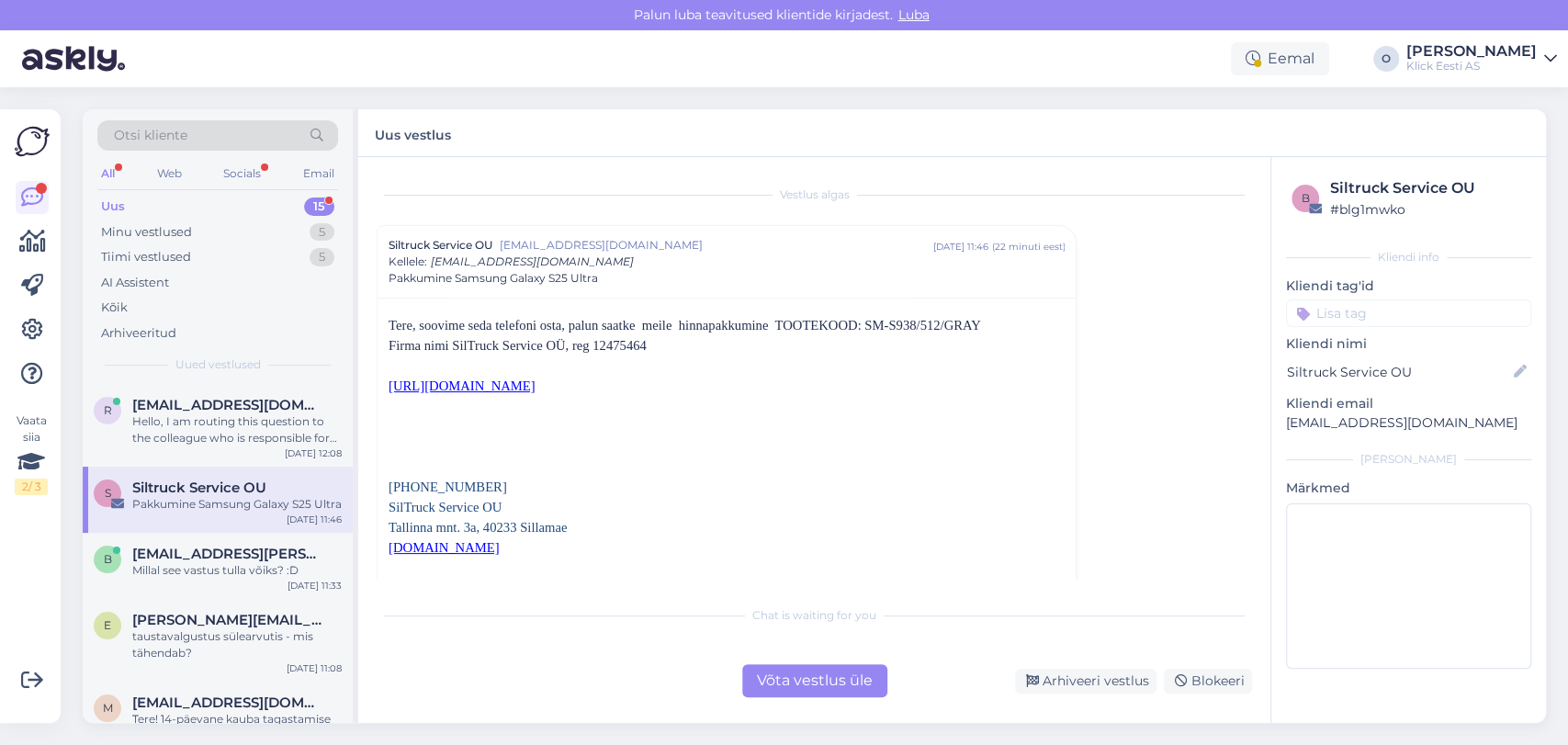
click at [233, 213] on div "Uus 15" at bounding box center [218, 207] width 241 height 26
click at [214, 418] on div "Hello, I am routing this question to the colleague who is responsible for this …" at bounding box center [236, 430] width 210 height 33
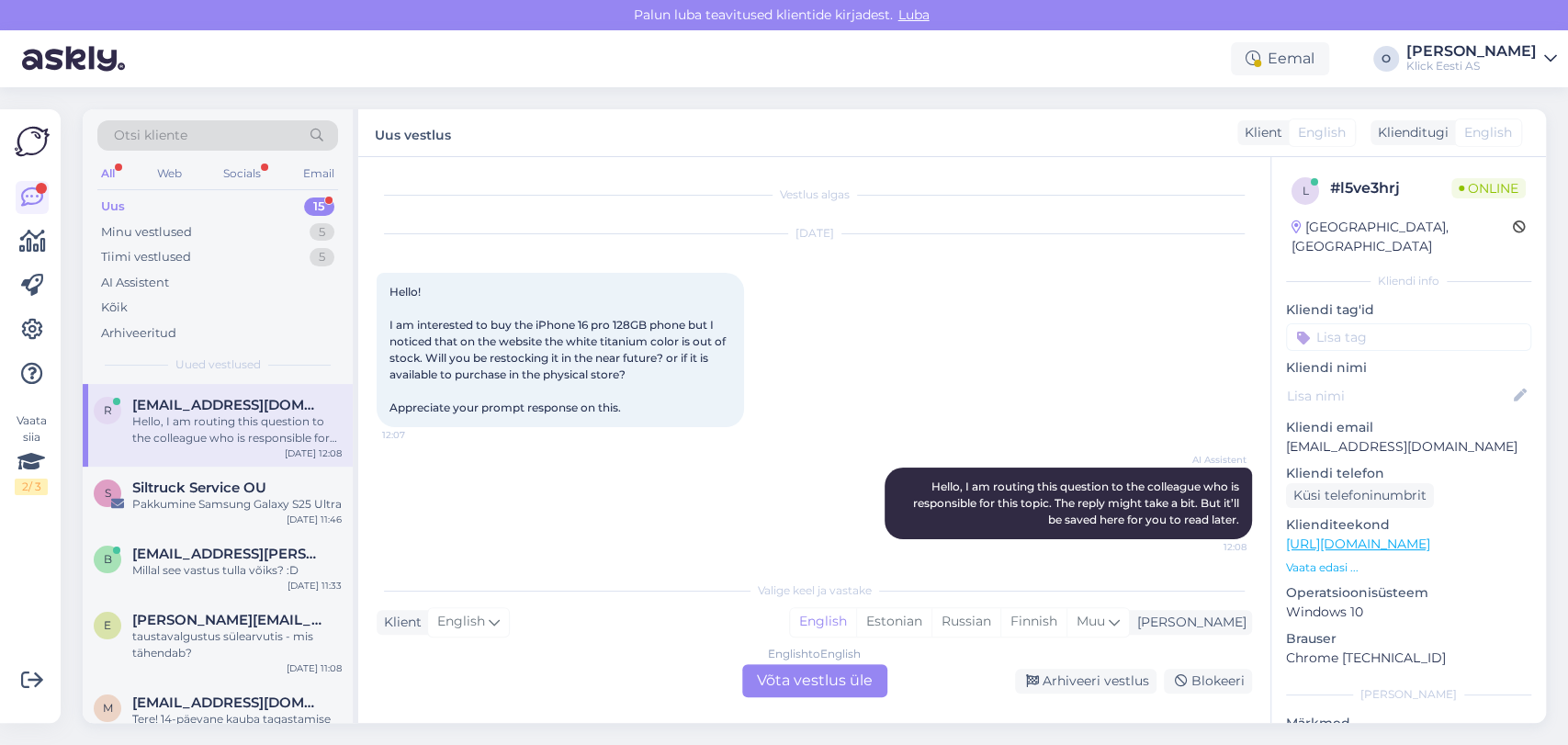
scroll to position [5, 0]
